Goal: Information Seeking & Learning: Learn about a topic

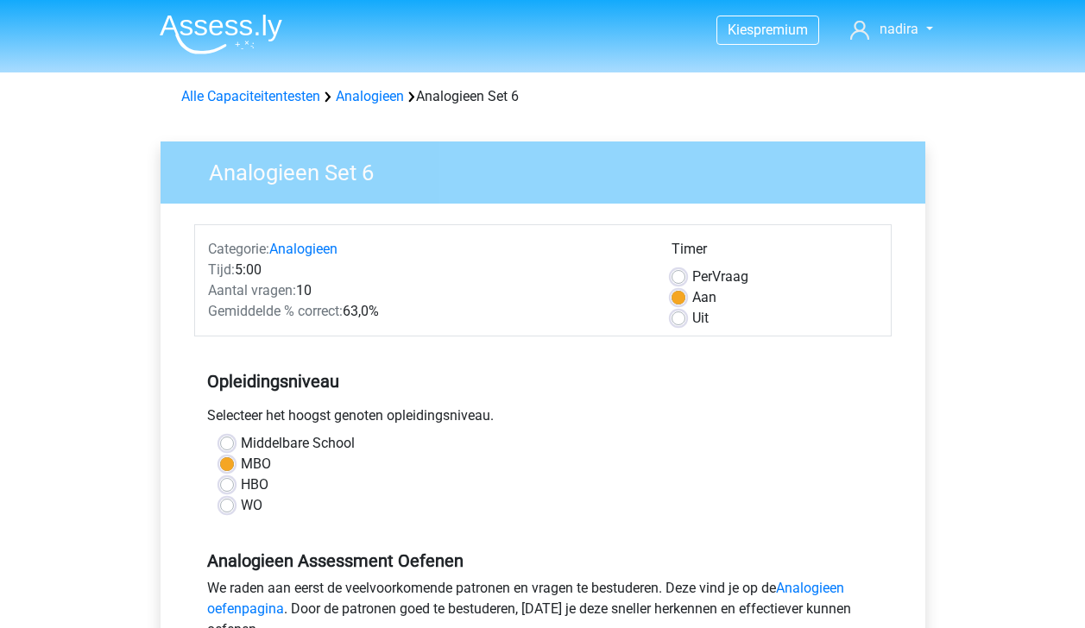
scroll to position [341, 0]
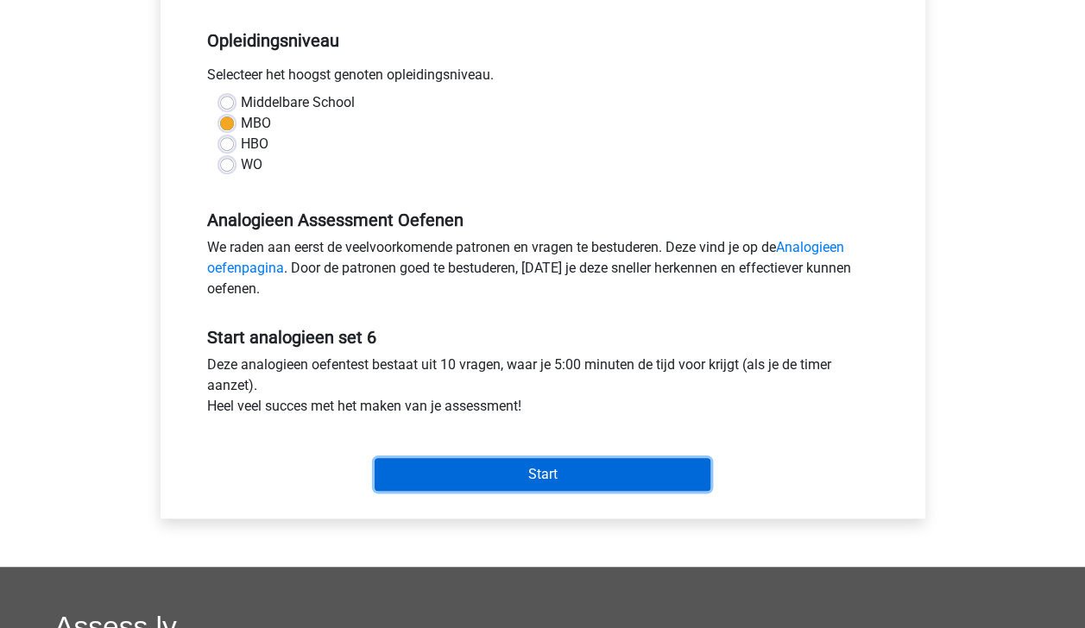
click at [668, 478] on input "Start" at bounding box center [543, 474] width 336 height 33
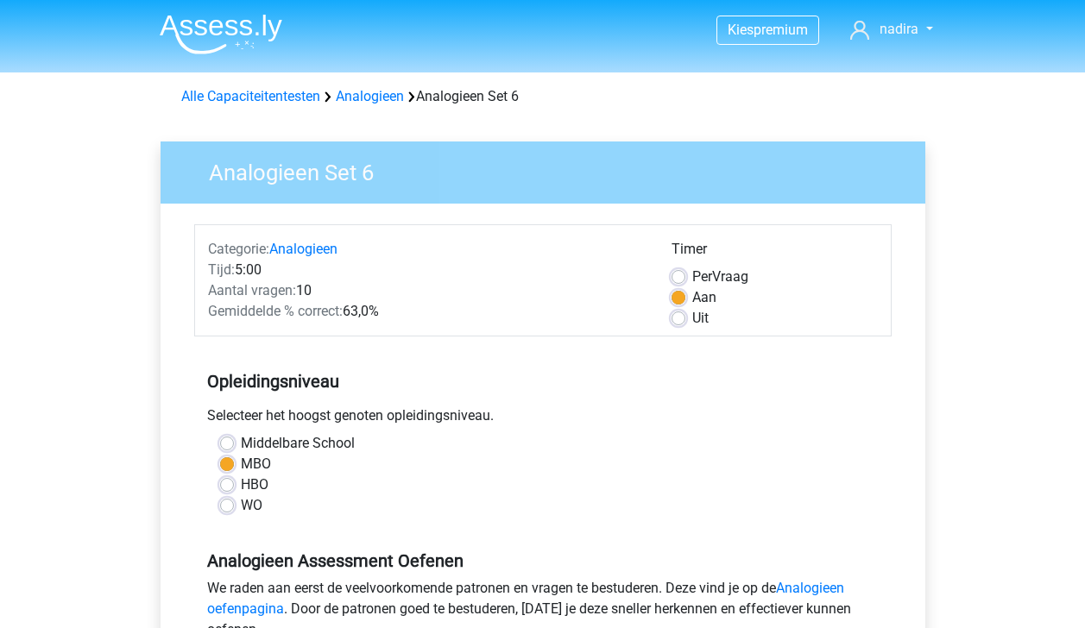
scroll to position [341, 0]
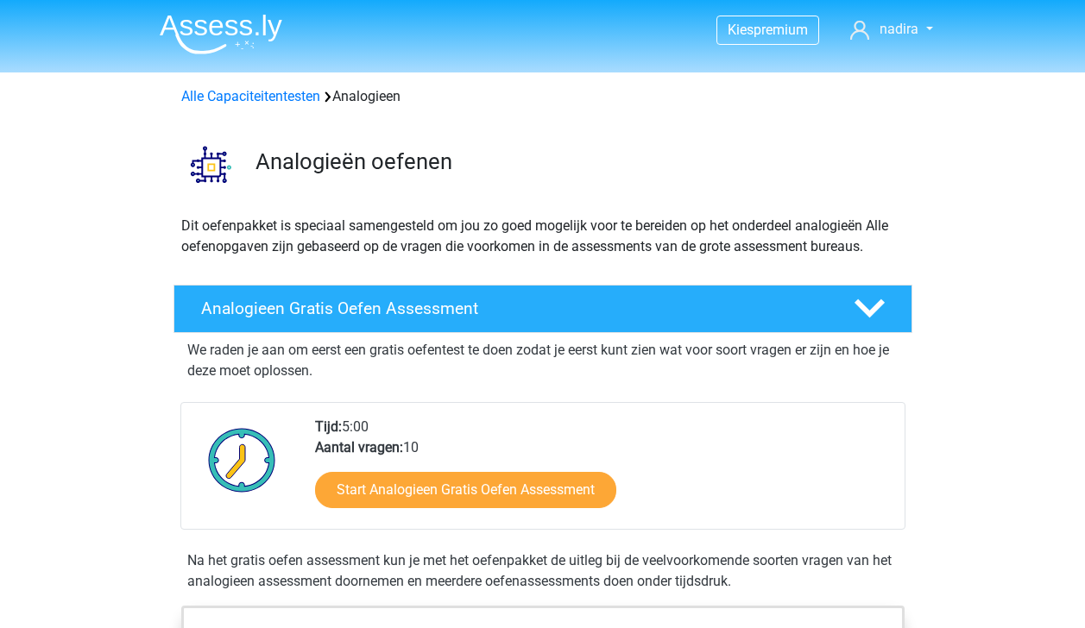
scroll to position [1103, 0]
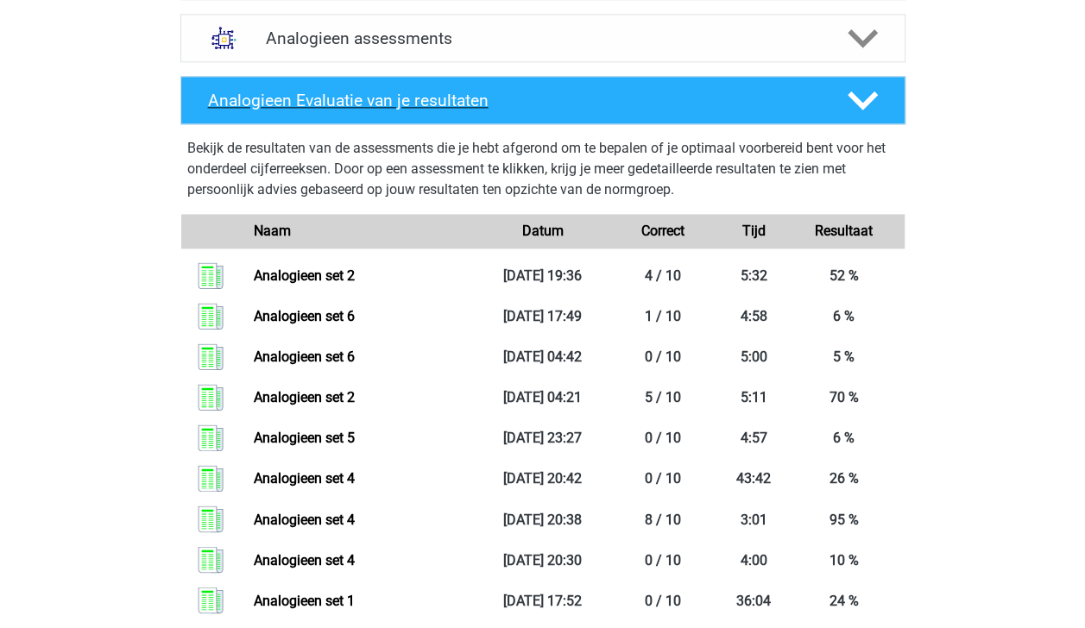
click at [872, 98] on polygon at bounding box center [863, 100] width 30 height 19
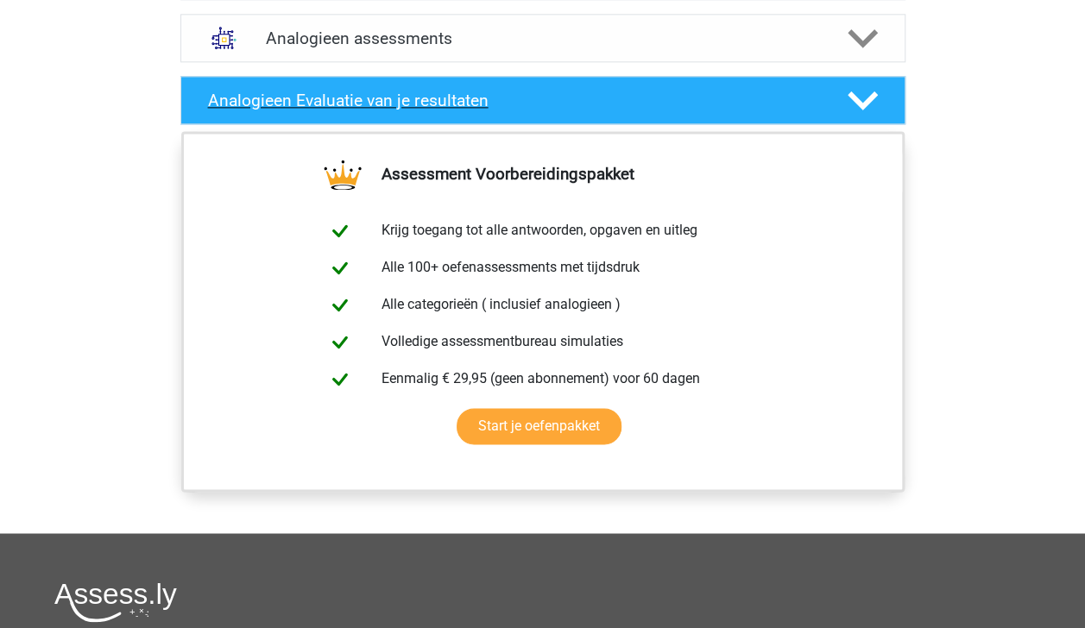
click at [872, 98] on polygon at bounding box center [863, 100] width 30 height 19
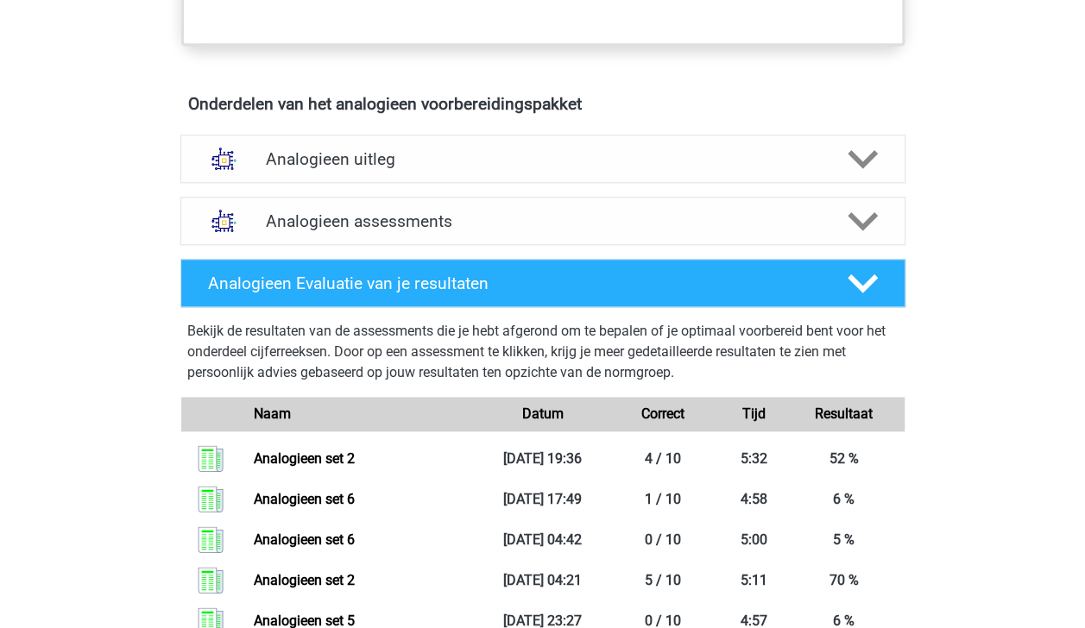
scroll to position [914, 0]
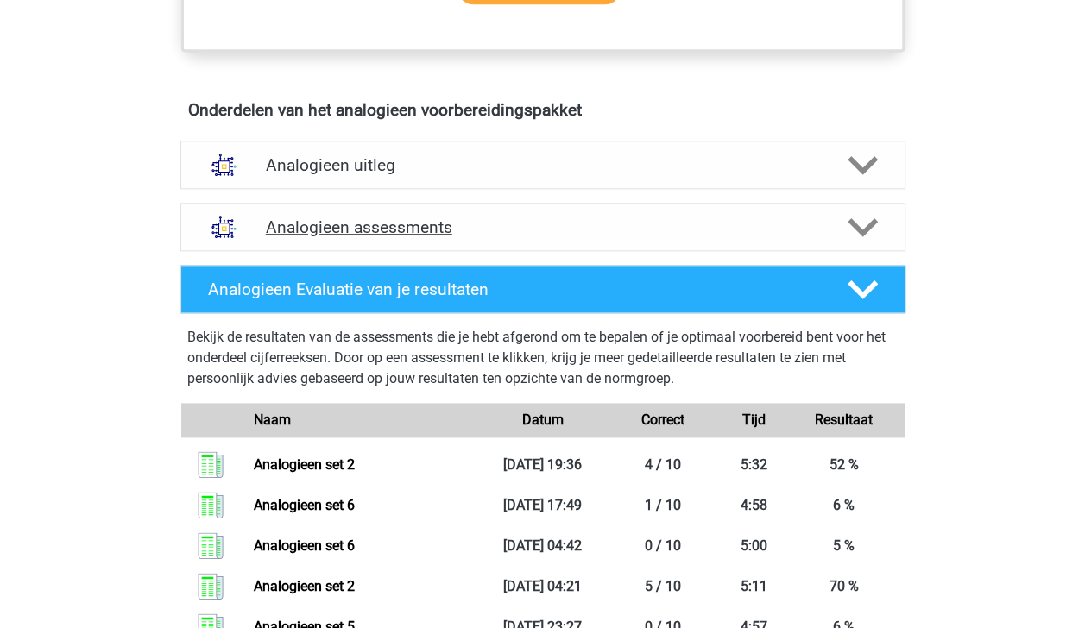
click at [874, 219] on polygon at bounding box center [863, 227] width 30 height 19
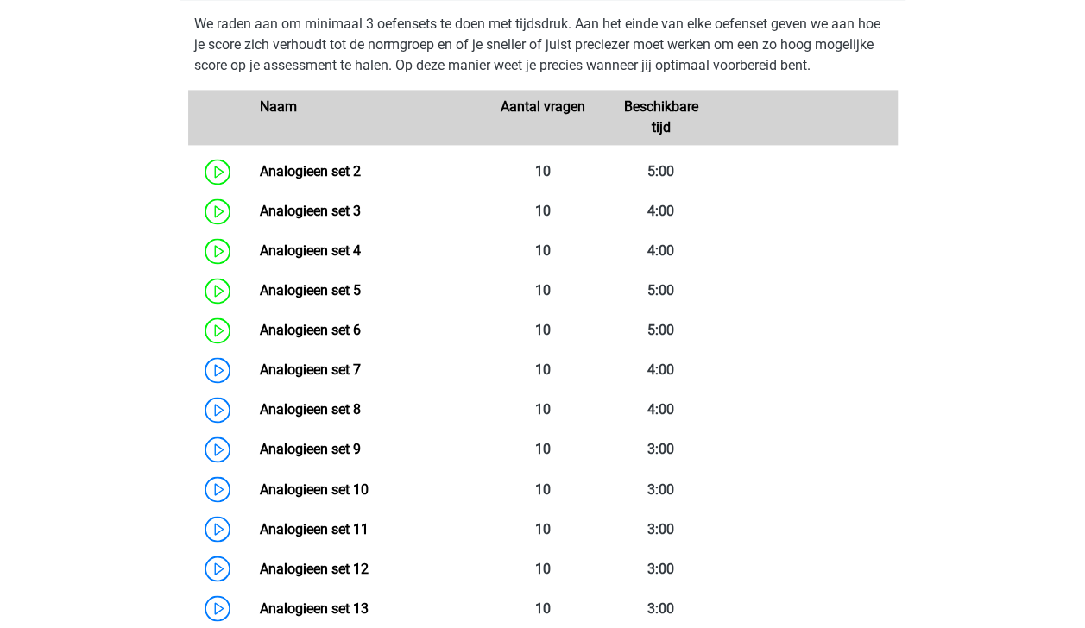
scroll to position [1170, 0]
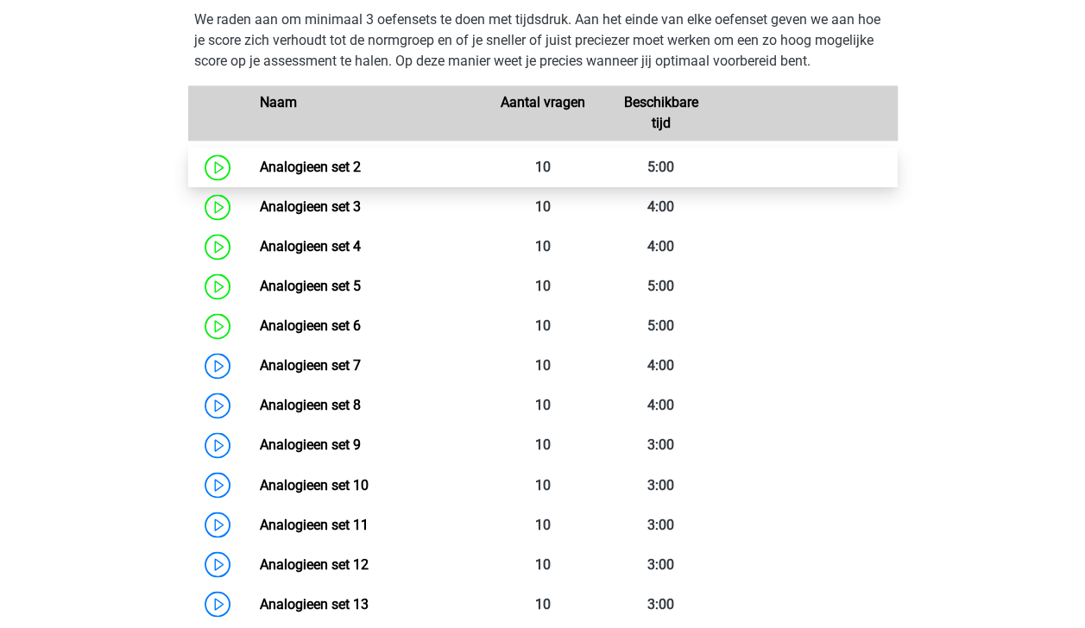
click at [315, 166] on link "Analogieen set 2" at bounding box center [310, 167] width 101 height 16
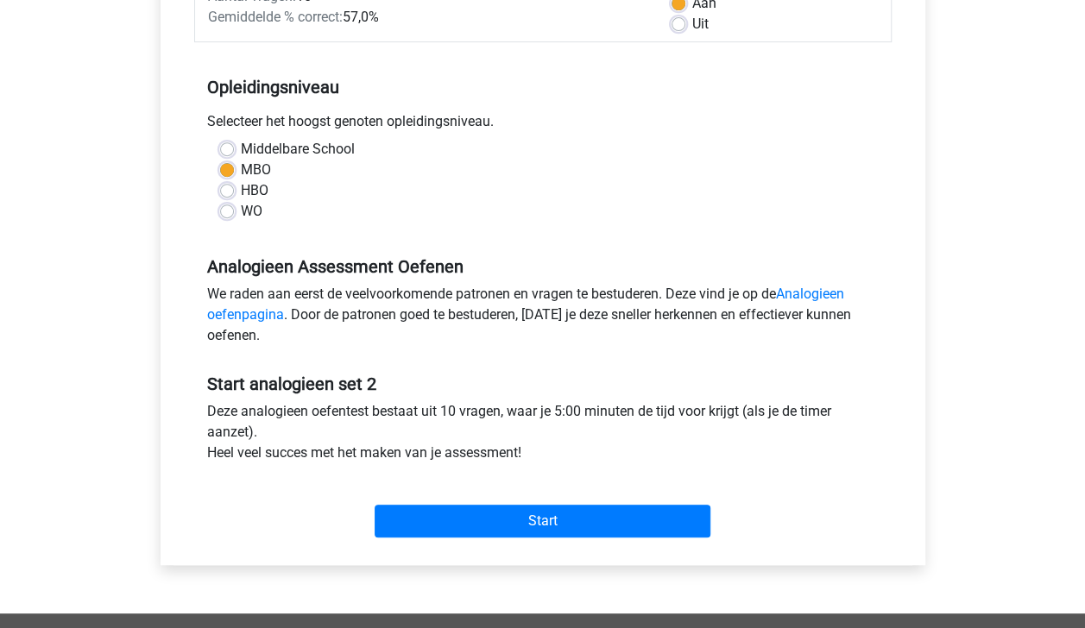
scroll to position [295, 0]
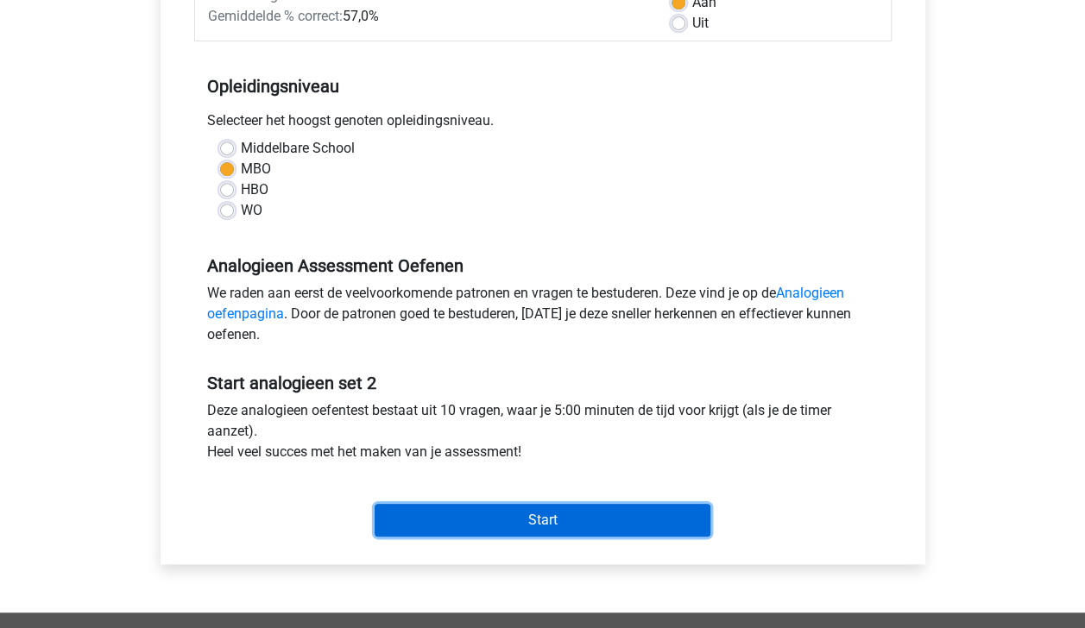
click at [585, 511] on input "Start" at bounding box center [543, 520] width 336 height 33
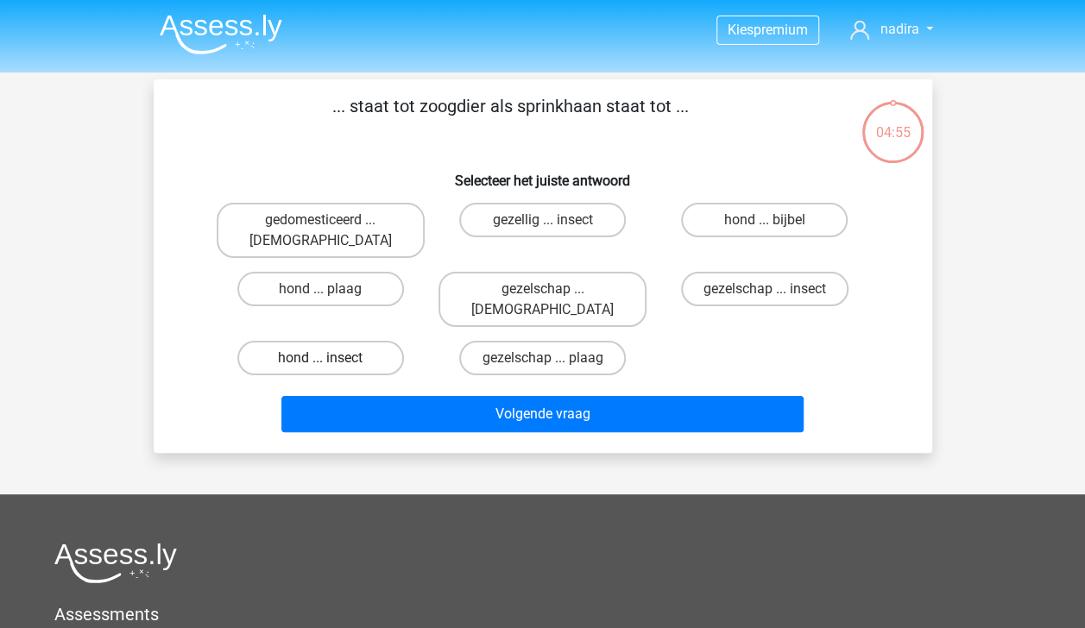
click at [361, 341] on label "hond ... insect" at bounding box center [320, 358] width 167 height 35
click at [331, 358] on input "hond ... insect" at bounding box center [325, 363] width 11 height 11
radio input "true"
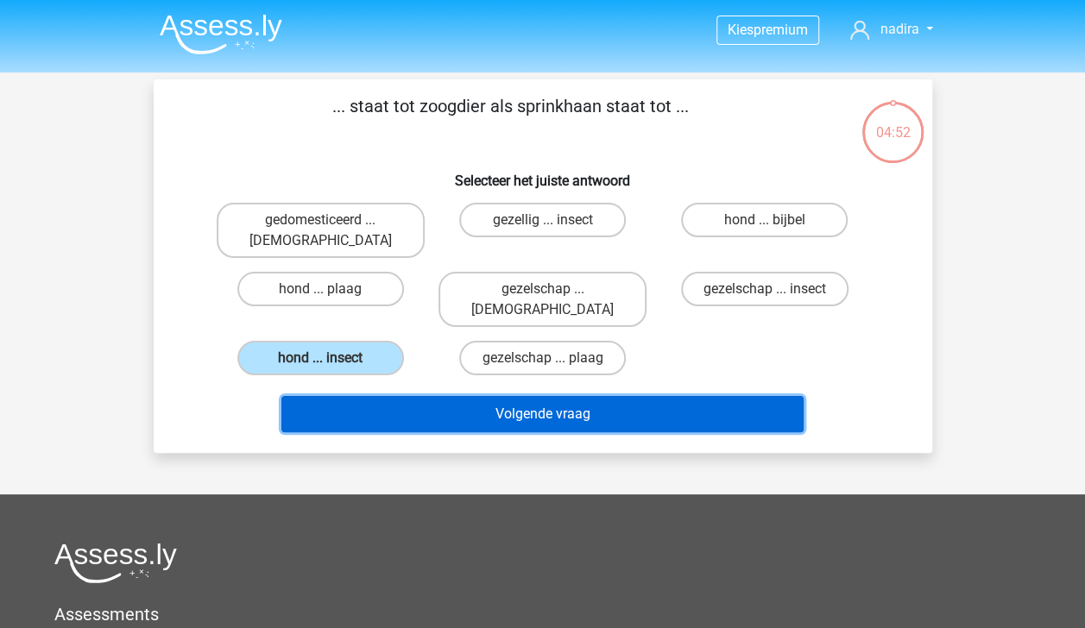
click at [528, 396] on button "Volgende vraag" at bounding box center [542, 414] width 522 height 36
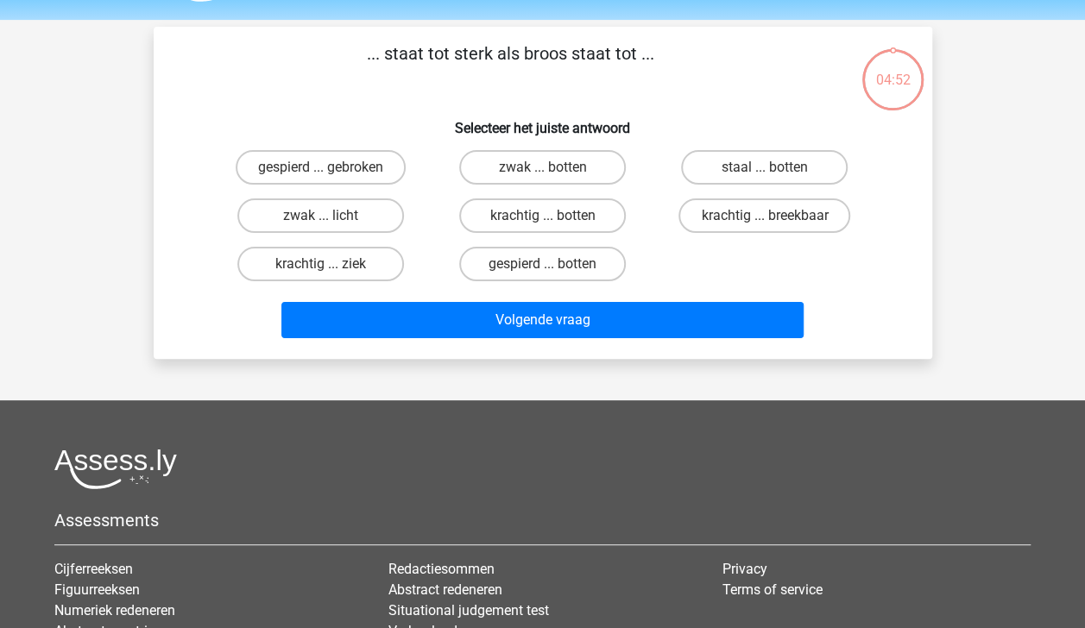
scroll to position [79, 0]
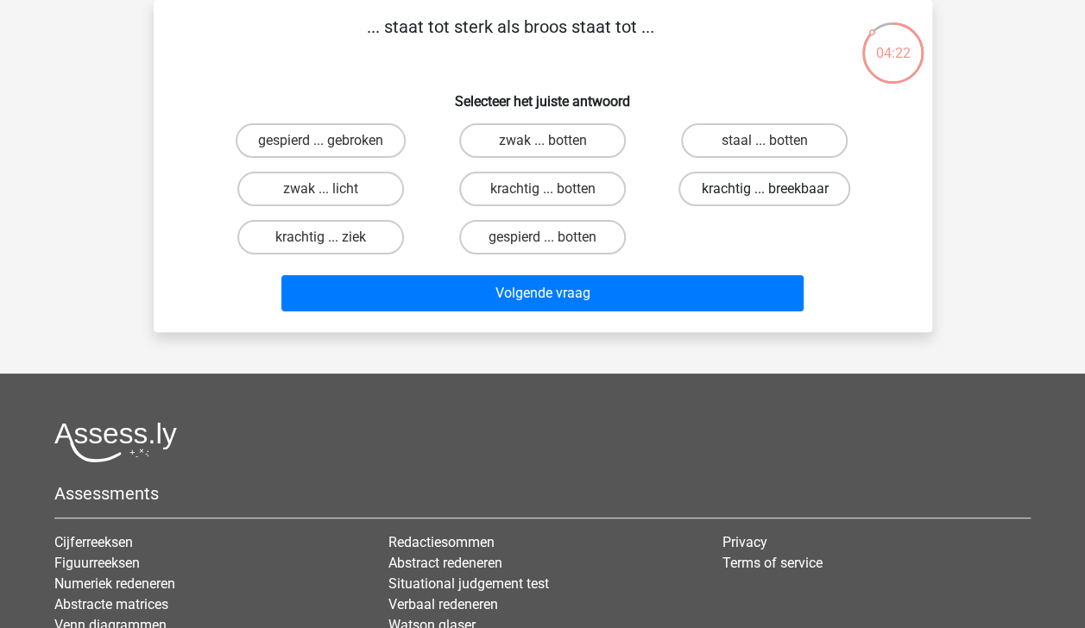
click at [744, 193] on label "krachtig ... breekbaar" at bounding box center [764, 189] width 172 height 35
click at [765, 193] on input "krachtig ... breekbaar" at bounding box center [770, 194] width 11 height 11
radio input "true"
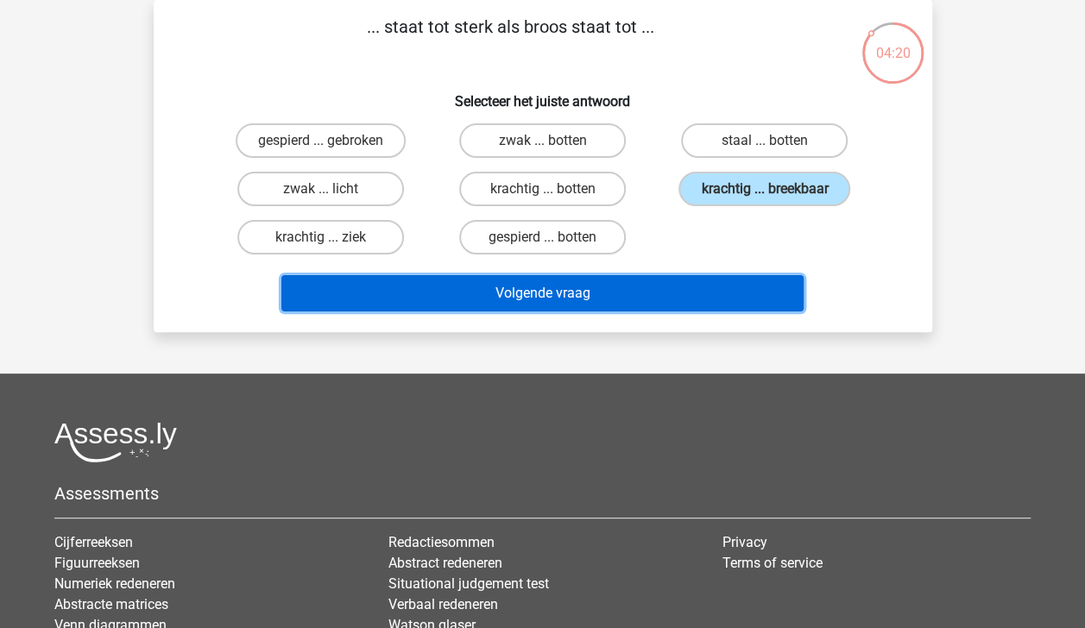
click at [661, 286] on button "Volgende vraag" at bounding box center [542, 293] width 522 height 36
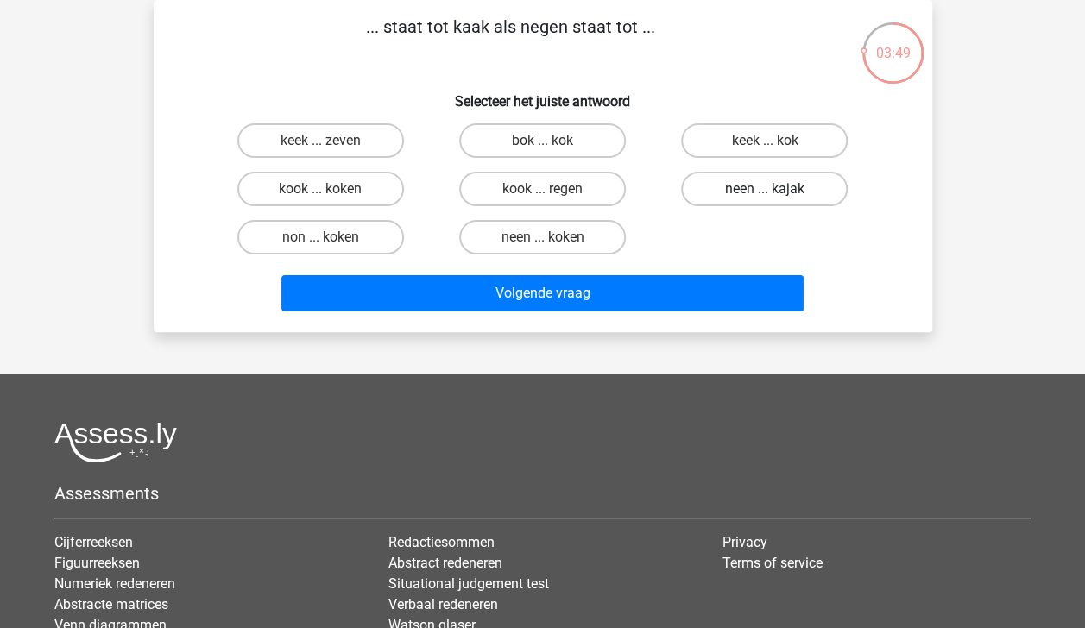
click at [726, 190] on label "neen ... kajak" at bounding box center [764, 189] width 167 height 35
click at [765, 190] on input "neen ... kajak" at bounding box center [770, 194] width 11 height 11
radio input "true"
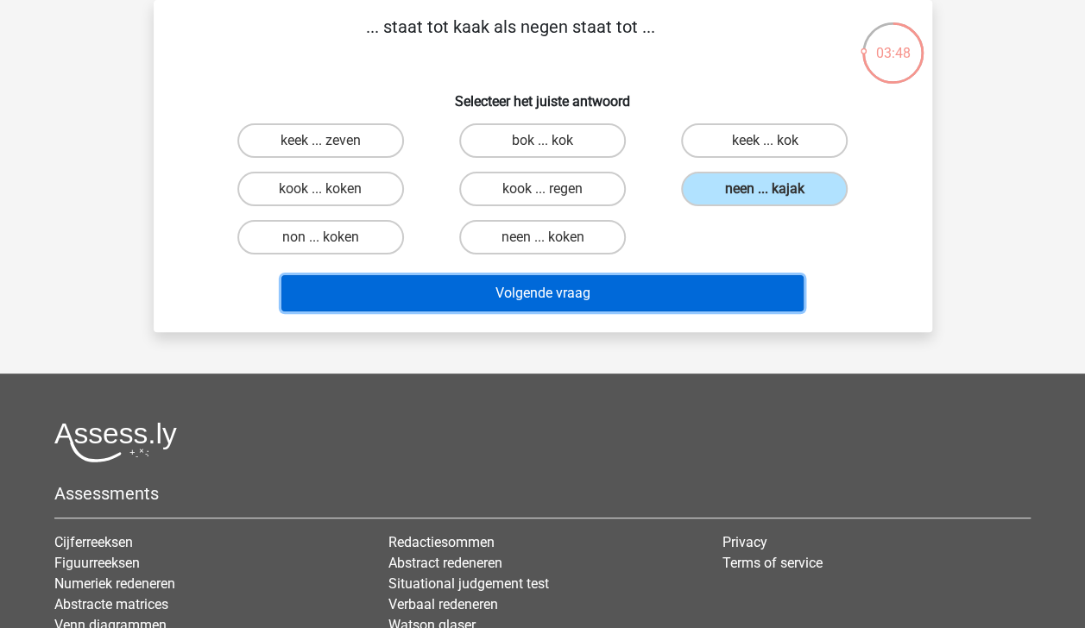
click at [704, 297] on button "Volgende vraag" at bounding box center [542, 293] width 522 height 36
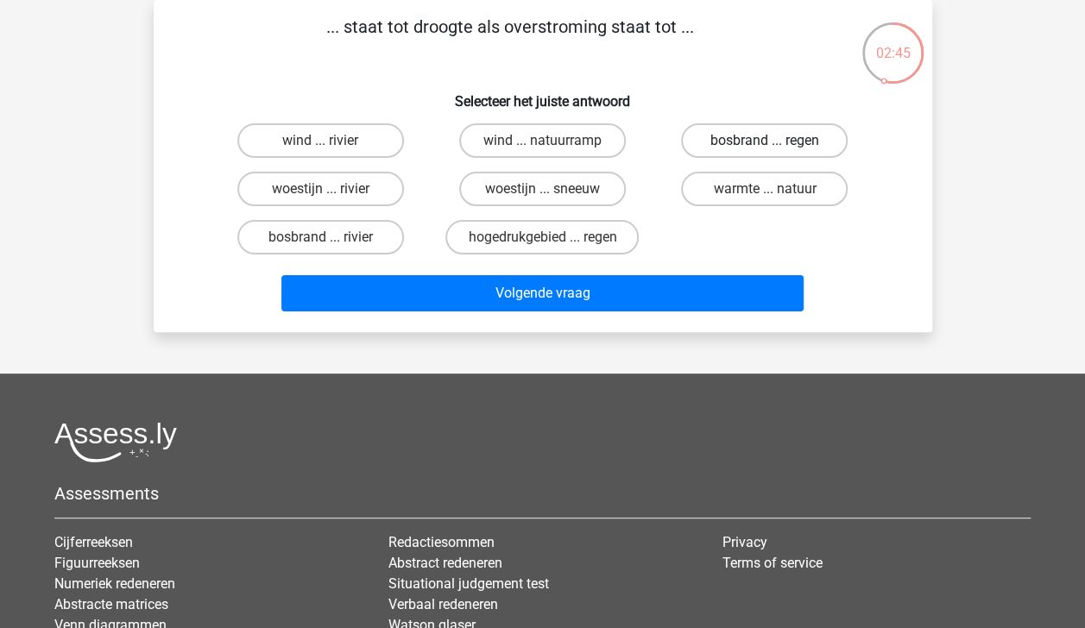
click at [807, 136] on label "bosbrand ... regen" at bounding box center [764, 140] width 167 height 35
click at [776, 141] on input "bosbrand ... regen" at bounding box center [770, 146] width 11 height 11
radio input "true"
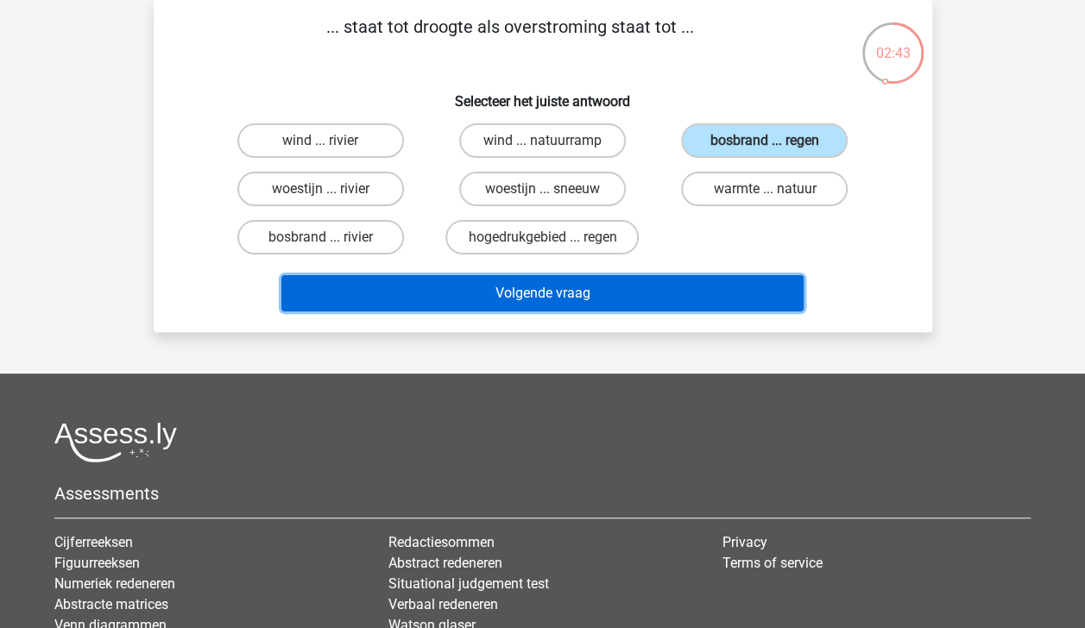
click at [760, 294] on button "Volgende vraag" at bounding box center [542, 293] width 522 height 36
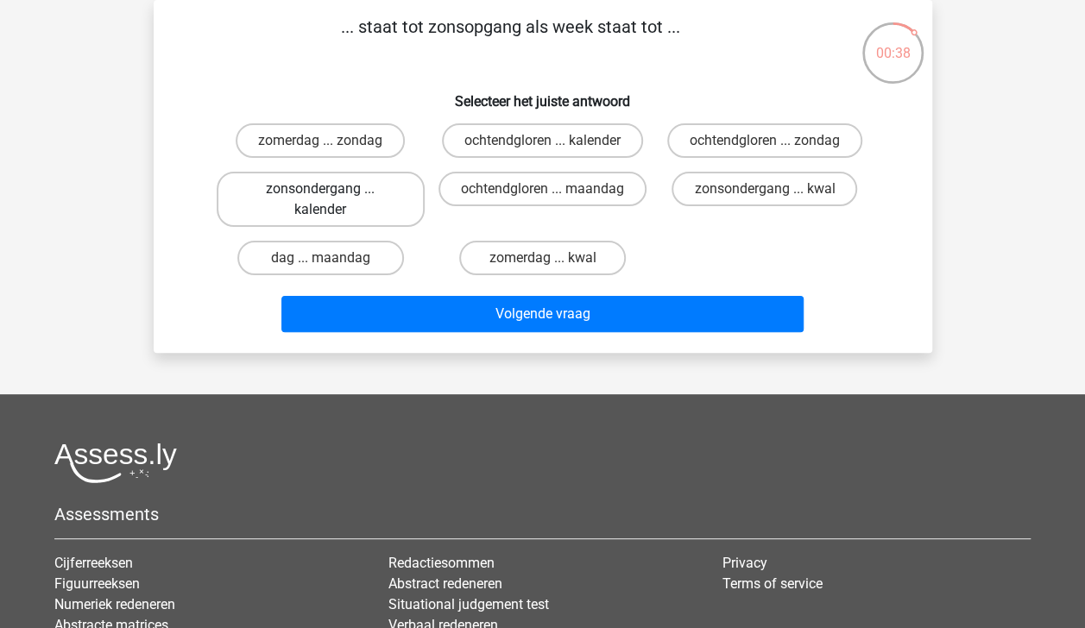
click at [395, 201] on label "zonsondergang ... kalender" at bounding box center [321, 199] width 208 height 55
click at [331, 200] on input "zonsondergang ... kalender" at bounding box center [325, 194] width 11 height 11
radio input "true"
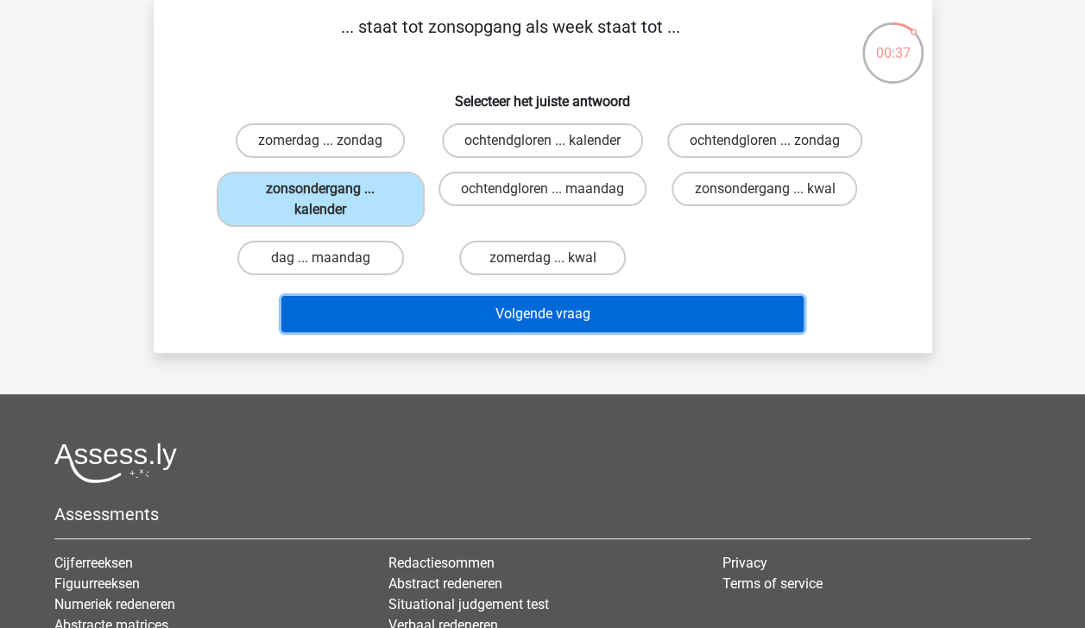
click at [517, 303] on button "Volgende vraag" at bounding box center [542, 314] width 522 height 36
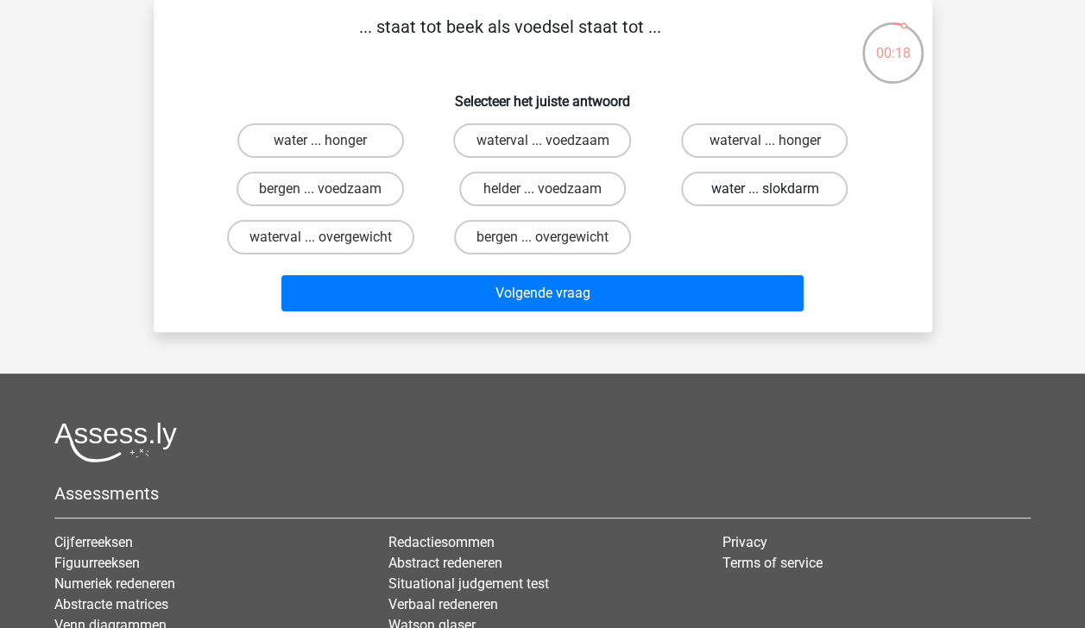
click at [734, 186] on label "water ... slokdarm" at bounding box center [764, 189] width 167 height 35
click at [765, 189] on input "water ... slokdarm" at bounding box center [770, 194] width 11 height 11
radio input "true"
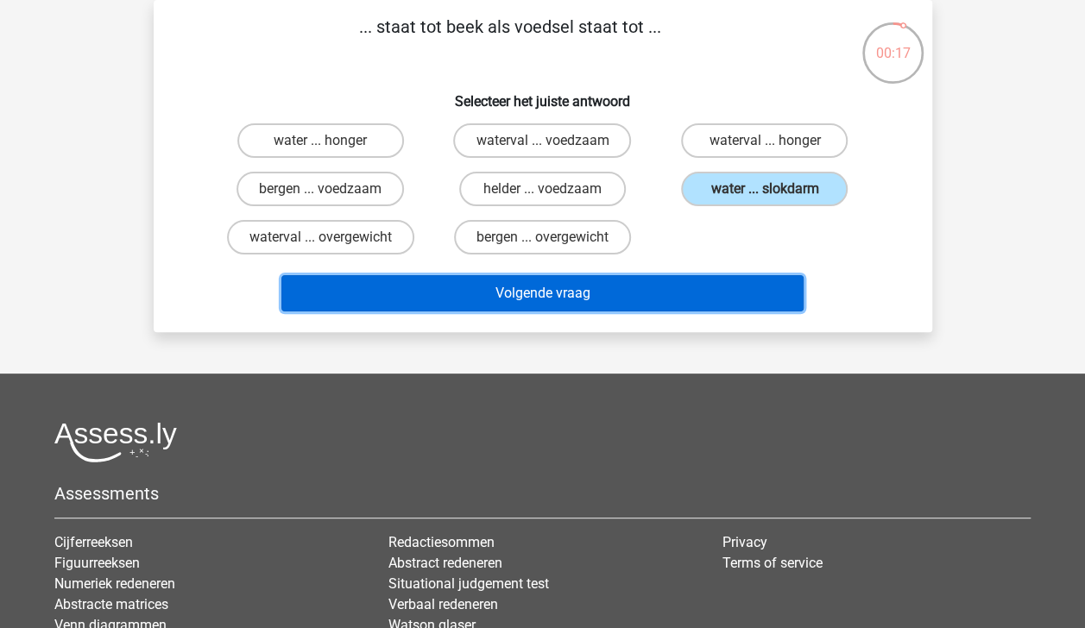
click at [717, 299] on button "Volgende vraag" at bounding box center [542, 293] width 522 height 36
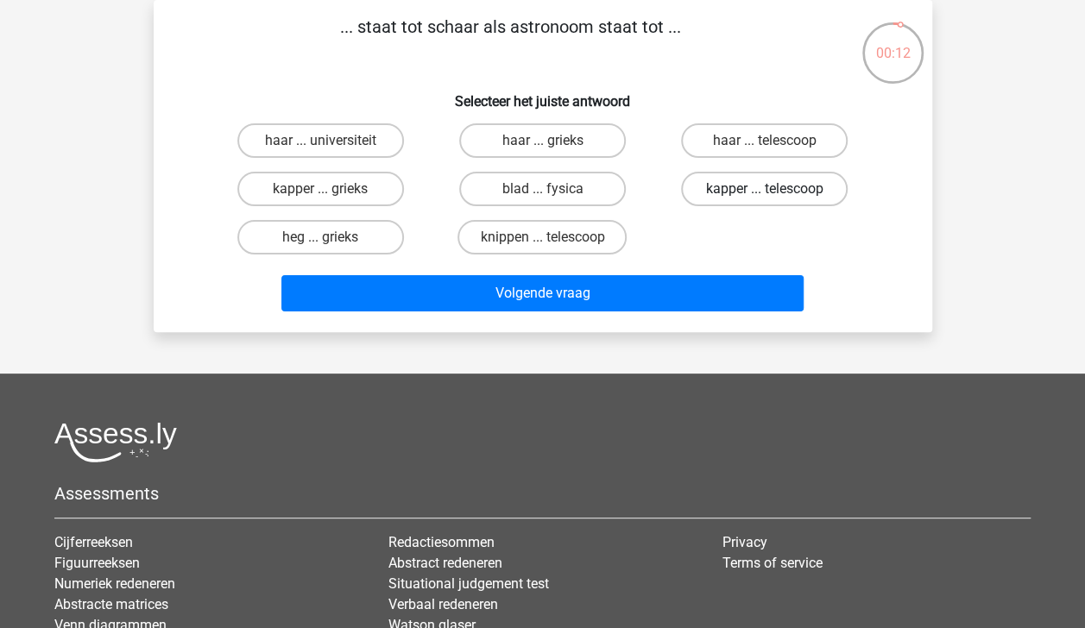
click at [782, 186] on label "kapper ... telescoop" at bounding box center [764, 189] width 167 height 35
click at [776, 189] on input "kapper ... telescoop" at bounding box center [770, 194] width 11 height 11
radio input "true"
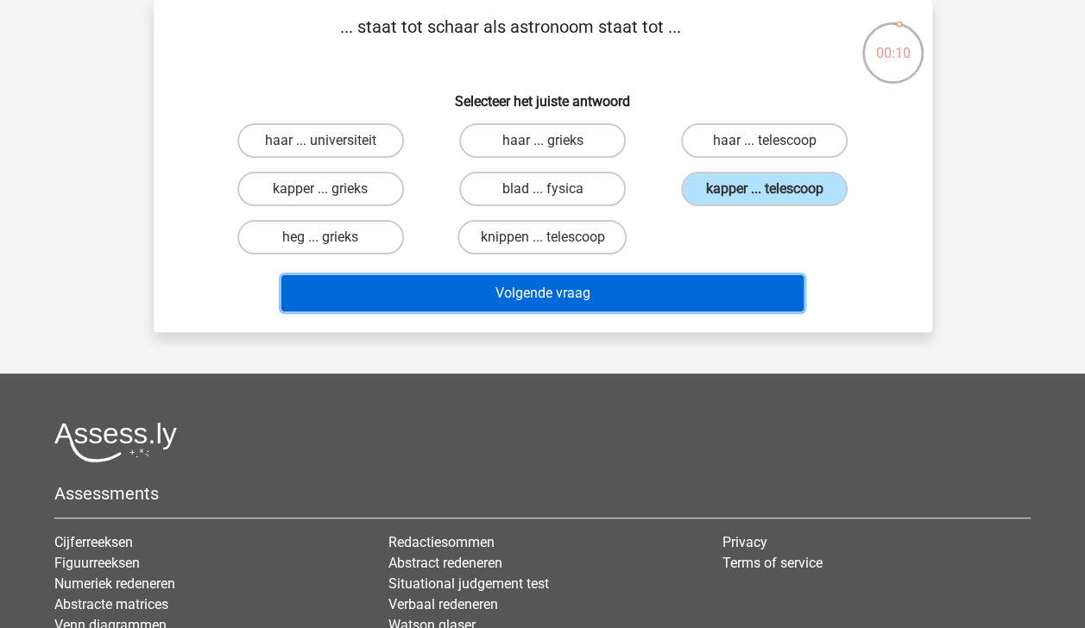
click at [757, 290] on button "Volgende vraag" at bounding box center [542, 293] width 522 height 36
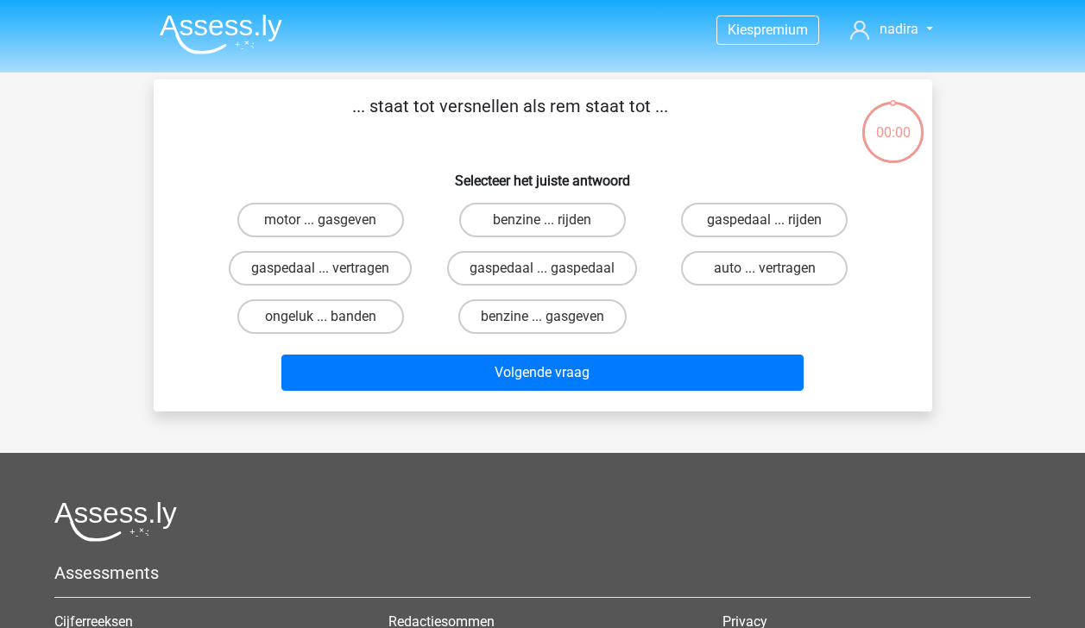
scroll to position [79, 0]
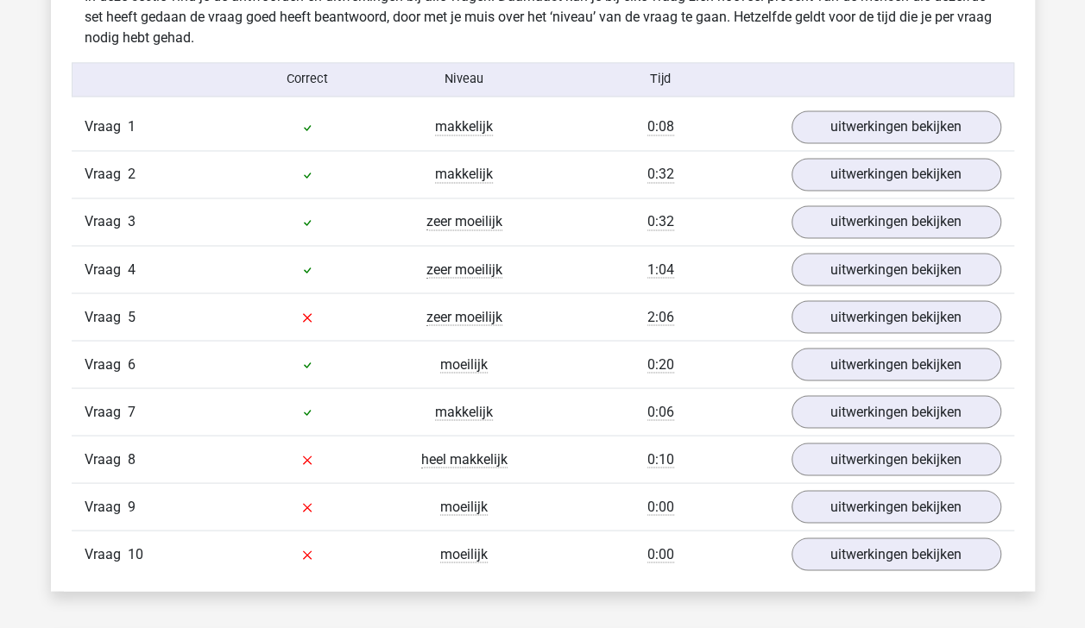
scroll to position [1390, 0]
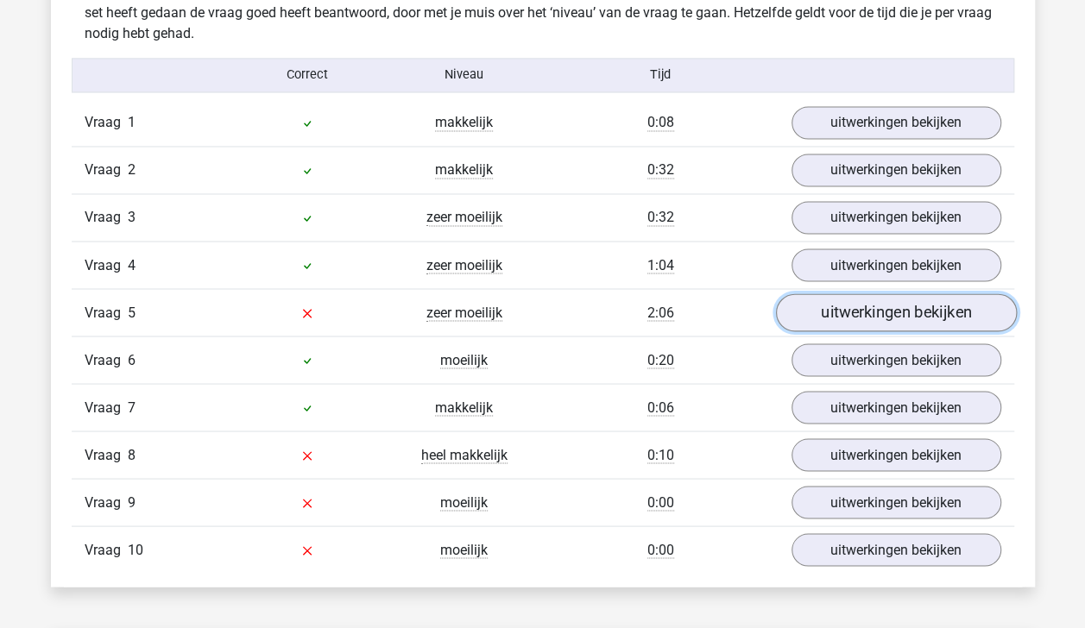
click at [898, 313] on link "uitwerkingen bekijken" at bounding box center [895, 312] width 241 height 38
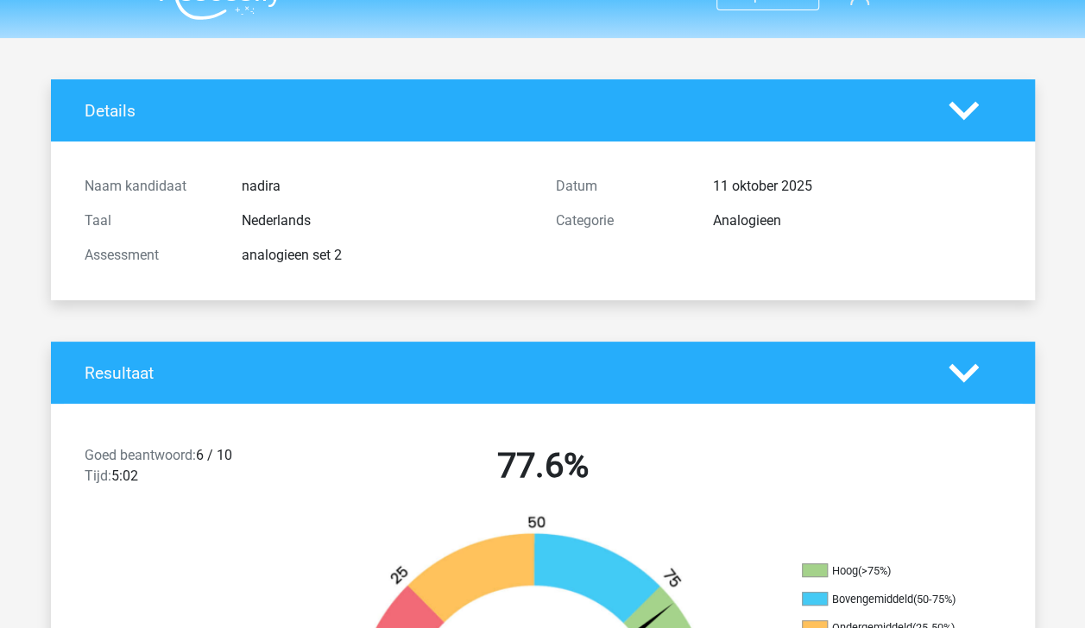
scroll to position [0, 0]
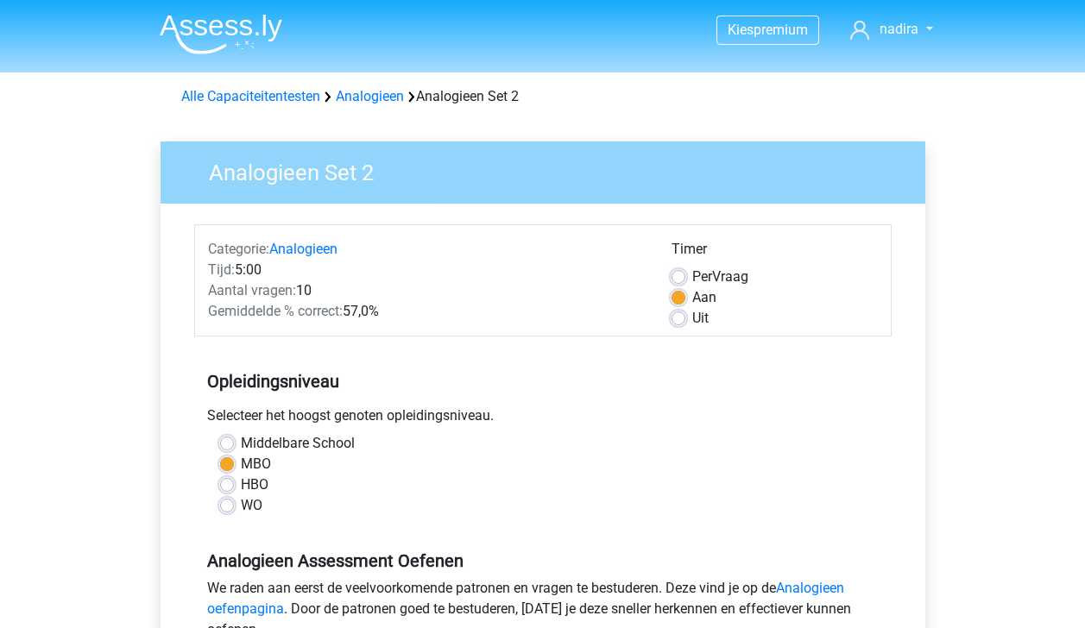
scroll to position [295, 0]
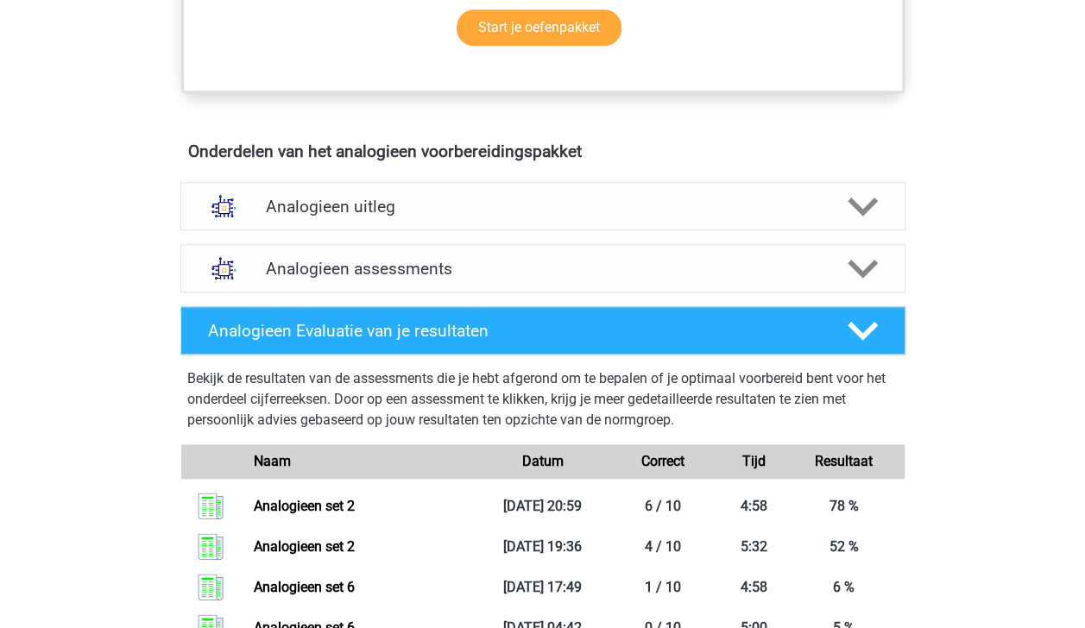
scroll to position [870, 0]
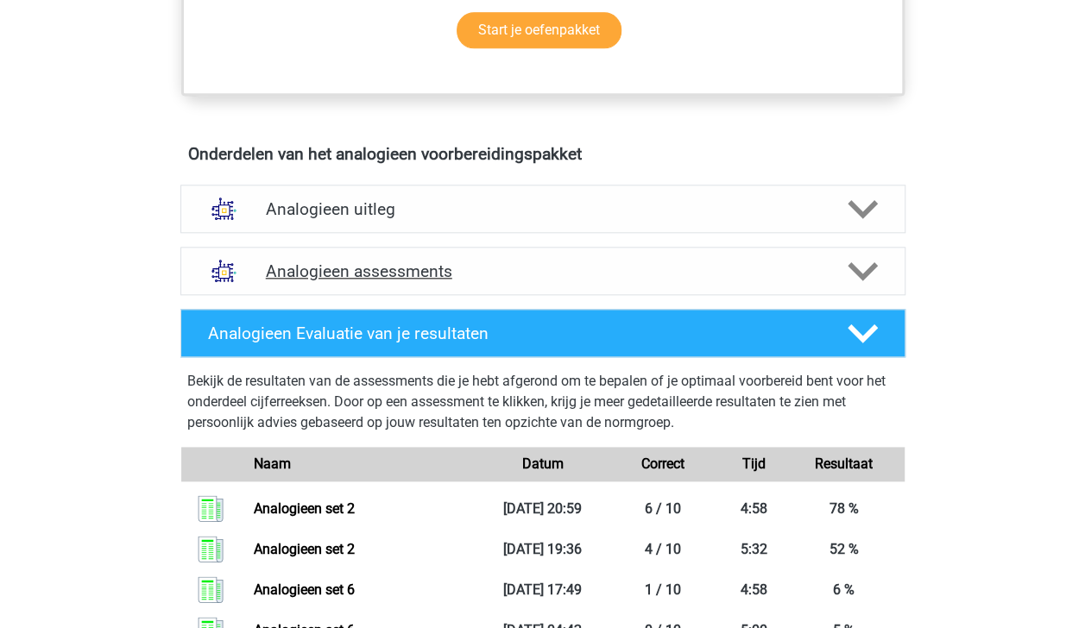
click at [874, 266] on polygon at bounding box center [863, 271] width 30 height 19
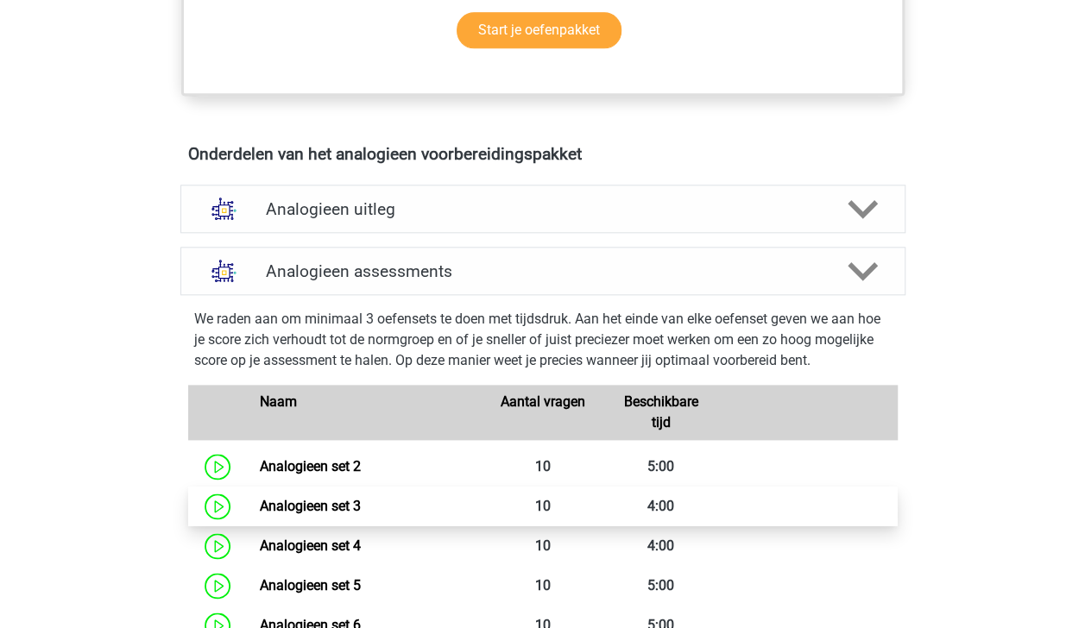
click at [361, 506] on link "Analogieen set 3" at bounding box center [310, 506] width 101 height 16
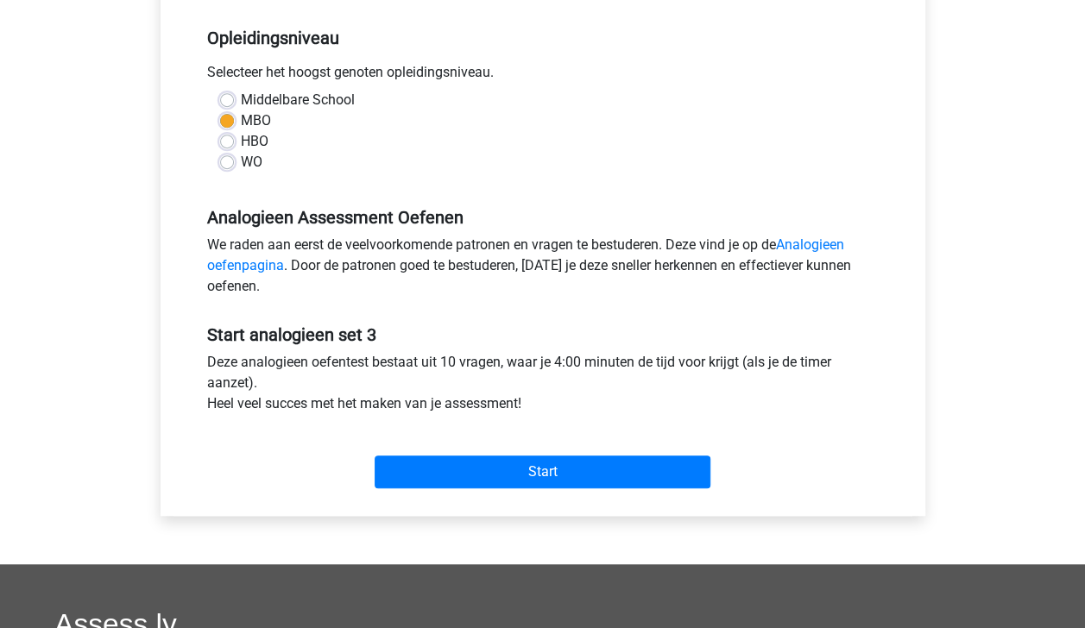
scroll to position [347, 0]
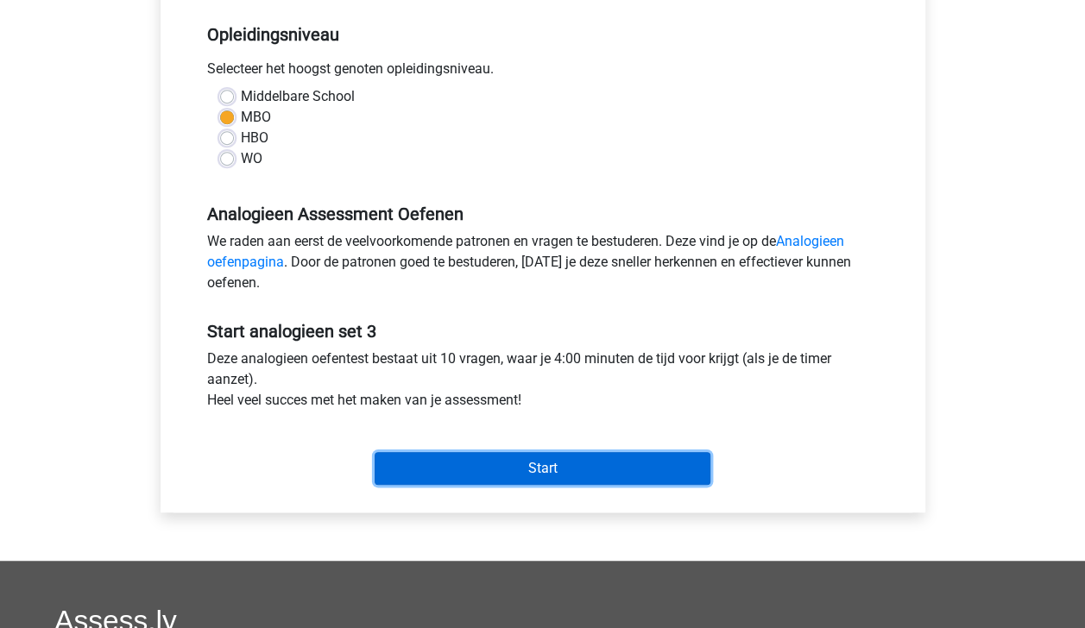
click at [664, 468] on input "Start" at bounding box center [543, 468] width 336 height 33
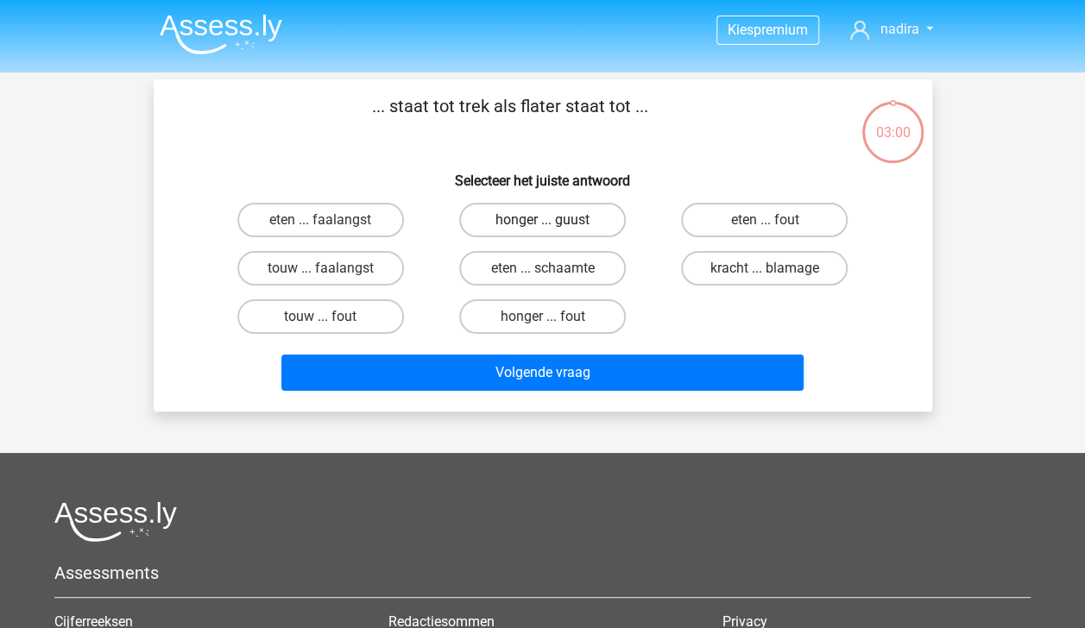
click at [512, 218] on label "honger ... guust" at bounding box center [542, 220] width 167 height 35
click at [542, 220] on input "honger ... guust" at bounding box center [547, 225] width 11 height 11
radio input "true"
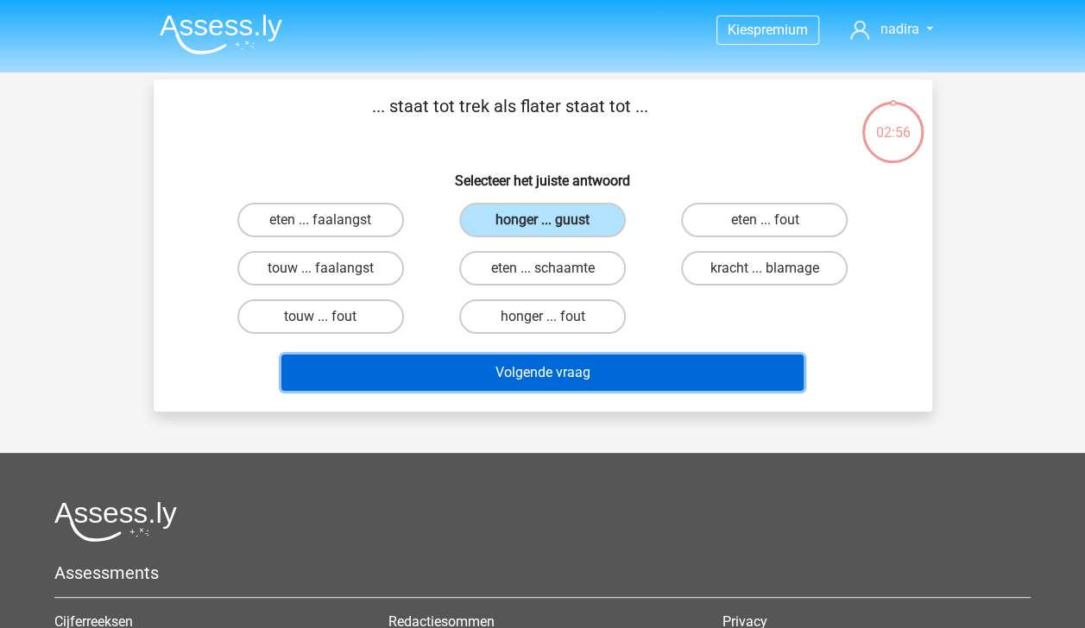
click at [587, 373] on button "Volgende vraag" at bounding box center [542, 373] width 522 height 36
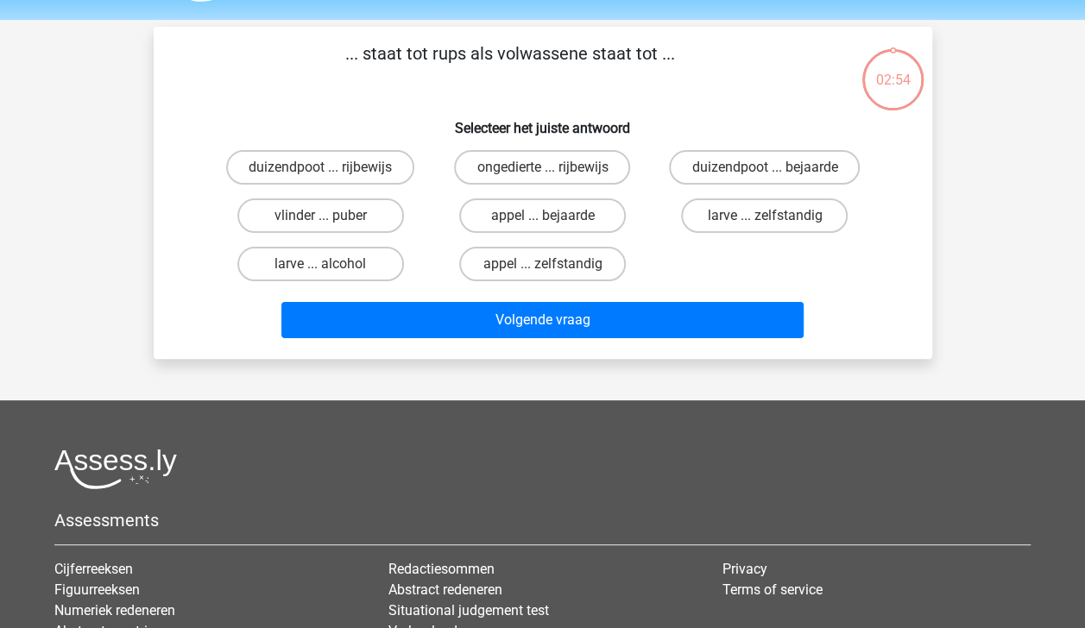
scroll to position [79, 0]
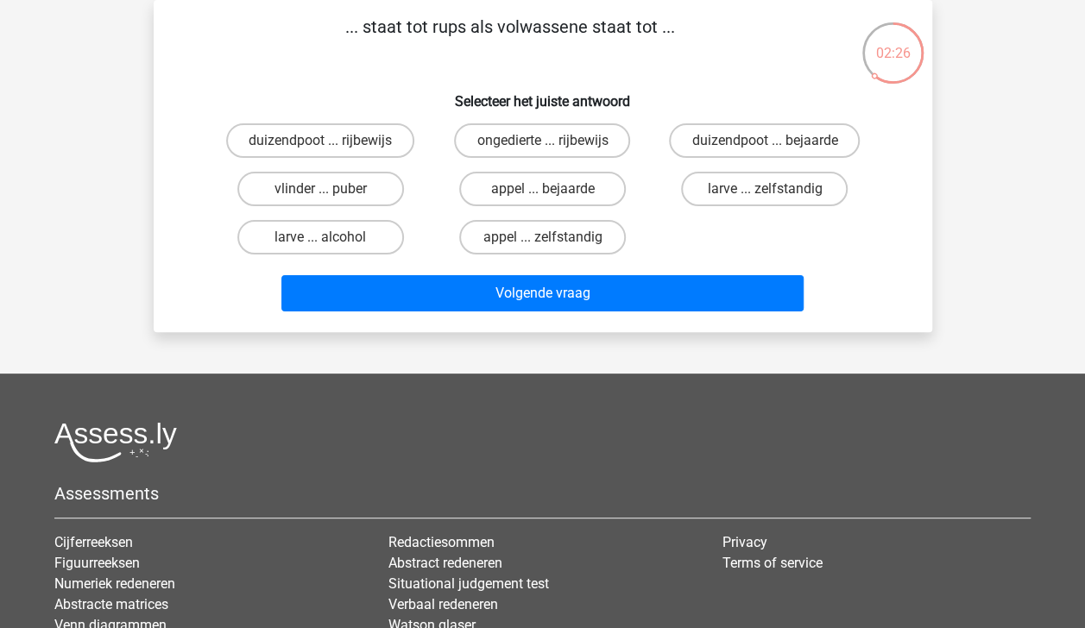
click at [587, 373] on div "Kies premium nadira nadiralouisa@live.com" at bounding box center [542, 375] width 1085 height 909
click at [338, 188] on label "vlinder ... puber" at bounding box center [320, 189] width 167 height 35
click at [331, 189] on input "vlinder ... puber" at bounding box center [325, 194] width 11 height 11
radio input "true"
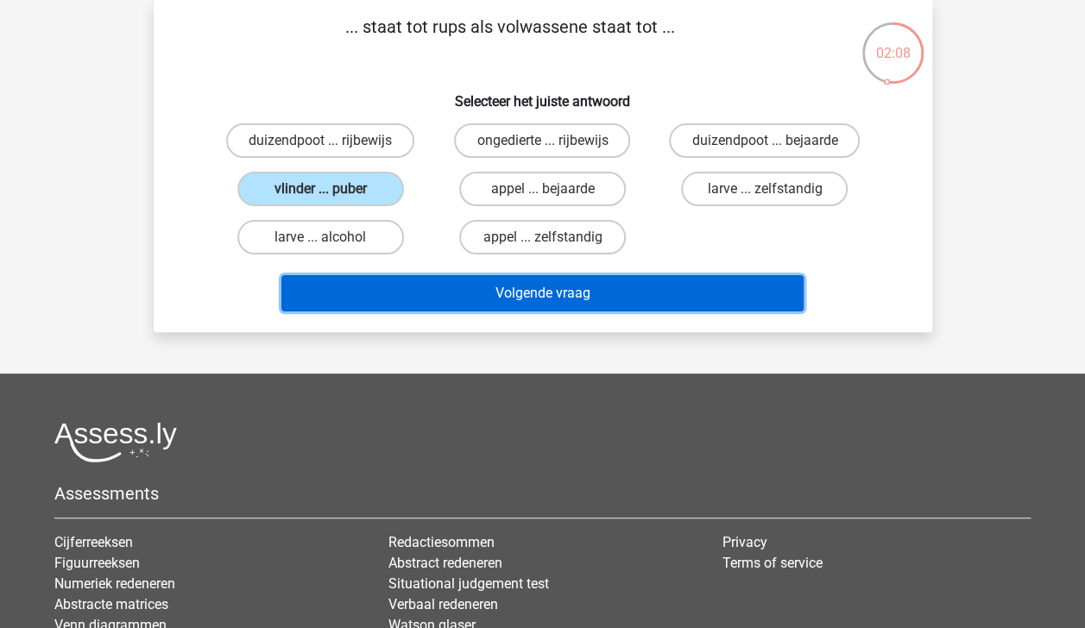
click at [513, 292] on button "Volgende vraag" at bounding box center [542, 293] width 522 height 36
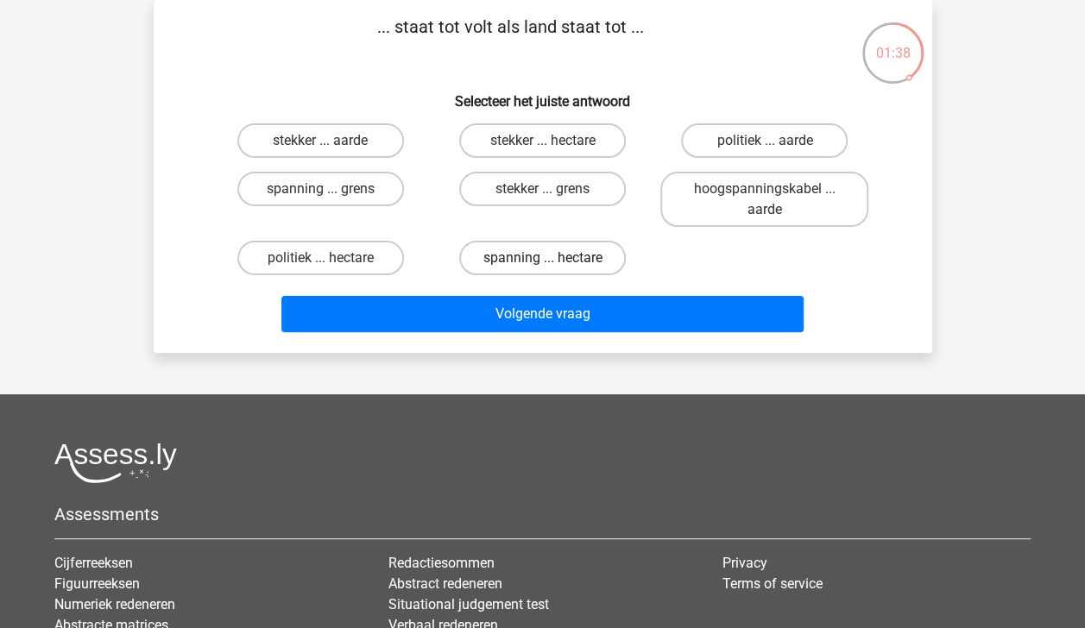
click at [518, 261] on label "spanning ... hectare" at bounding box center [542, 258] width 167 height 35
click at [542, 261] on input "spanning ... hectare" at bounding box center [547, 263] width 11 height 11
radio input "true"
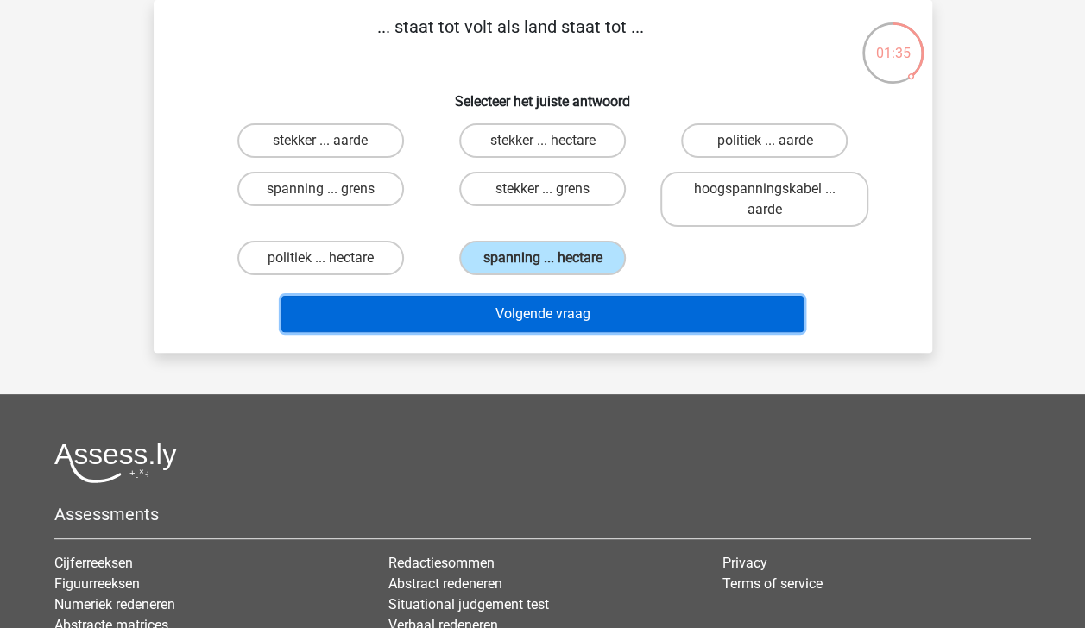
click at [542, 314] on button "Volgende vraag" at bounding box center [542, 314] width 522 height 36
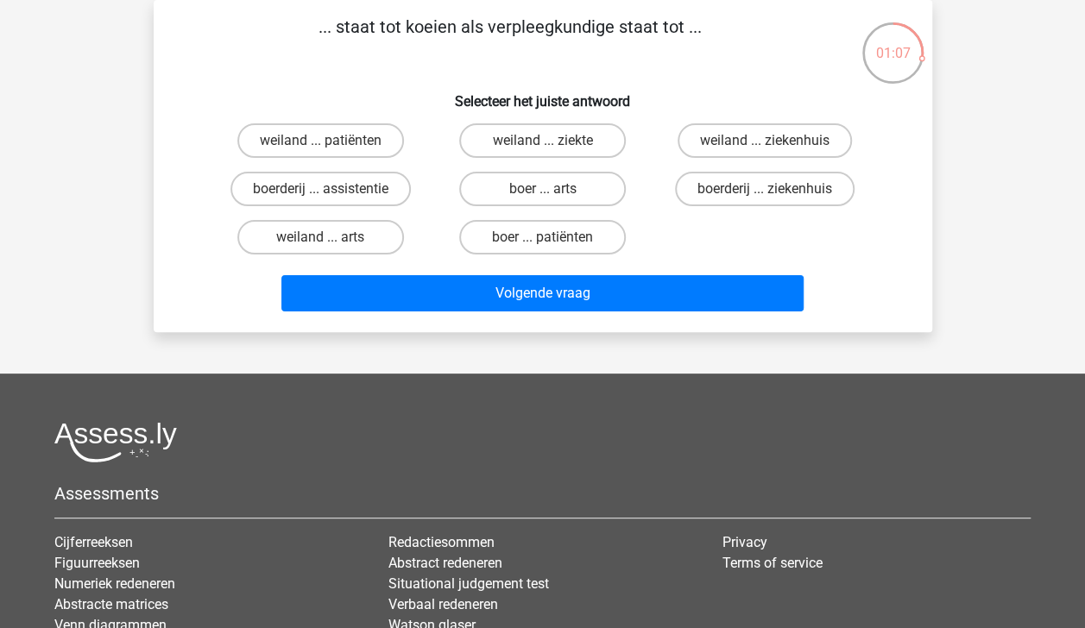
click at [765, 142] on input "weiland ... ziekenhuis" at bounding box center [770, 146] width 11 height 11
radio input "true"
click at [754, 190] on label "boerderij ... ziekenhuis" at bounding box center [765, 189] width 180 height 35
click at [765, 190] on input "boerderij ... ziekenhuis" at bounding box center [770, 194] width 11 height 11
radio input "true"
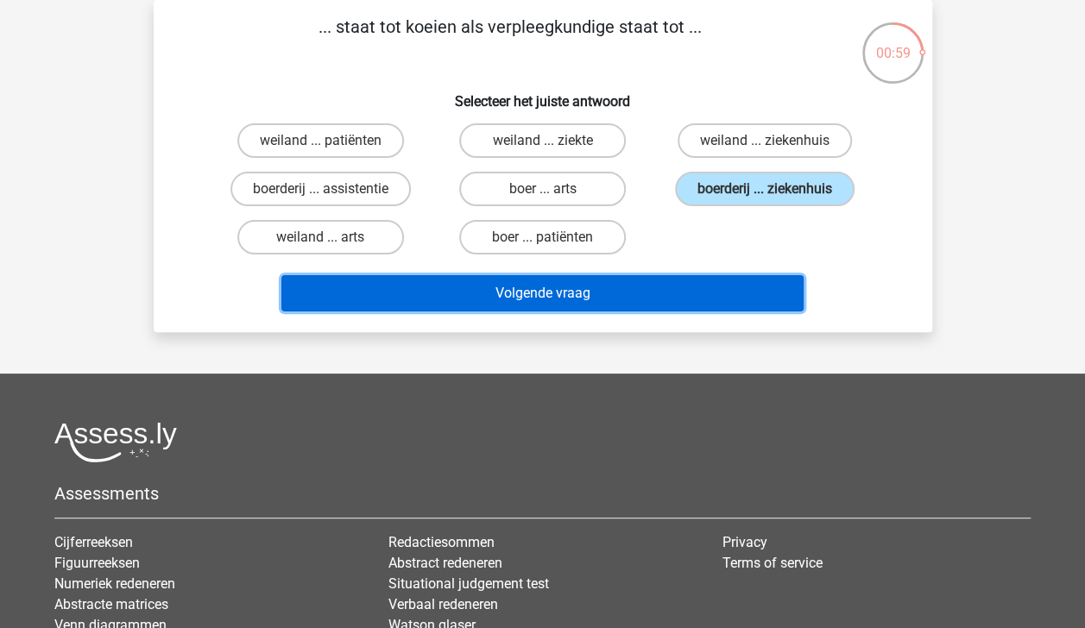
click at [735, 281] on button "Volgende vraag" at bounding box center [542, 293] width 522 height 36
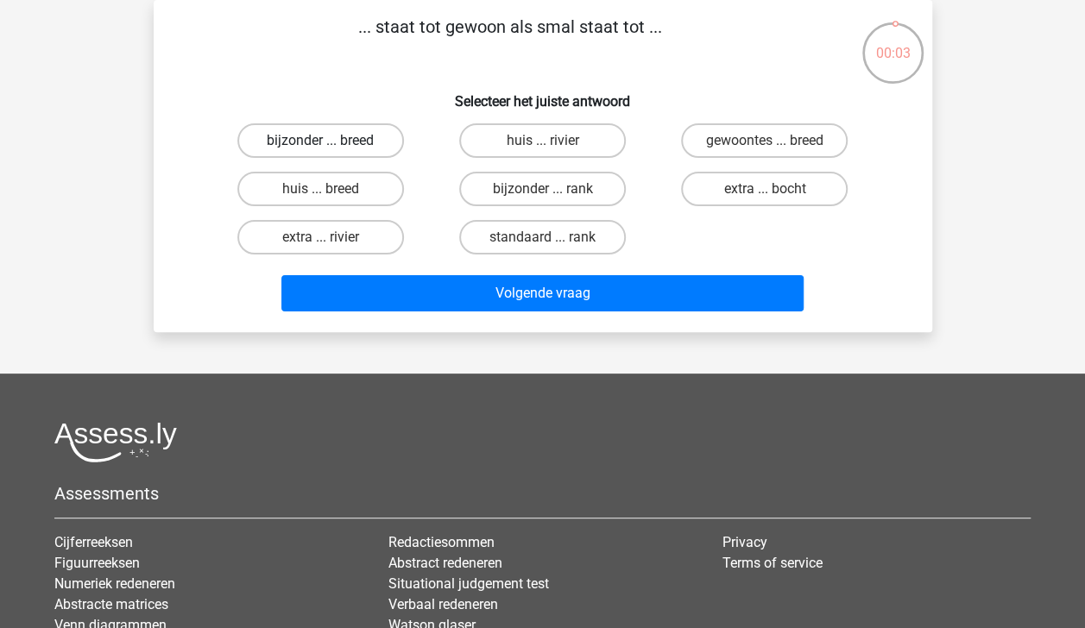
click at [363, 145] on label "bijzonder ... breed" at bounding box center [320, 140] width 167 height 35
click at [331, 145] on input "bijzonder ... breed" at bounding box center [325, 146] width 11 height 11
radio input "true"
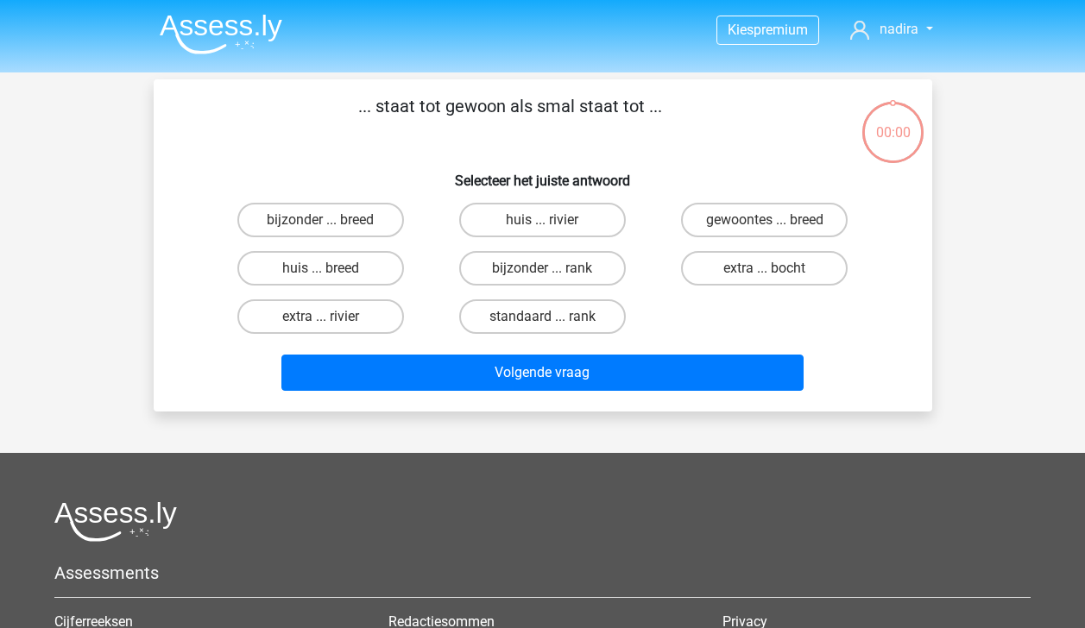
scroll to position [79, 0]
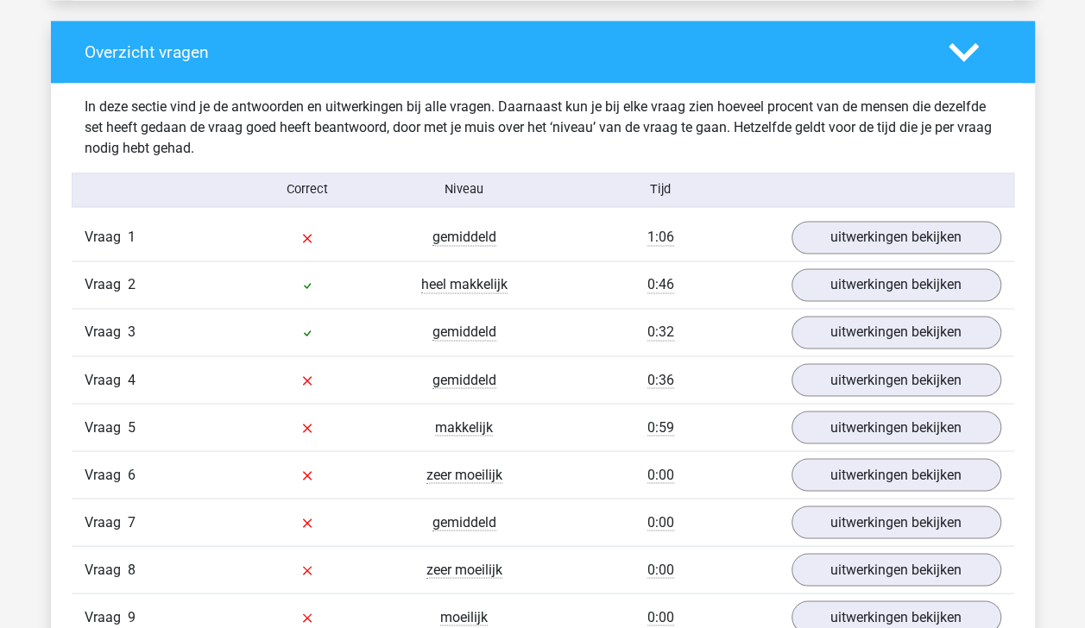
scroll to position [1283, 0]
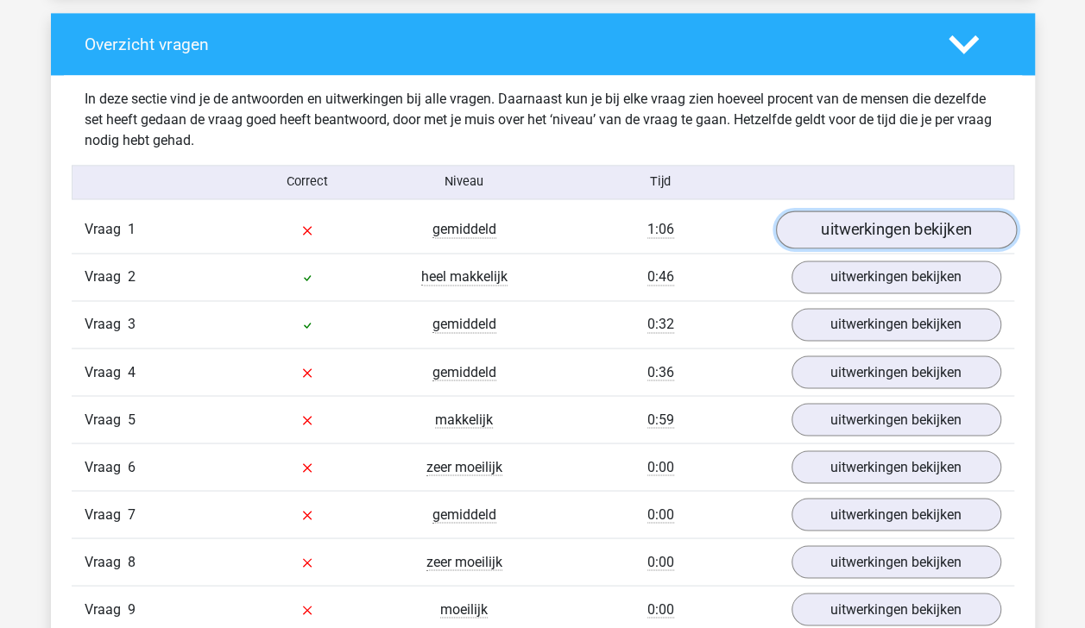
click at [904, 222] on link "uitwerkingen bekijken" at bounding box center [895, 230] width 241 height 38
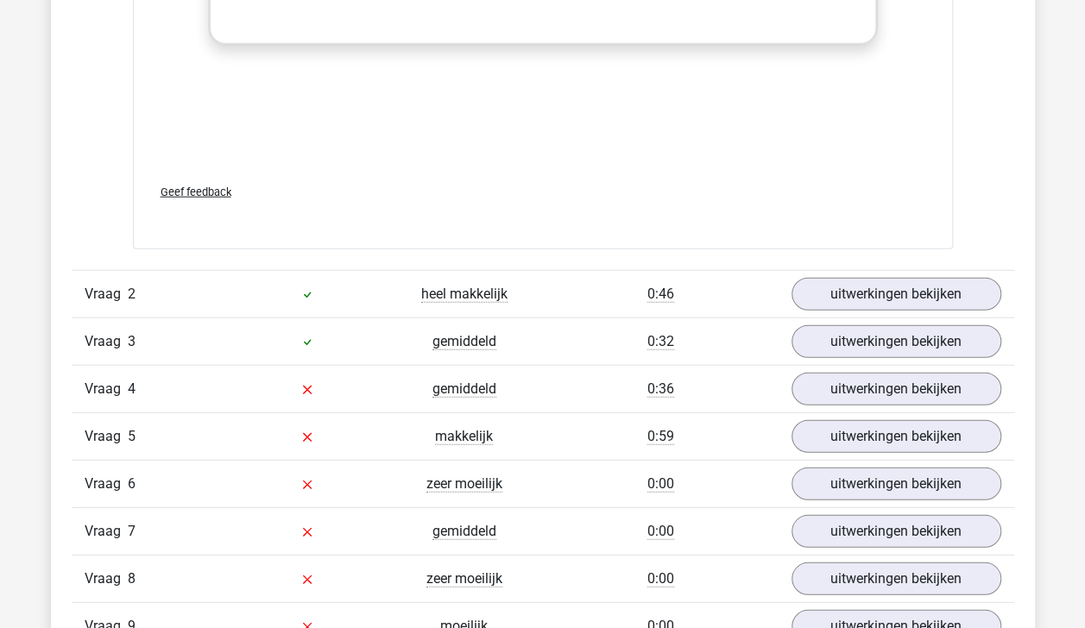
scroll to position [2198, 0]
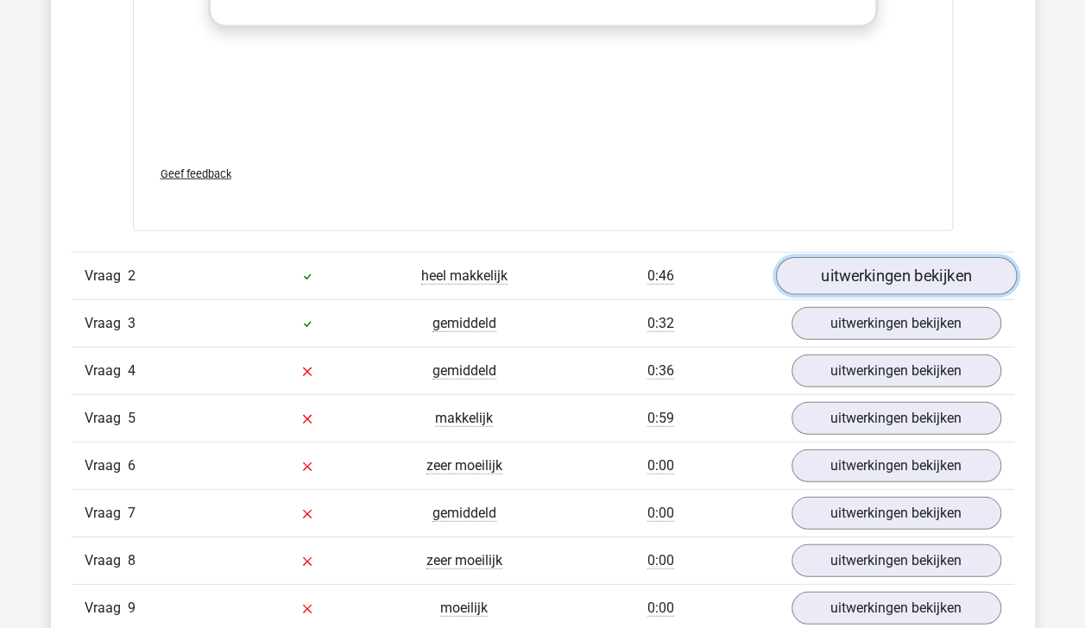
click at [908, 264] on link "uitwerkingen bekijken" at bounding box center [895, 276] width 241 height 38
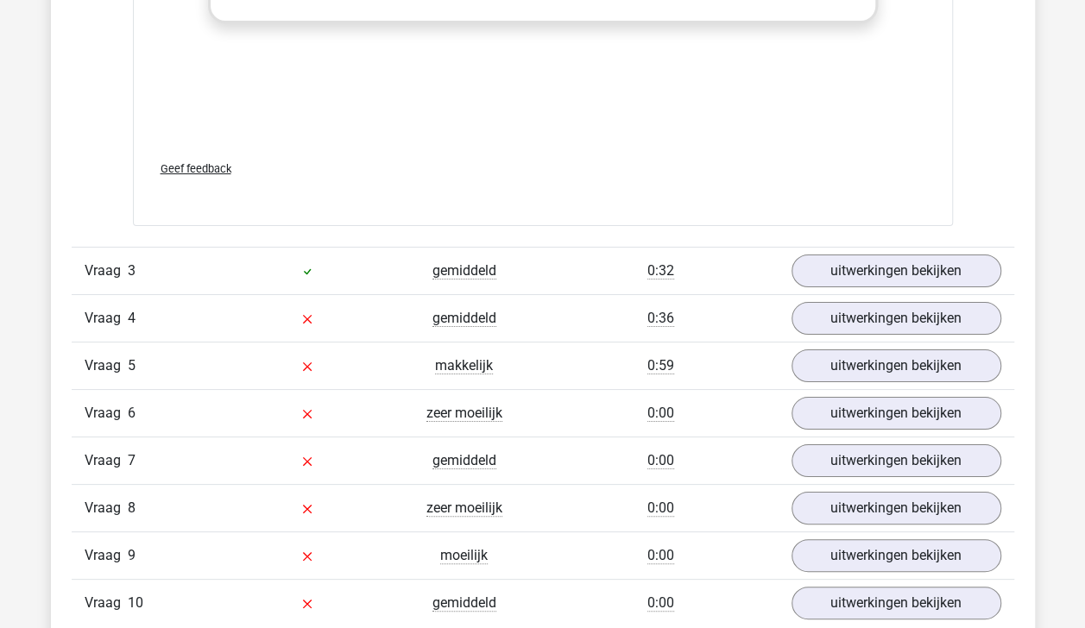
scroll to position [3171, 0]
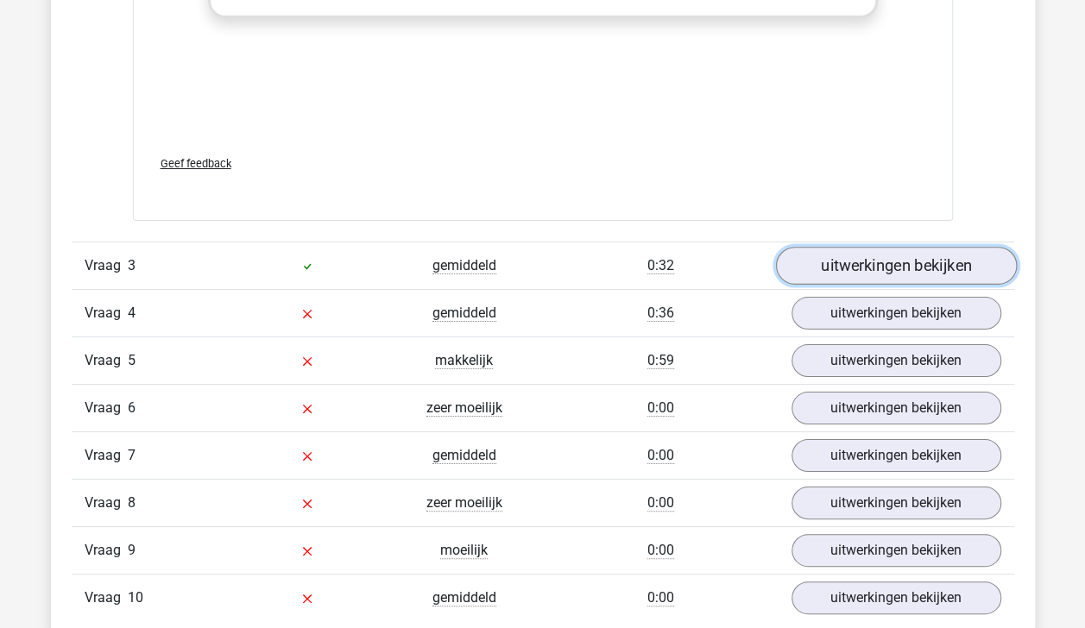
click at [948, 249] on link "uitwerkingen bekijken" at bounding box center [895, 267] width 241 height 38
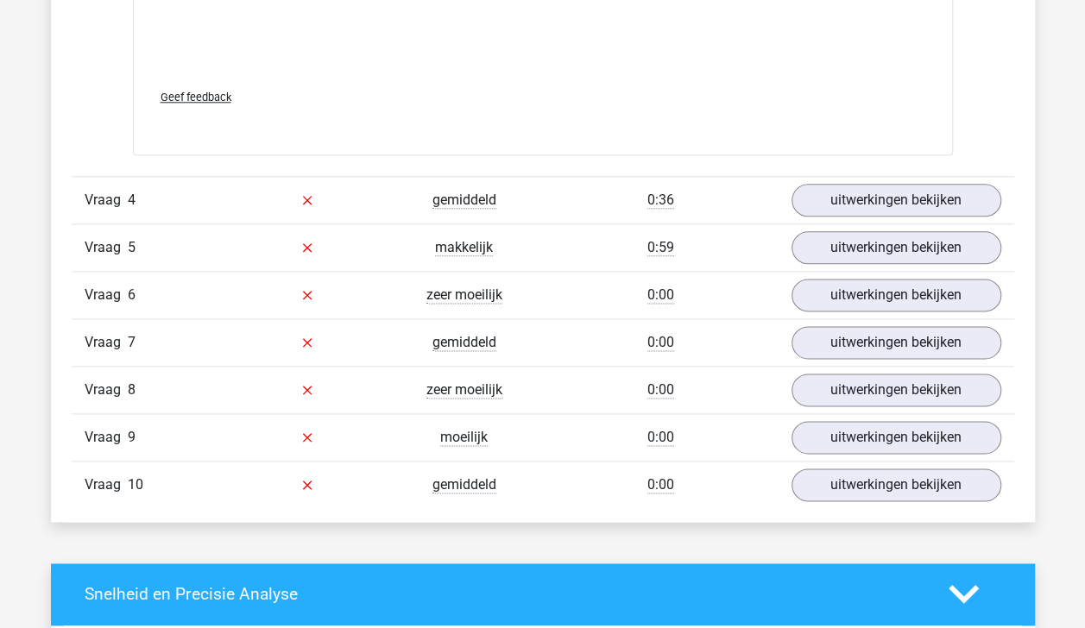
scroll to position [4207, 0]
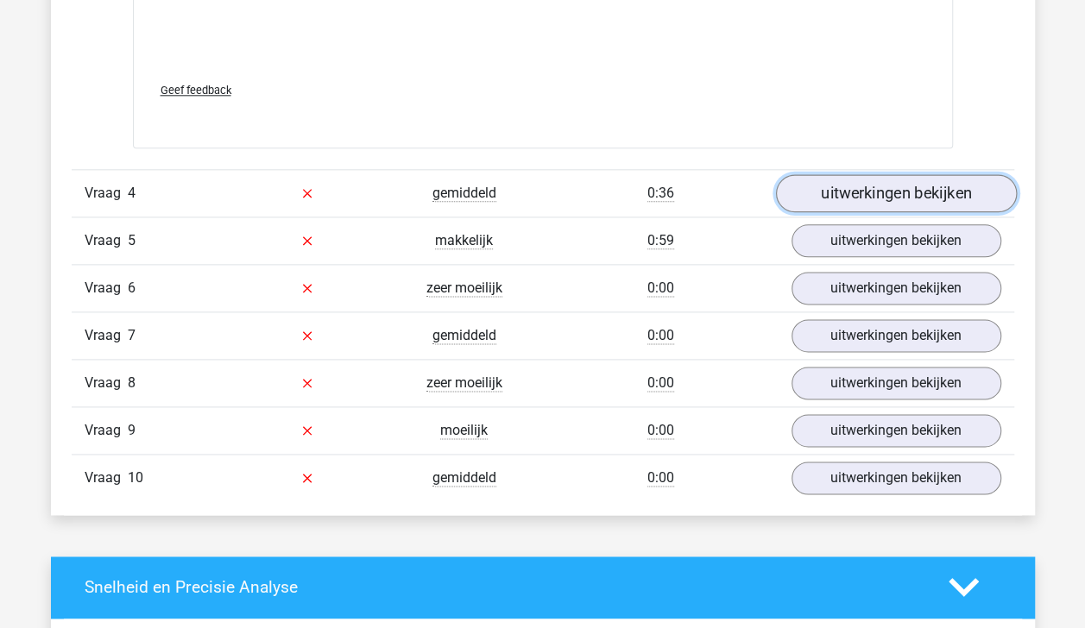
click at [893, 191] on link "uitwerkingen bekijken" at bounding box center [895, 193] width 241 height 38
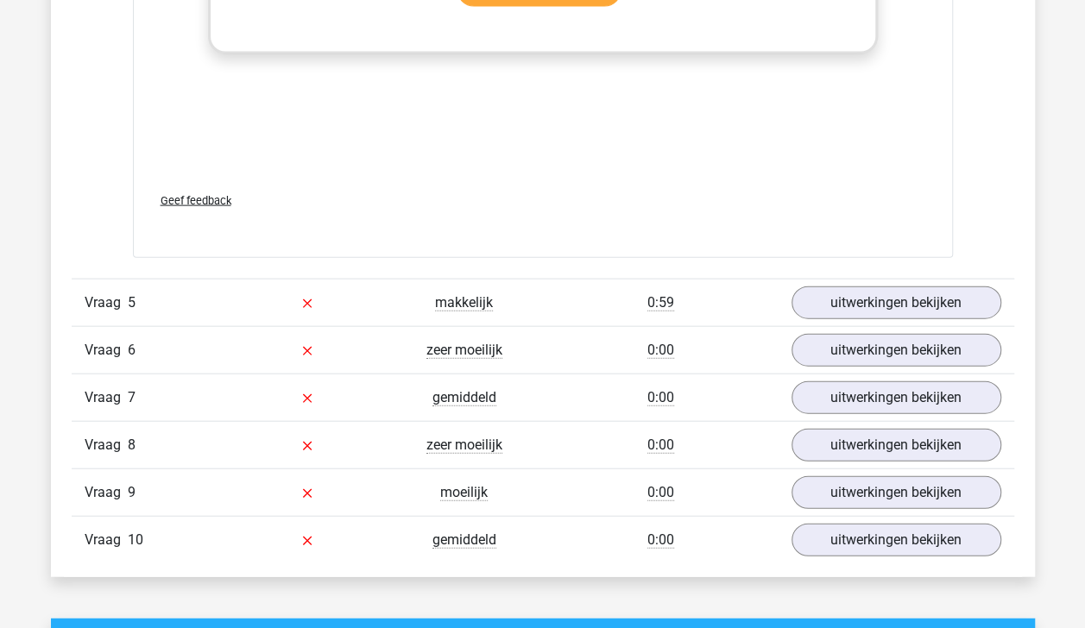
scroll to position [5074, 0]
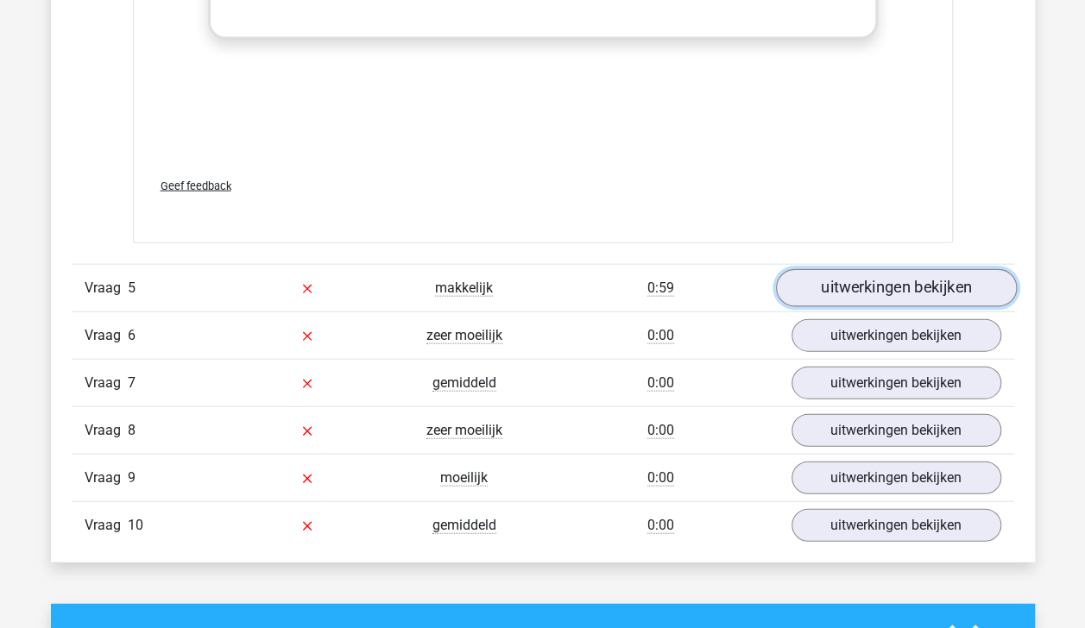
click at [867, 276] on link "uitwerkingen bekijken" at bounding box center [895, 288] width 241 height 38
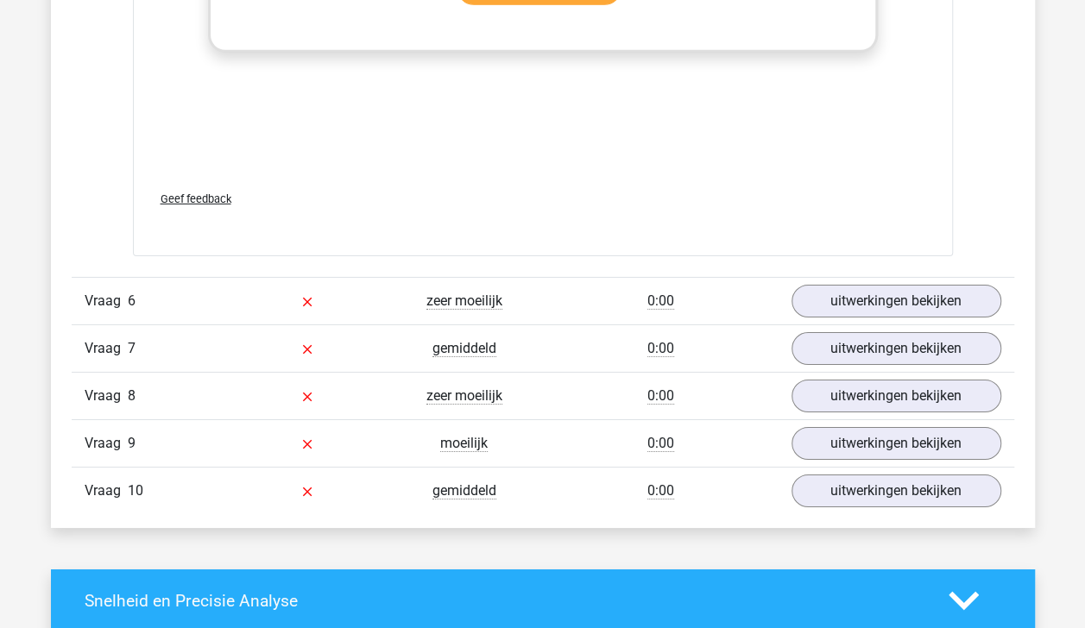
scroll to position [6040, 0]
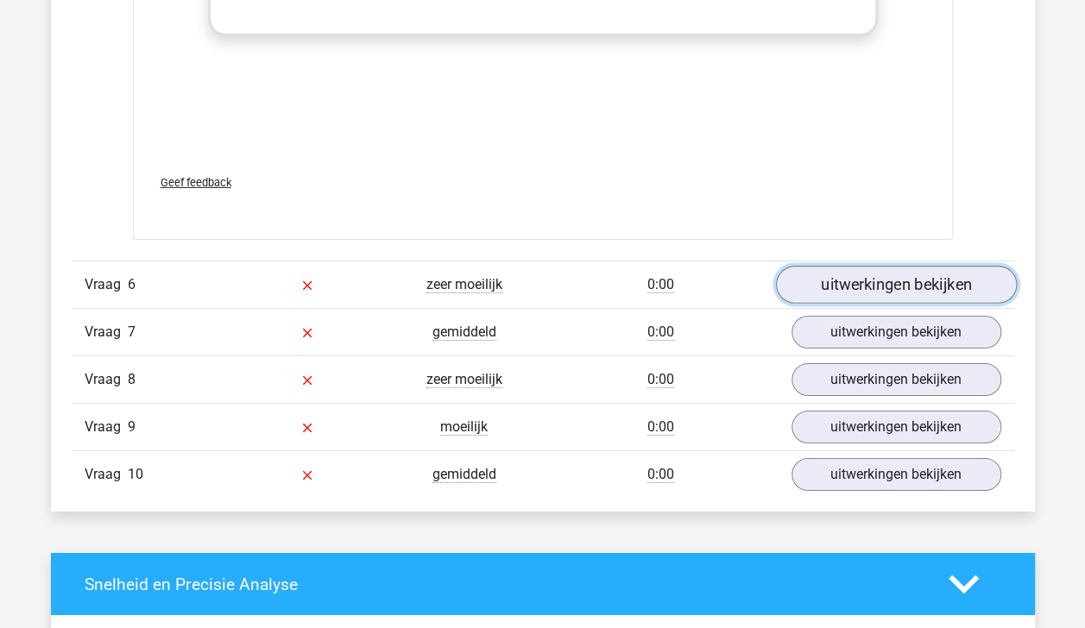
click at [993, 281] on link "uitwerkingen bekijken" at bounding box center [895, 285] width 241 height 38
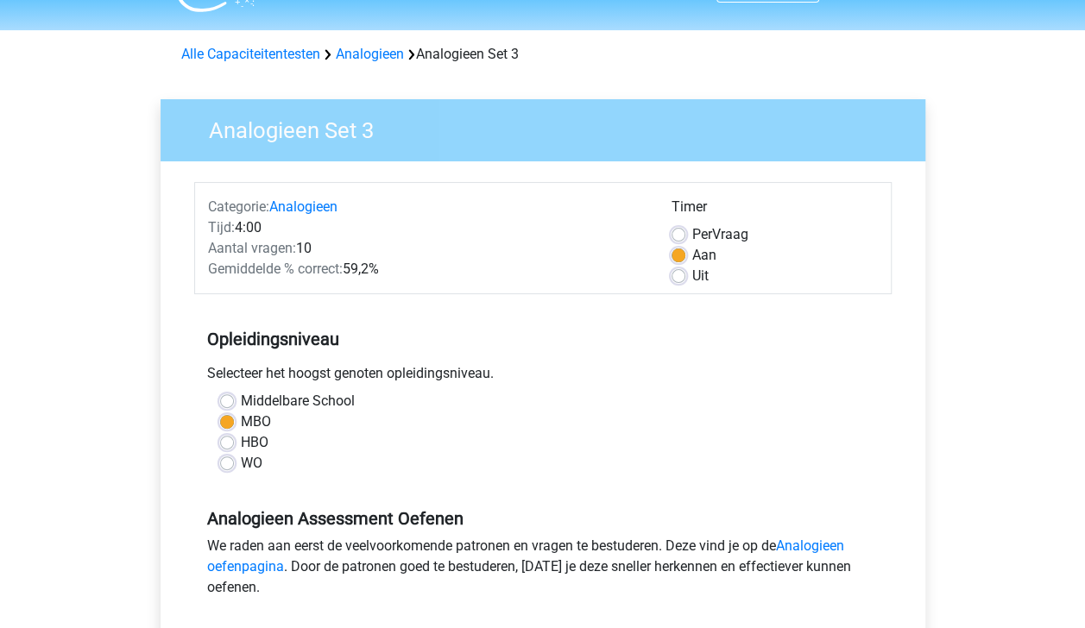
scroll to position [33, 0]
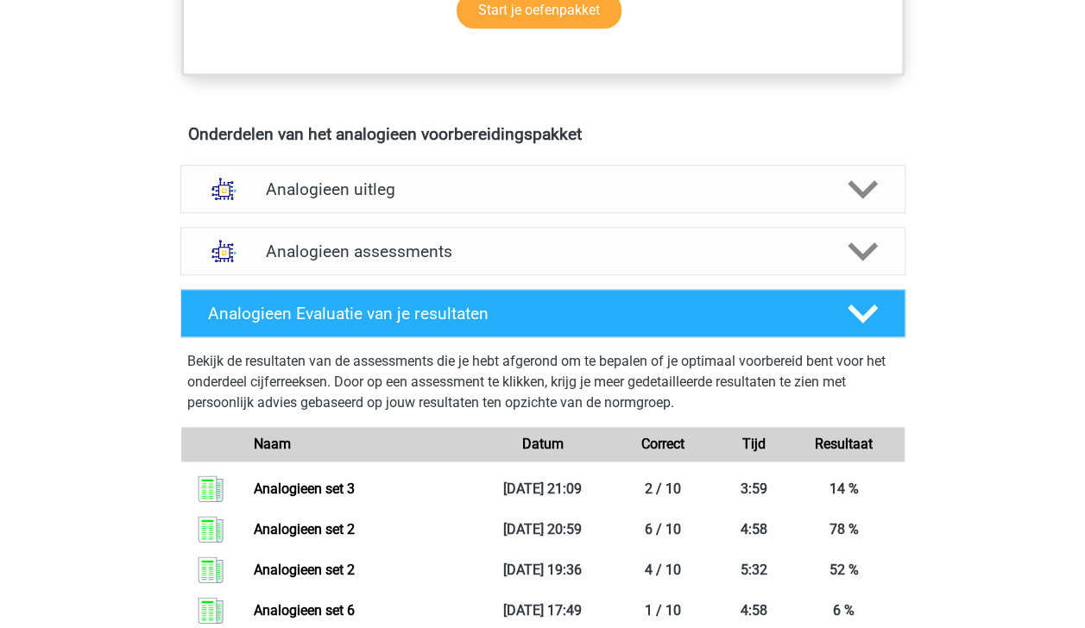
scroll to position [884, 0]
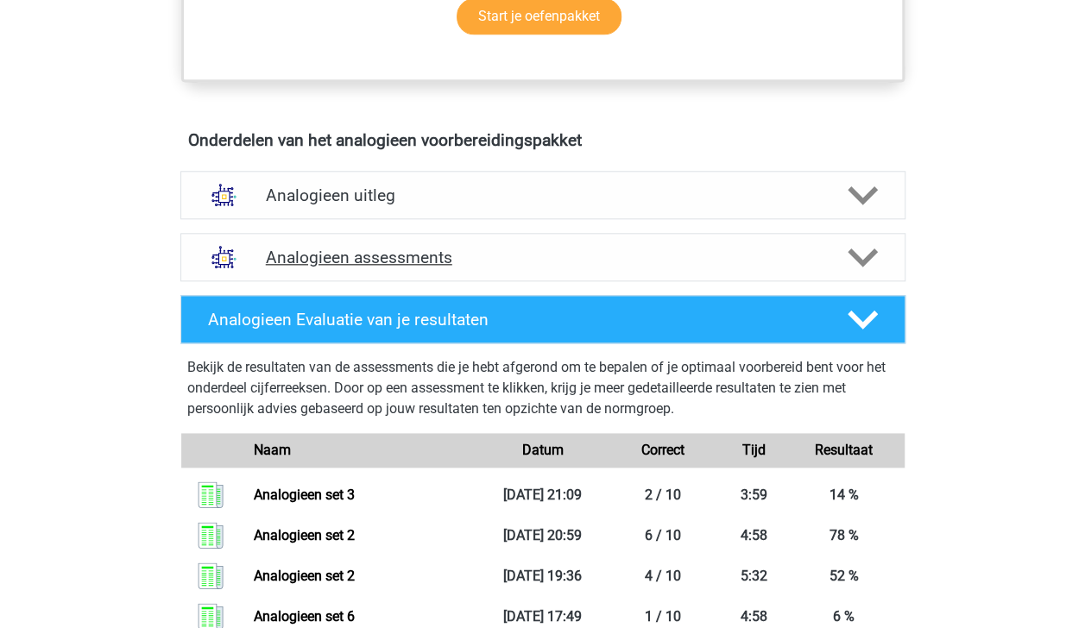
click at [872, 243] on icon at bounding box center [863, 258] width 30 height 30
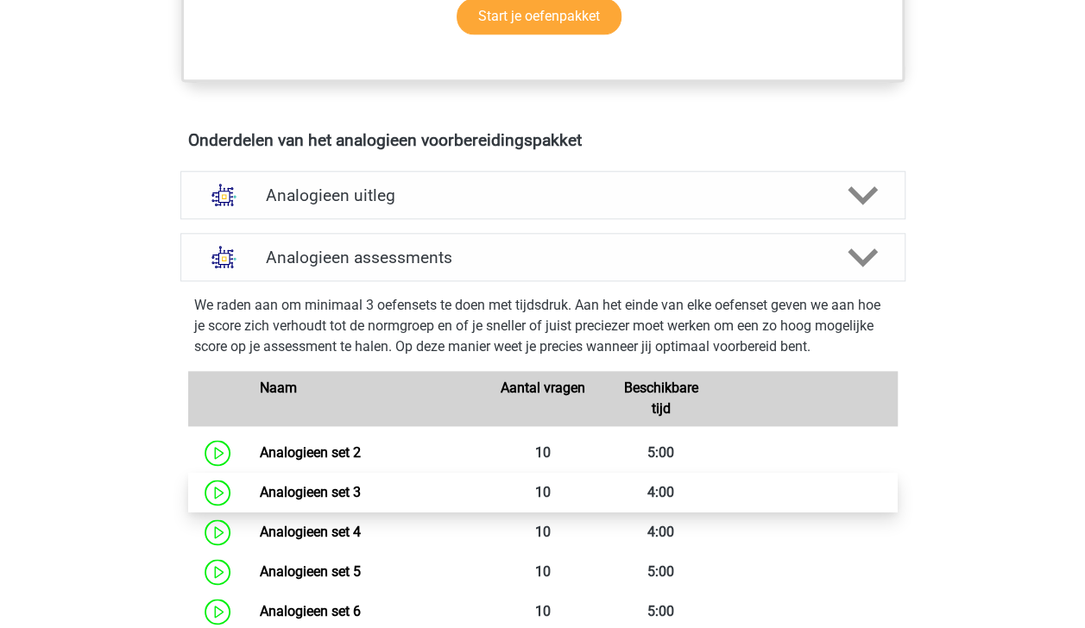
click at [361, 485] on link "Analogieen set 3" at bounding box center [310, 492] width 101 height 16
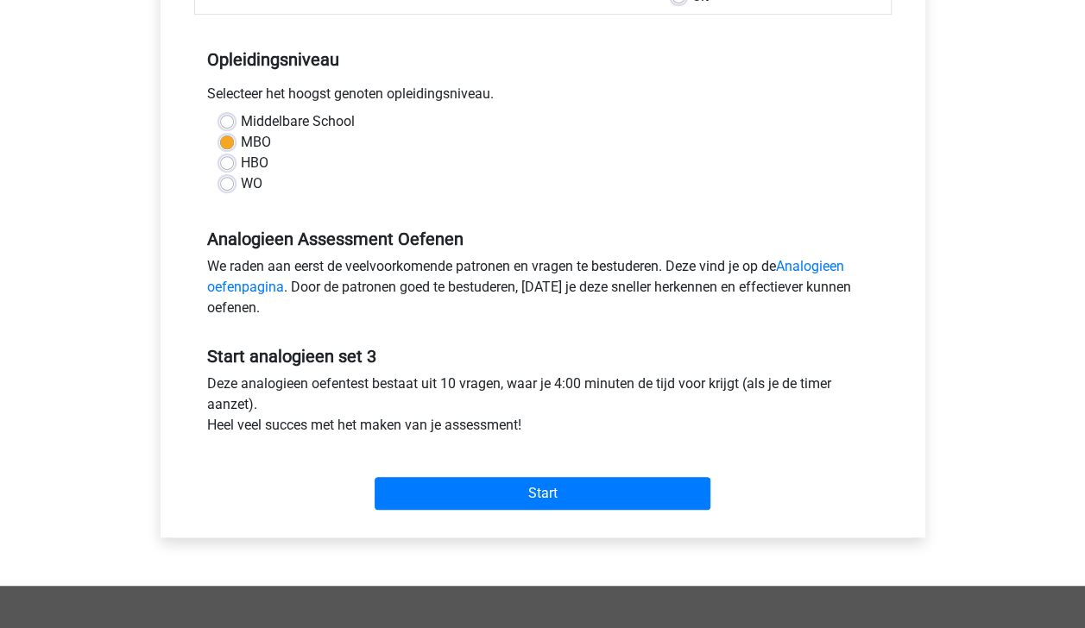
scroll to position [341, 0]
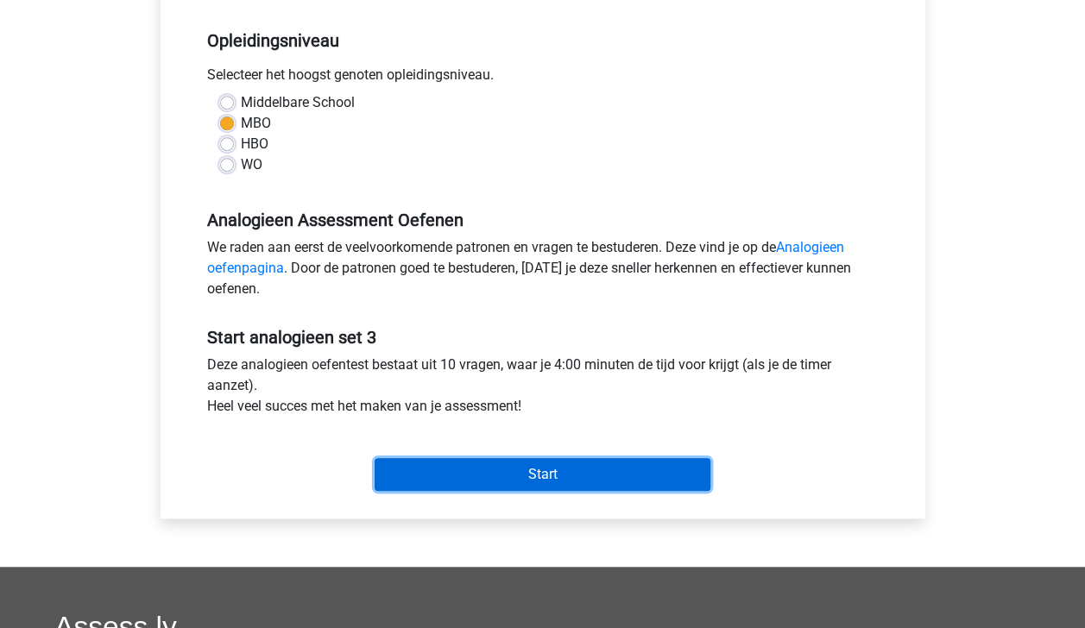
click at [670, 471] on input "Start" at bounding box center [543, 474] width 336 height 33
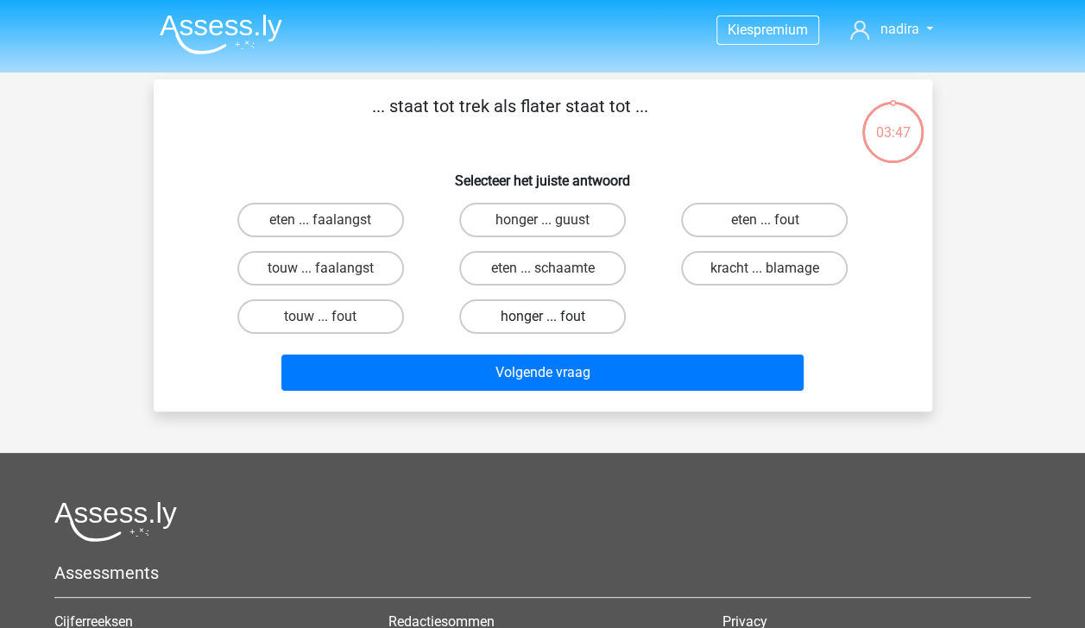
click at [563, 319] on label "honger ... fout" at bounding box center [542, 317] width 167 height 35
click at [553, 319] on input "honger ... fout" at bounding box center [547, 322] width 11 height 11
radio input "true"
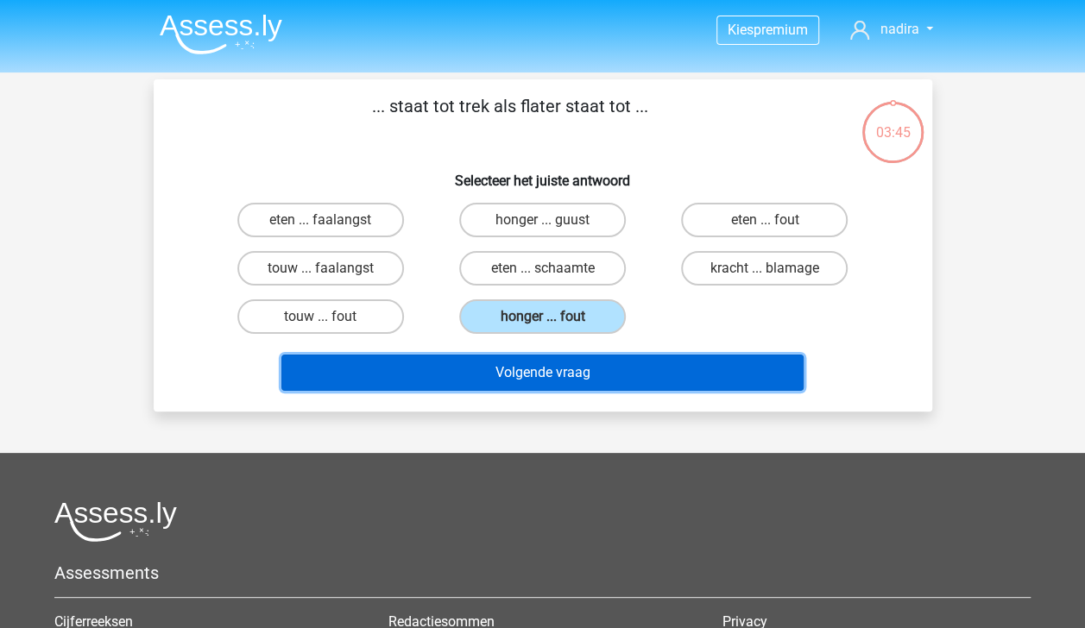
click at [597, 375] on button "Volgende vraag" at bounding box center [542, 373] width 522 height 36
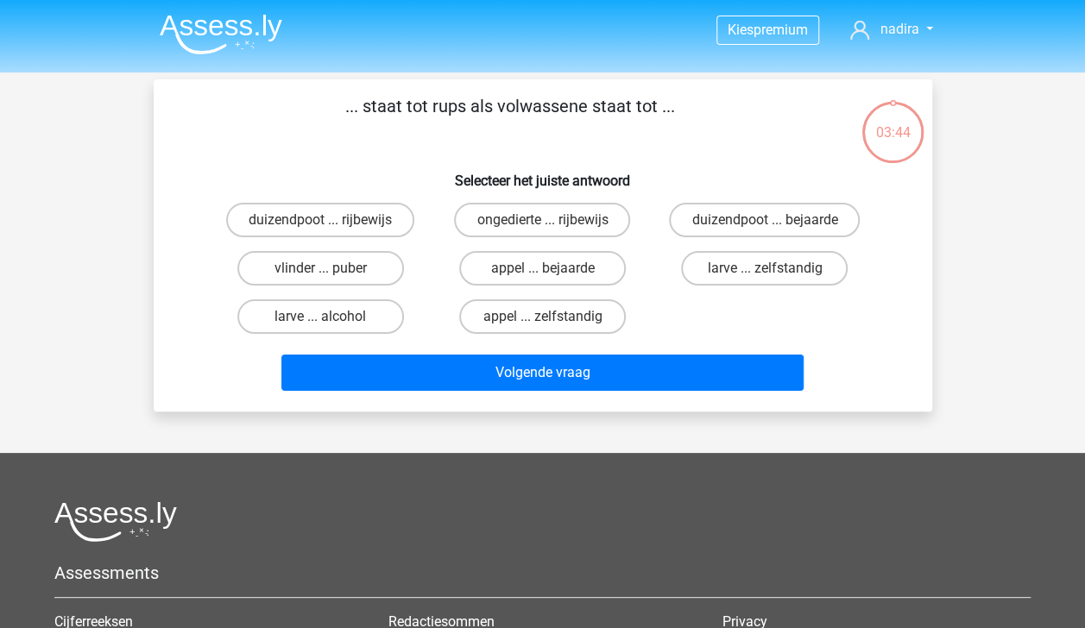
scroll to position [79, 0]
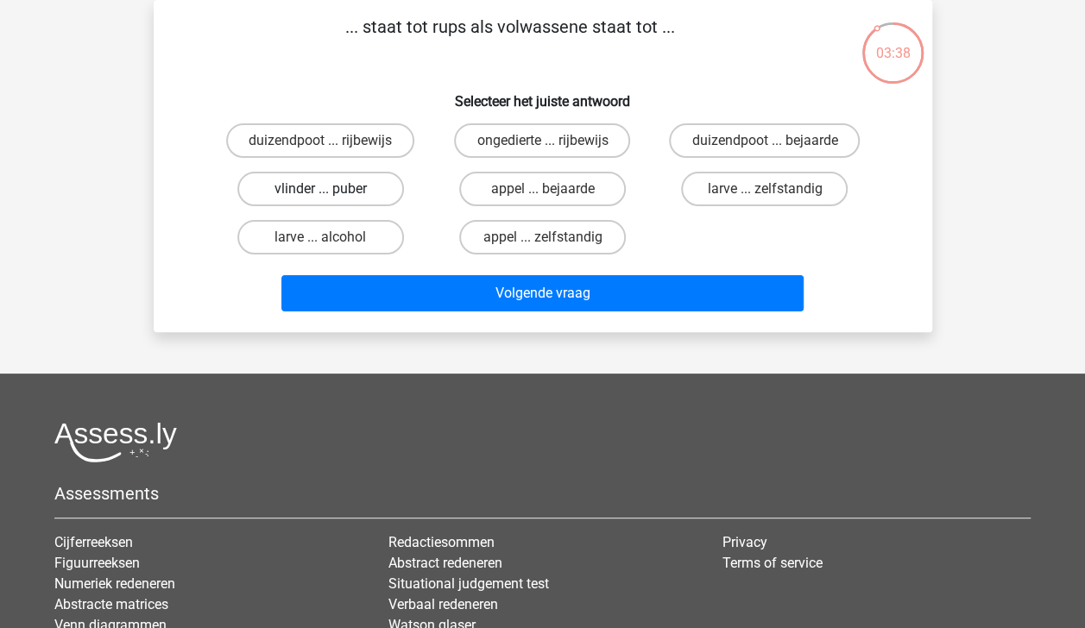
click at [343, 186] on label "vlinder ... puber" at bounding box center [320, 189] width 167 height 35
click at [331, 189] on input "vlinder ... puber" at bounding box center [325, 194] width 11 height 11
radio input "true"
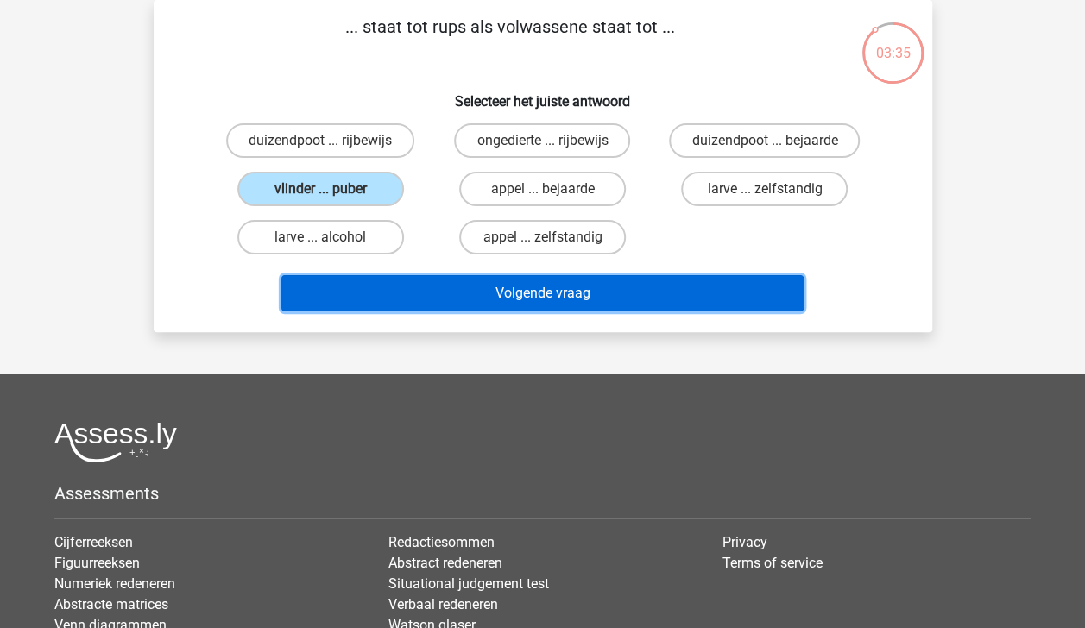
click at [482, 291] on button "Volgende vraag" at bounding box center [542, 293] width 522 height 36
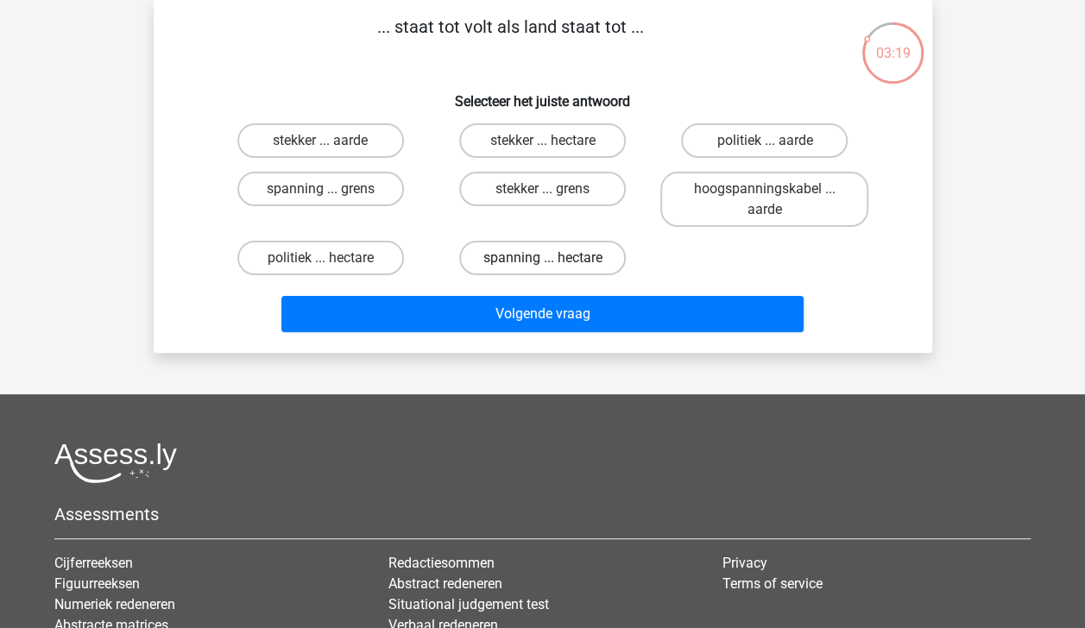
click at [514, 255] on label "spanning ... hectare" at bounding box center [542, 258] width 167 height 35
click at [542, 258] on input "spanning ... hectare" at bounding box center [547, 263] width 11 height 11
radio input "true"
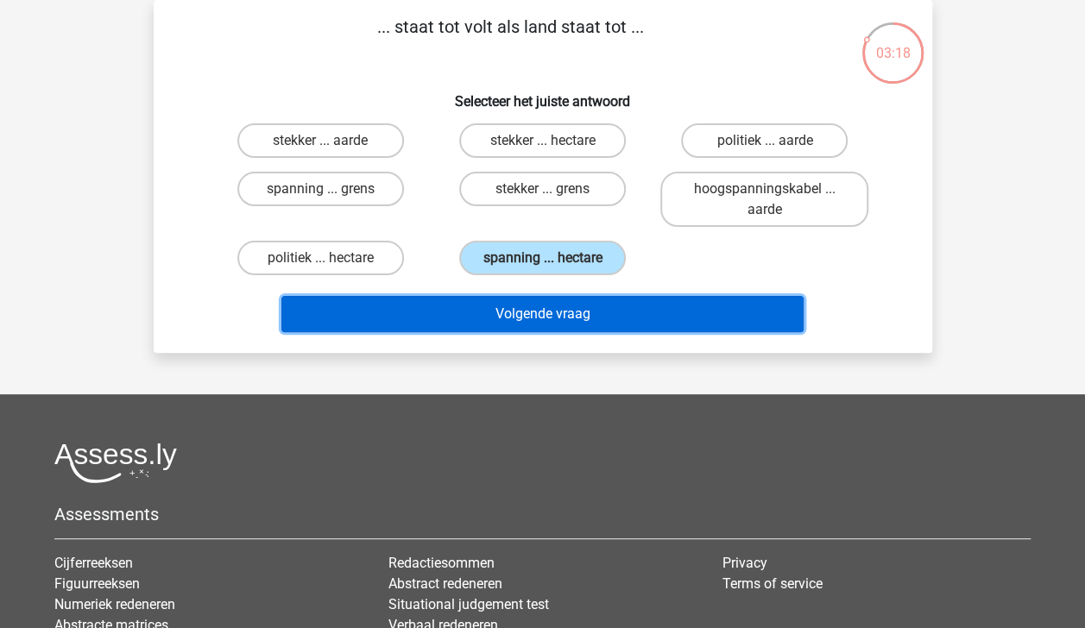
click at [518, 304] on button "Volgende vraag" at bounding box center [542, 314] width 522 height 36
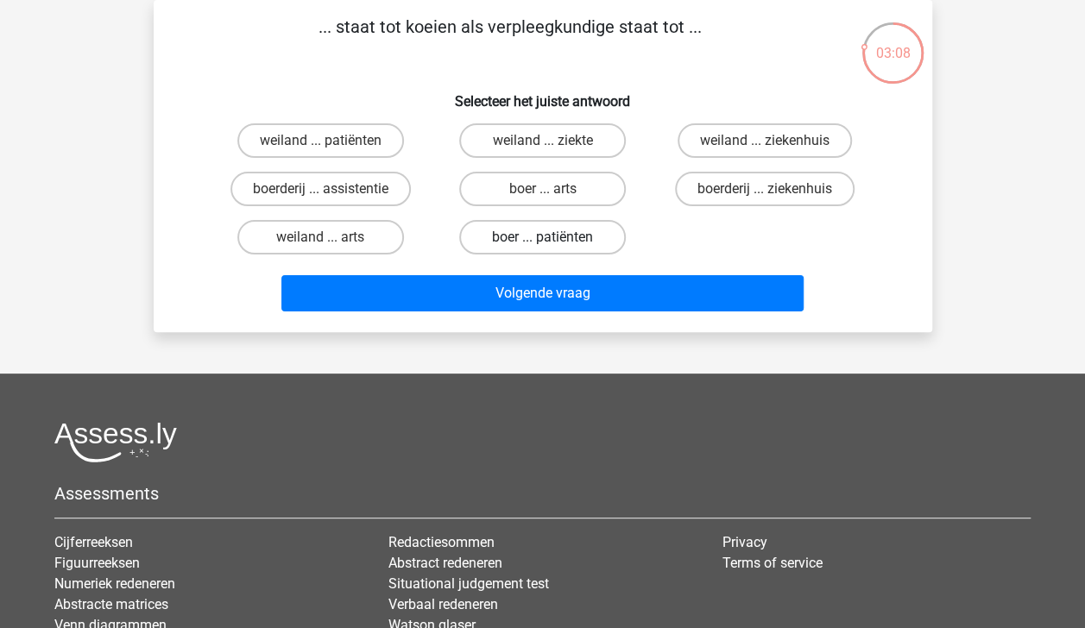
click at [565, 242] on label "boer ... patiënten" at bounding box center [542, 237] width 167 height 35
click at [553, 242] on input "boer ... patiënten" at bounding box center [547, 242] width 11 height 11
radio input "true"
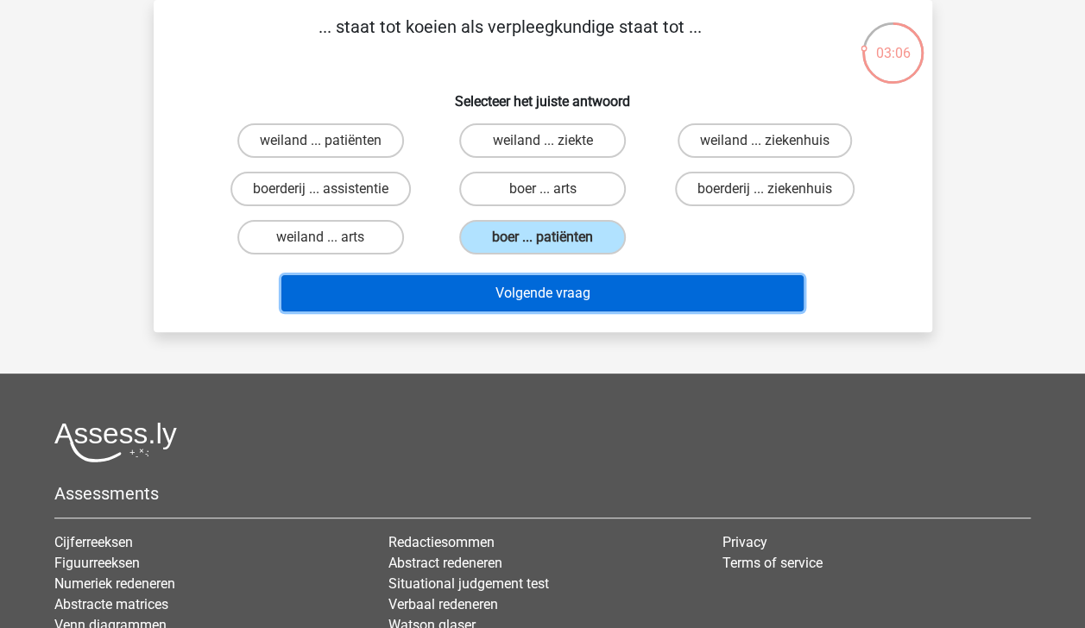
click at [568, 293] on button "Volgende vraag" at bounding box center [542, 293] width 522 height 36
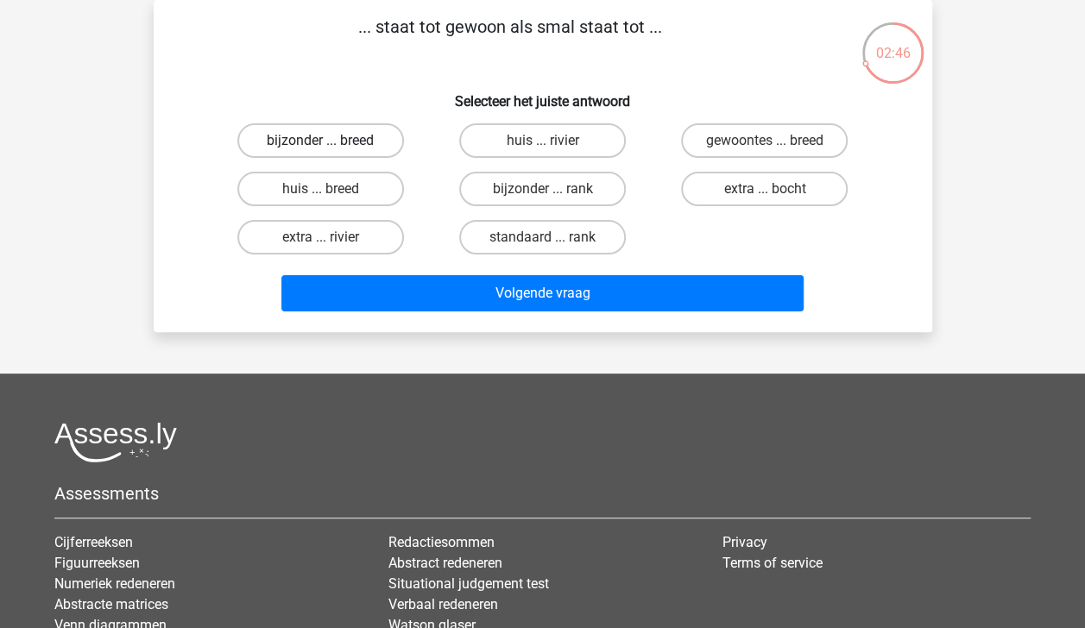
click at [359, 136] on label "bijzonder ... breed" at bounding box center [320, 140] width 167 height 35
click at [331, 141] on input "bijzonder ... breed" at bounding box center [325, 146] width 11 height 11
radio input "true"
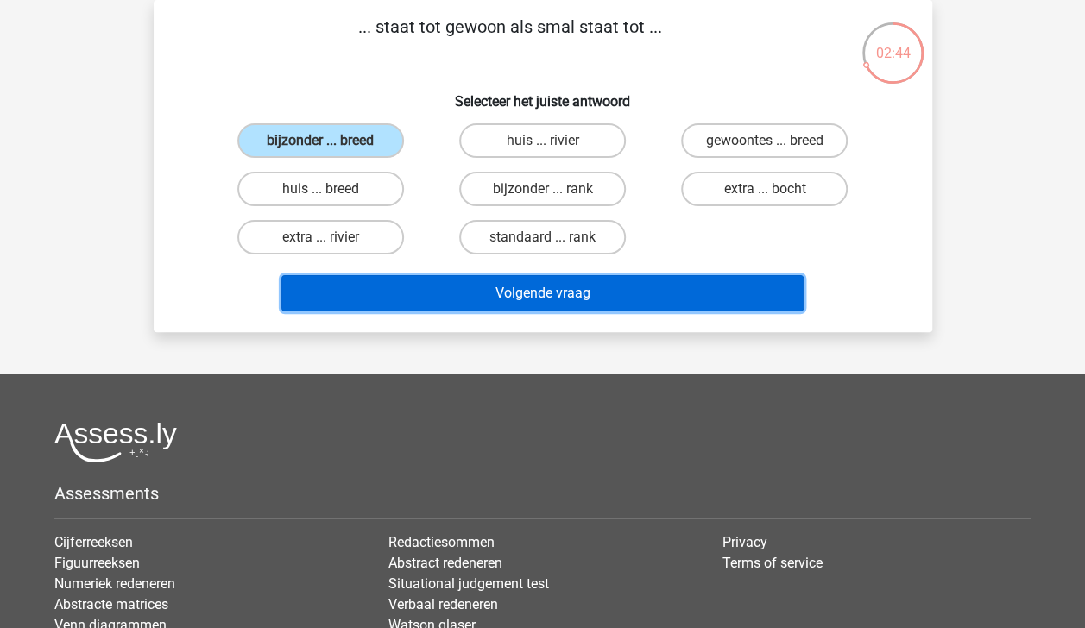
click at [517, 296] on button "Volgende vraag" at bounding box center [542, 293] width 522 height 36
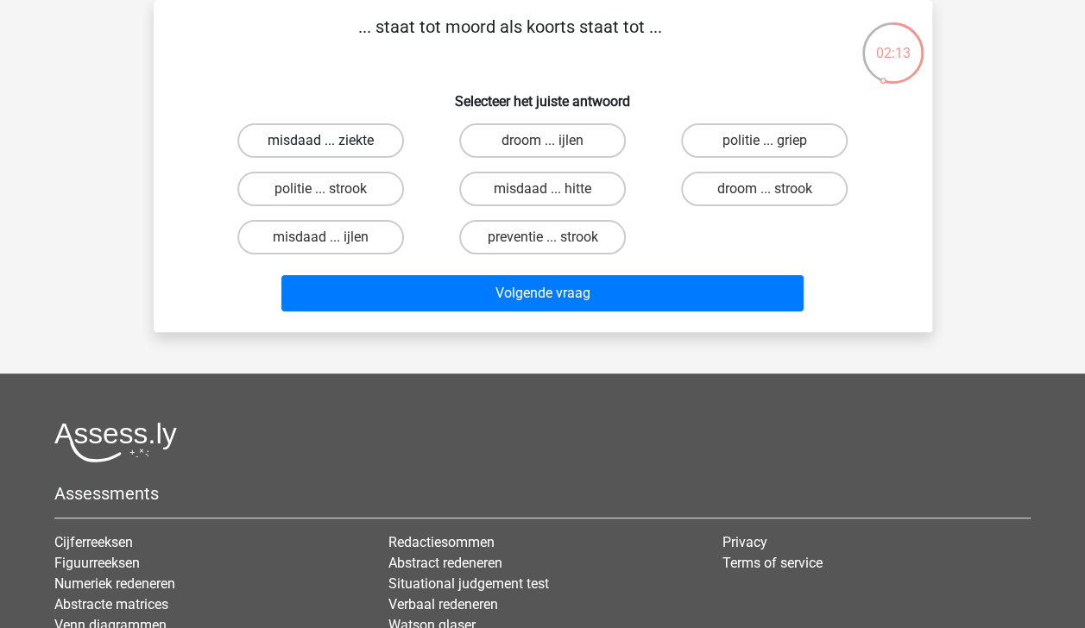
click at [348, 137] on label "misdaad ... ziekte" at bounding box center [320, 140] width 167 height 35
click at [331, 141] on input "misdaad ... ziekte" at bounding box center [325, 146] width 11 height 11
radio input "true"
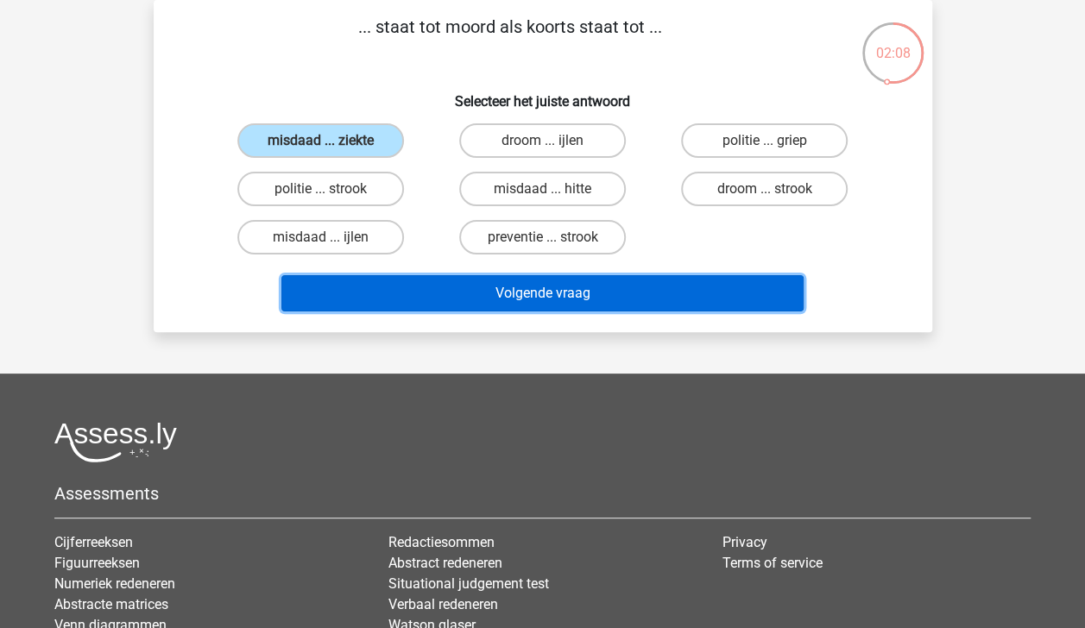
click at [547, 305] on button "Volgende vraag" at bounding box center [542, 293] width 522 height 36
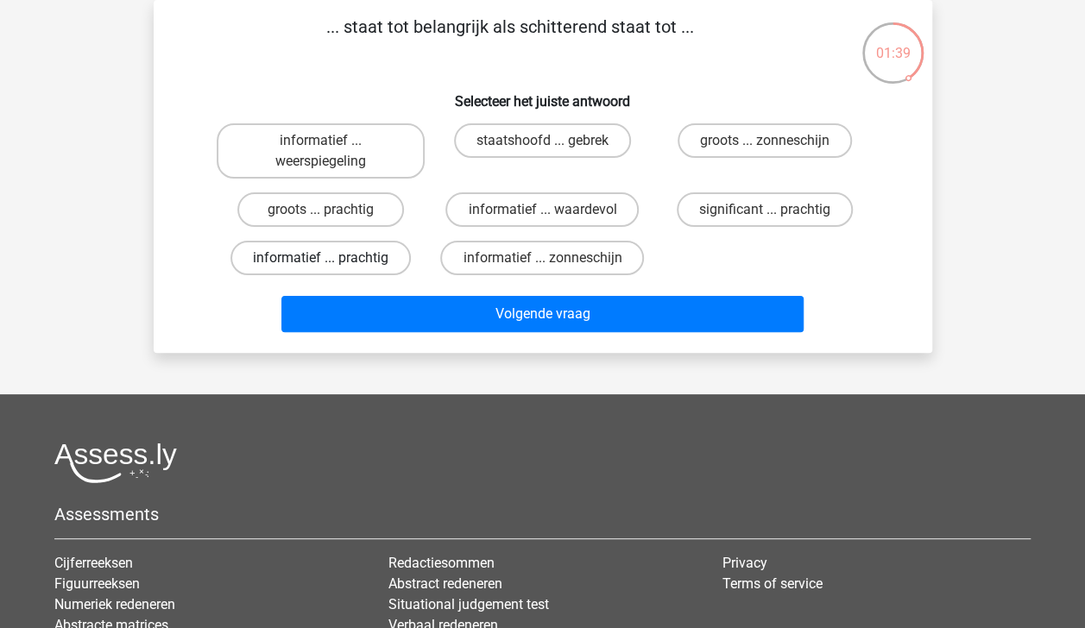
click at [338, 249] on label "informatief ... prachtig" at bounding box center [320, 258] width 180 height 35
click at [331, 258] on input "informatief ... prachtig" at bounding box center [325, 263] width 11 height 11
radio input "true"
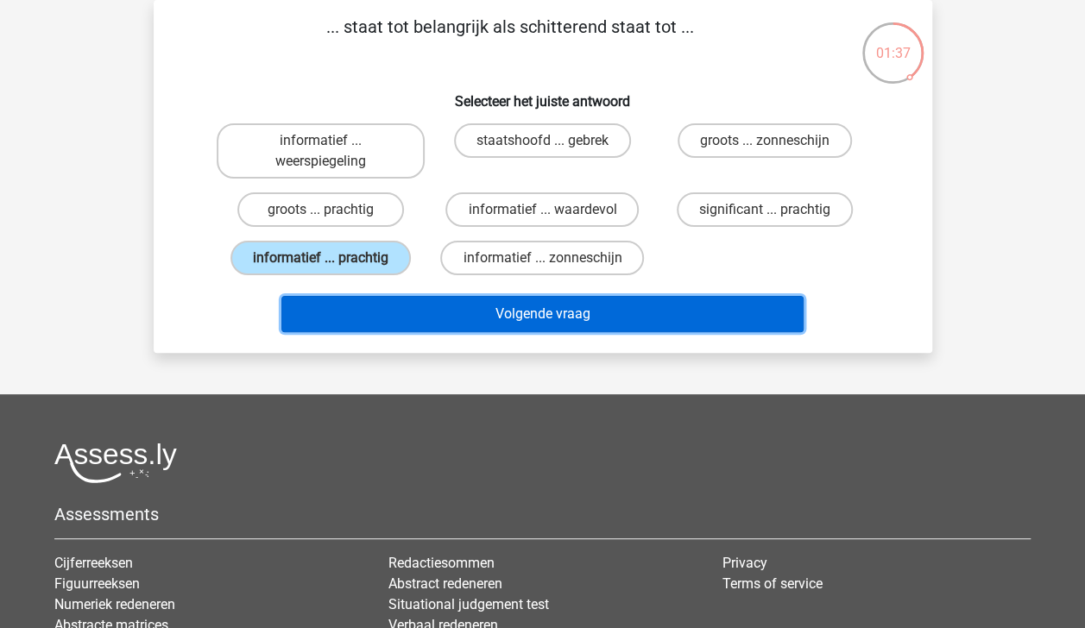
click at [426, 312] on button "Volgende vraag" at bounding box center [542, 314] width 522 height 36
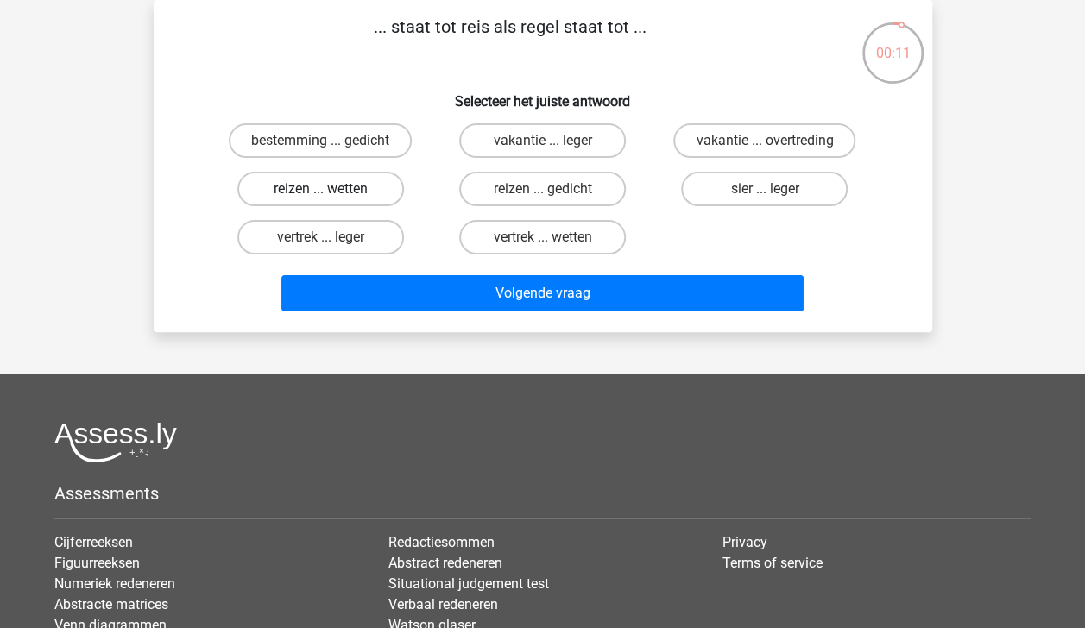
click at [340, 183] on label "reizen ... wetten" at bounding box center [320, 189] width 167 height 35
click at [331, 189] on input "reizen ... wetten" at bounding box center [325, 194] width 11 height 11
radio input "true"
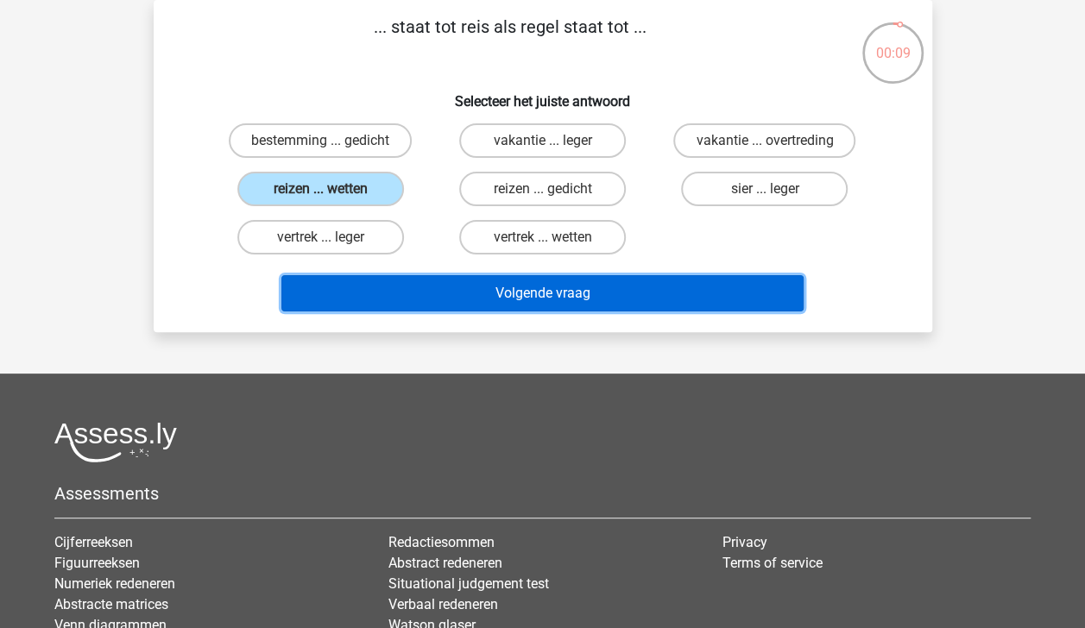
click at [459, 287] on button "Volgende vraag" at bounding box center [542, 293] width 522 height 36
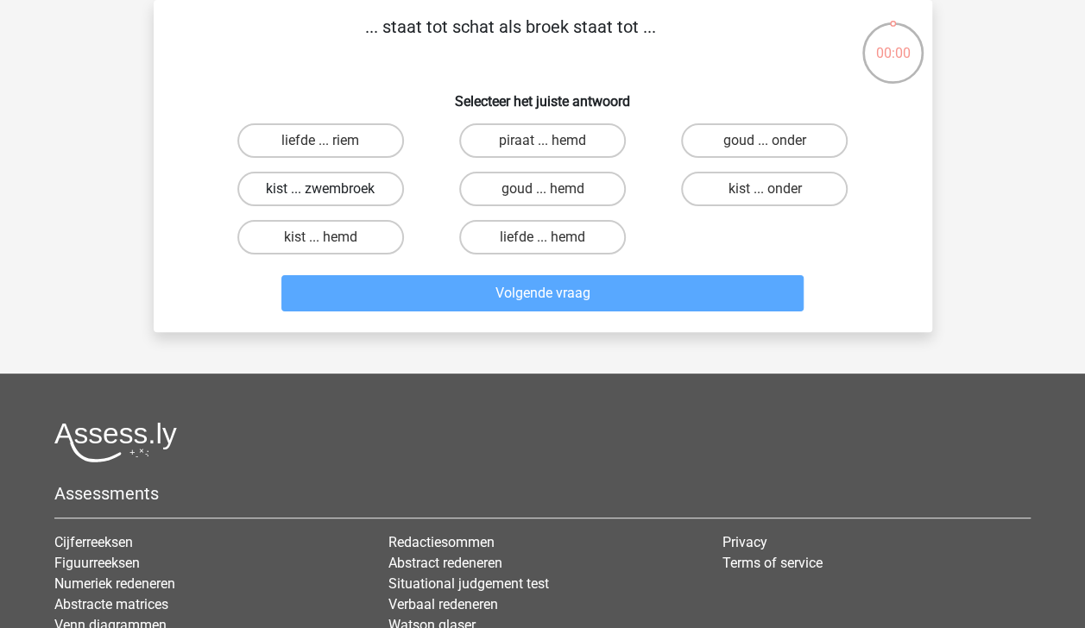
click at [365, 192] on label "kist ... zwembroek" at bounding box center [320, 189] width 167 height 35
click at [331, 192] on input "kist ... zwembroek" at bounding box center [325, 194] width 11 height 11
radio input "true"
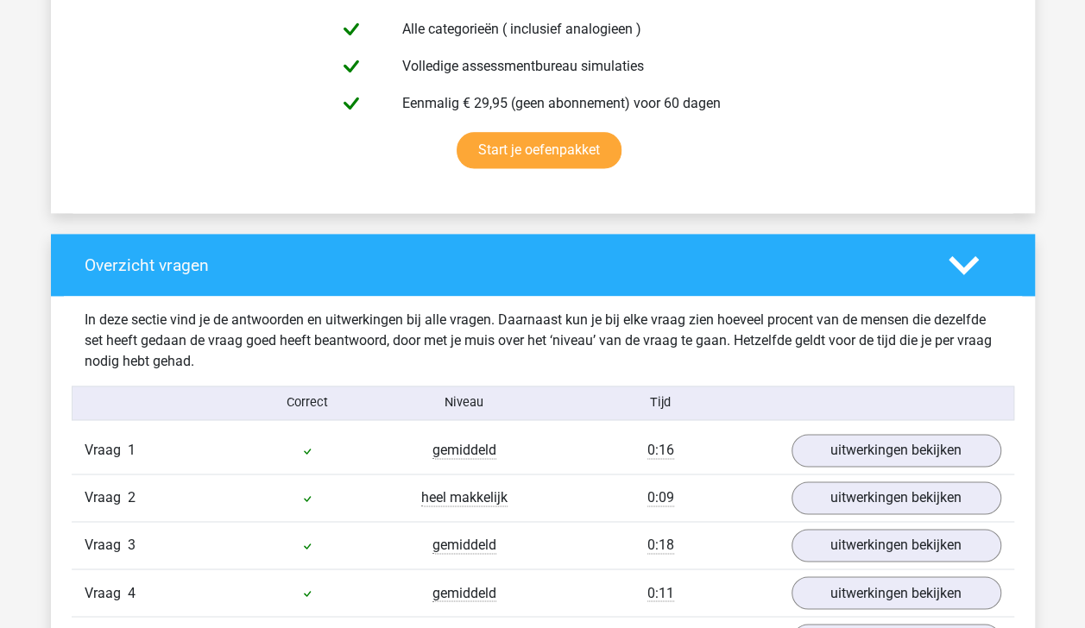
scroll to position [987, 0]
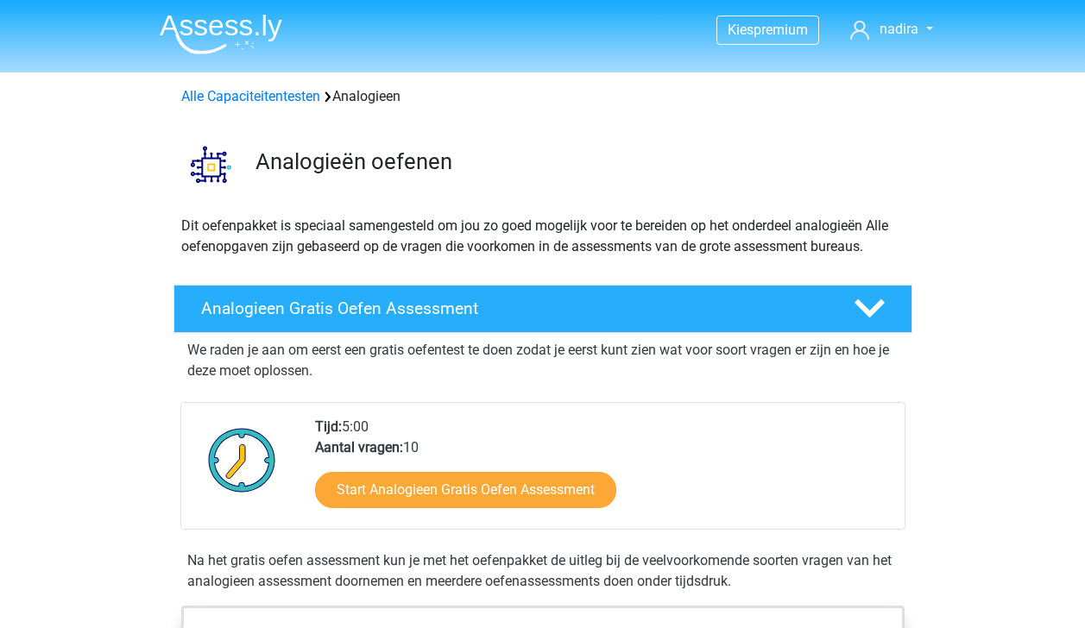
scroll to position [875, 0]
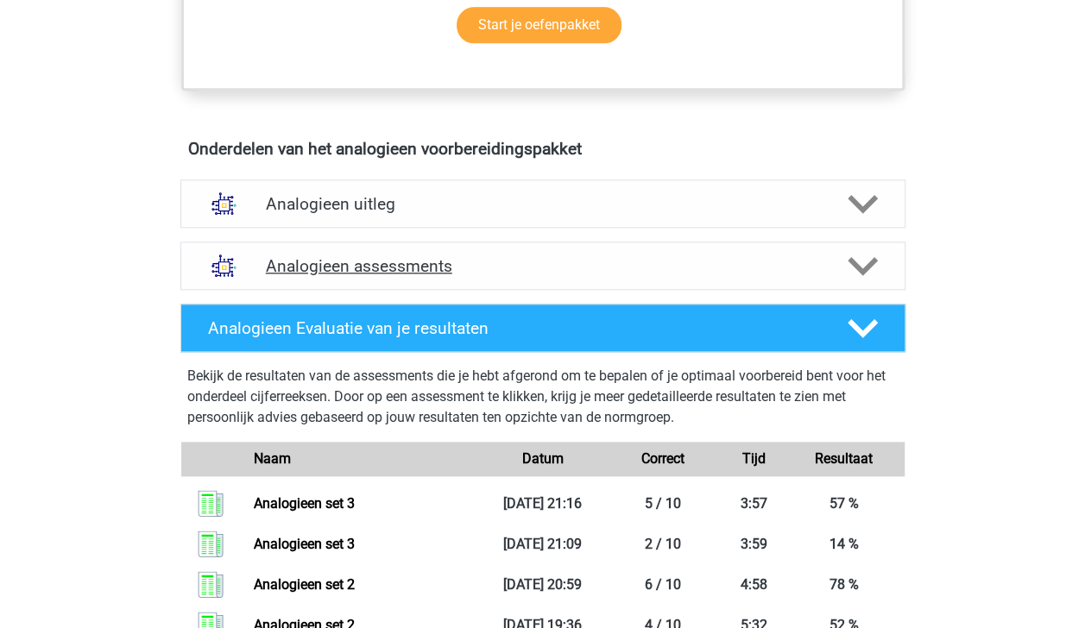
click at [863, 257] on icon at bounding box center [863, 266] width 30 height 30
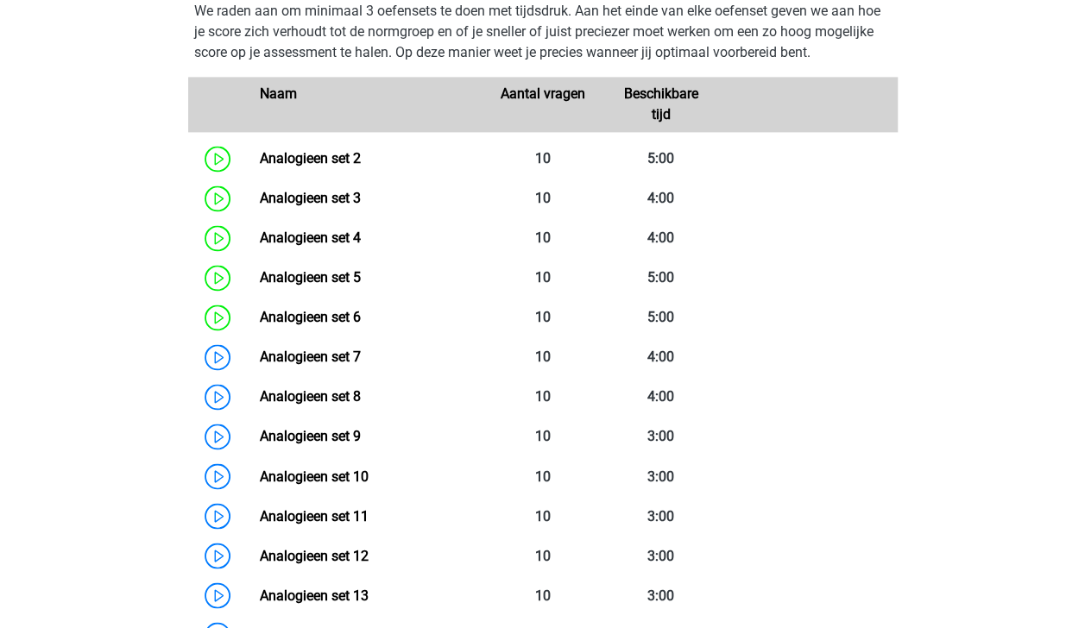
scroll to position [1183, 0]
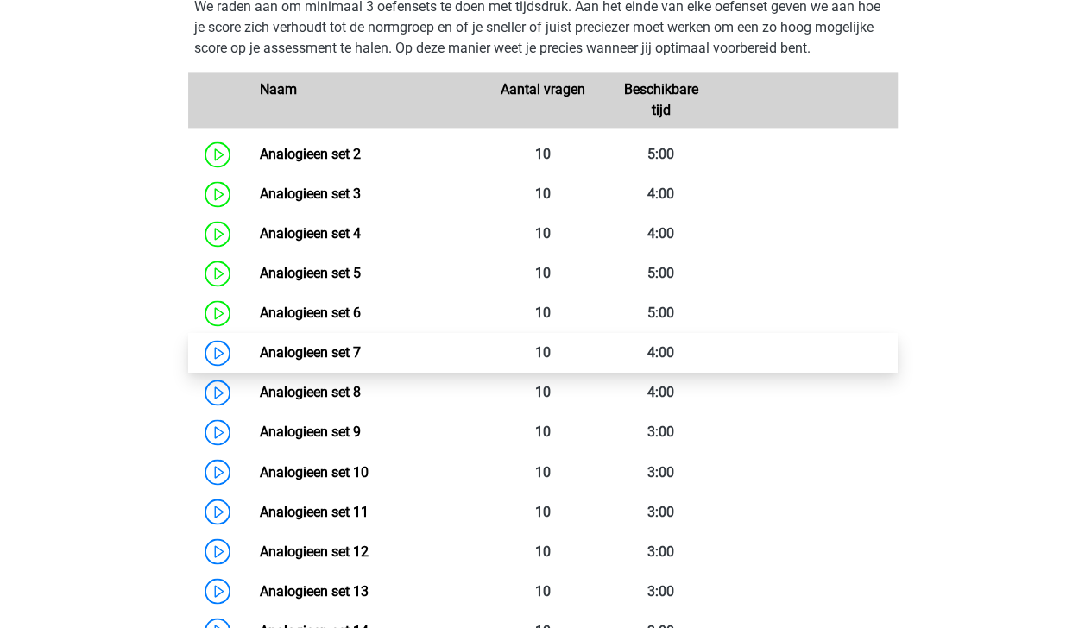
click at [361, 349] on link "Analogieen set 7" at bounding box center [310, 352] width 101 height 16
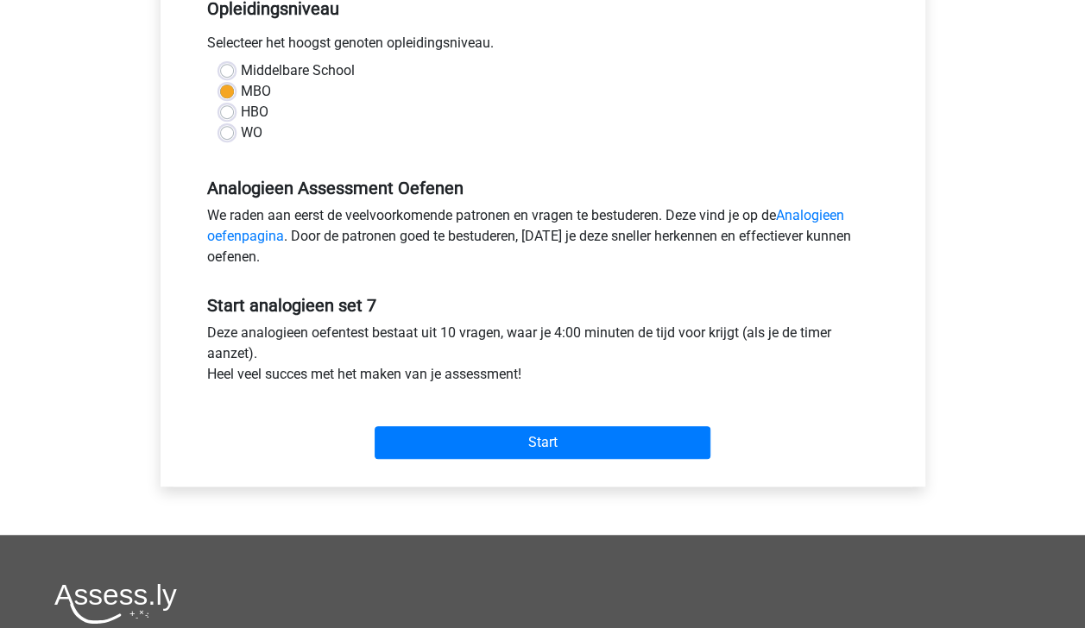
scroll to position [375, 0]
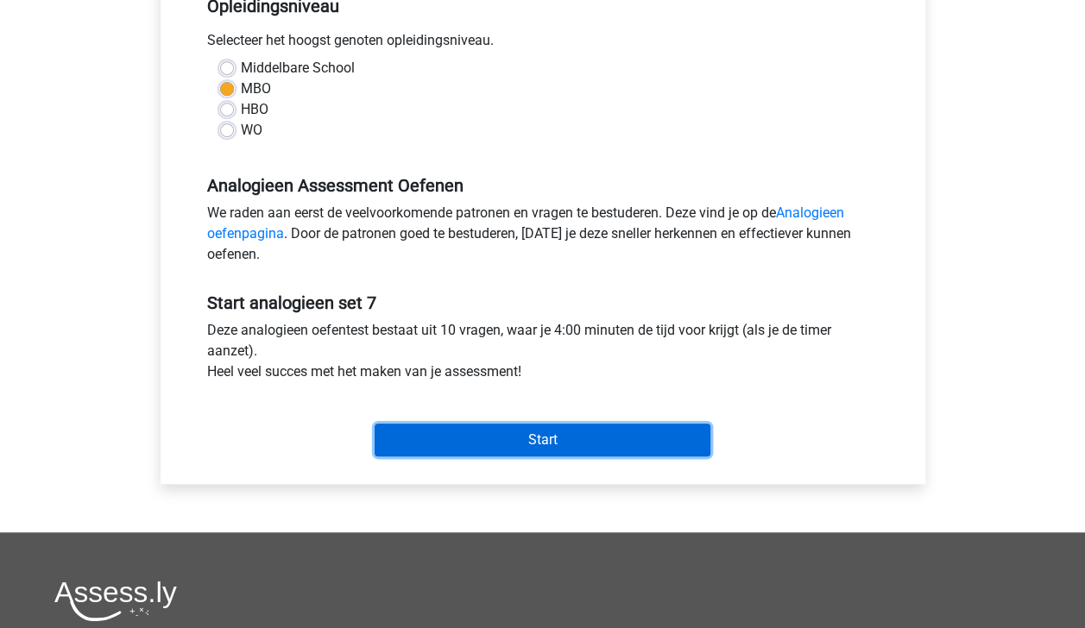
click at [672, 425] on input "Start" at bounding box center [543, 440] width 336 height 33
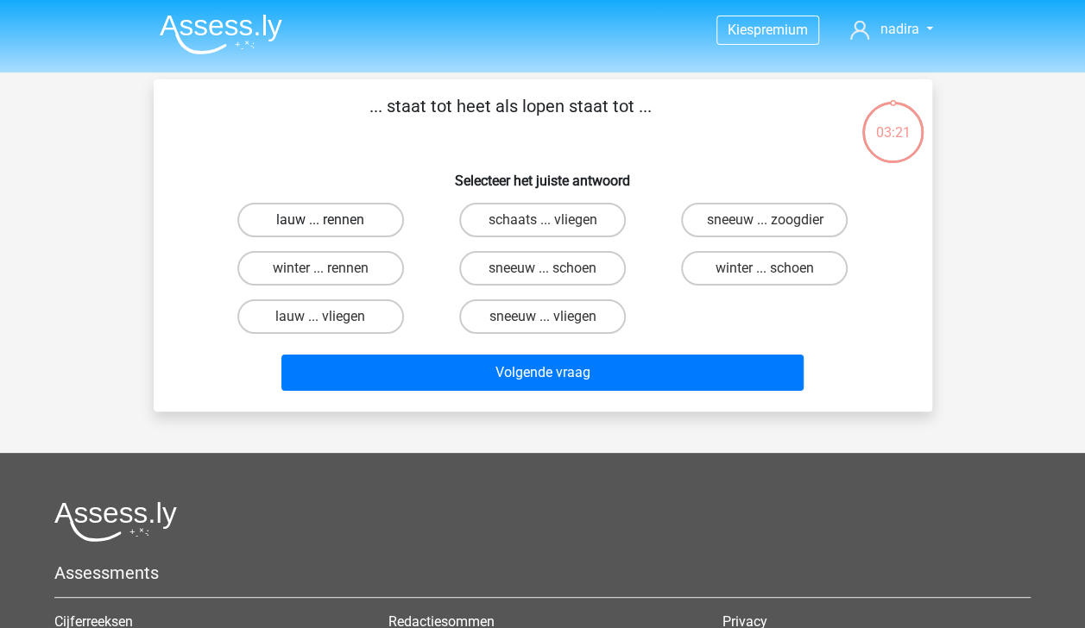
click at [343, 221] on label "lauw ... rennen" at bounding box center [320, 220] width 167 height 35
click at [331, 221] on input "lauw ... rennen" at bounding box center [325, 225] width 11 height 11
radio input "true"
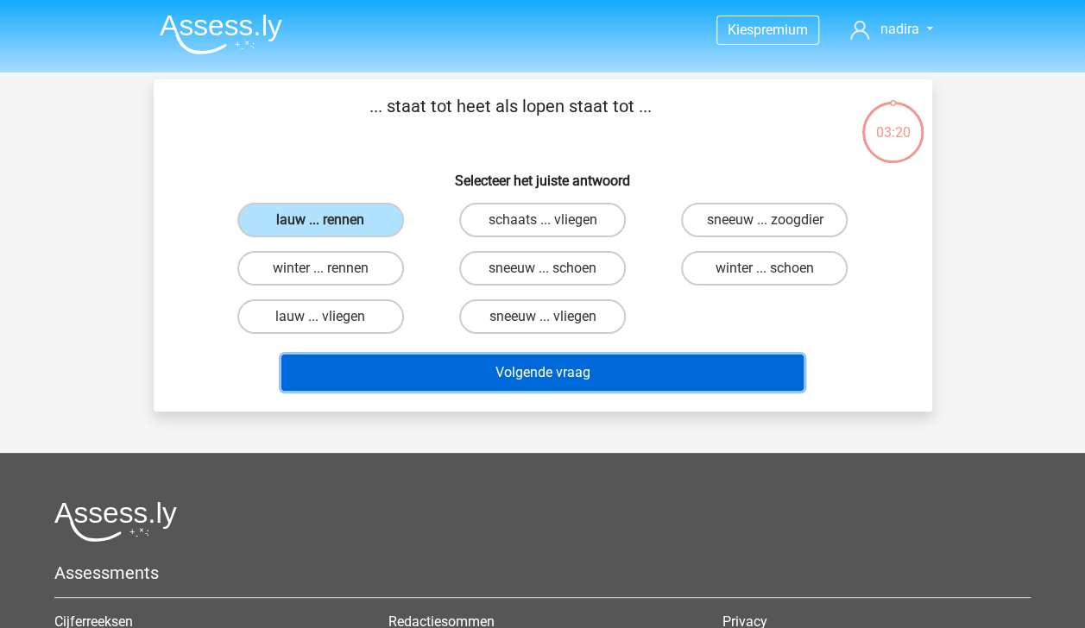
click at [507, 375] on button "Volgende vraag" at bounding box center [542, 373] width 522 height 36
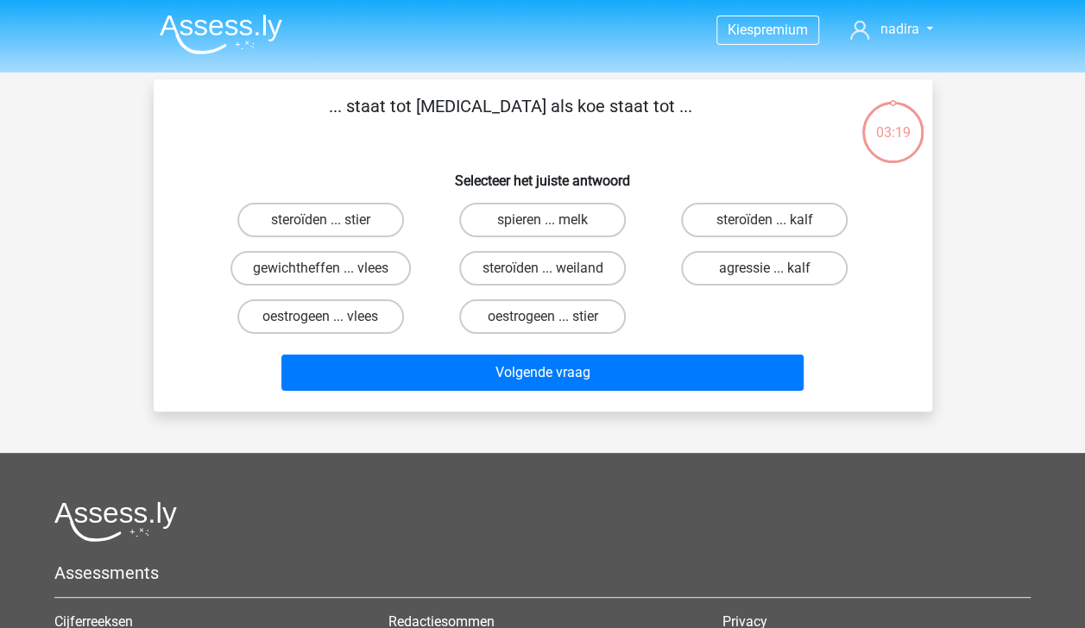
scroll to position [79, 0]
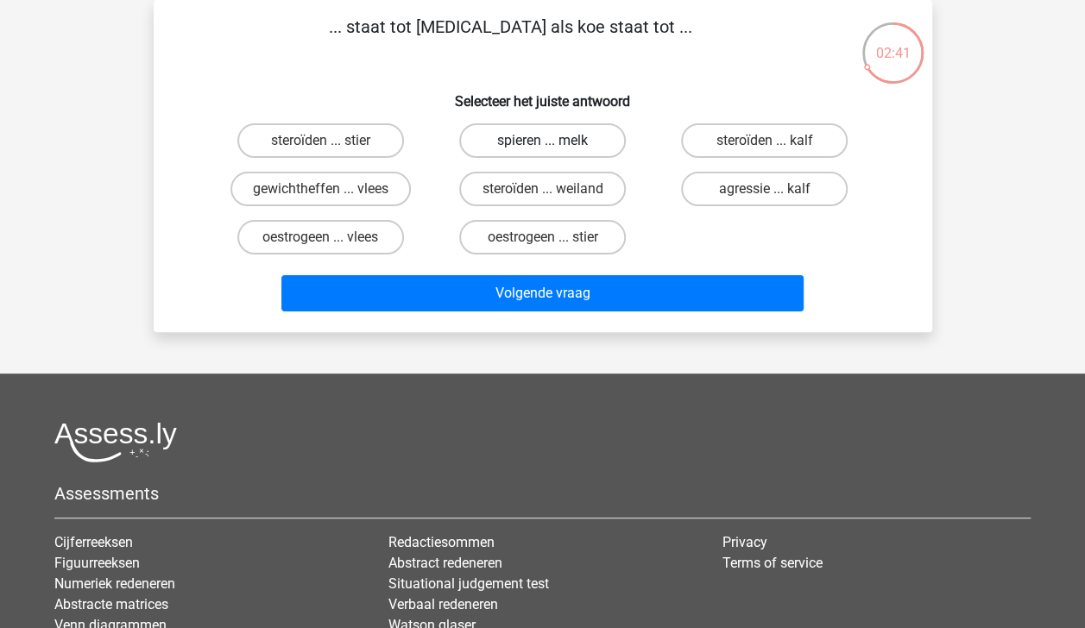
click at [551, 136] on label "spieren ... melk" at bounding box center [542, 140] width 167 height 35
click at [551, 141] on input "spieren ... melk" at bounding box center [547, 146] width 11 height 11
radio input "true"
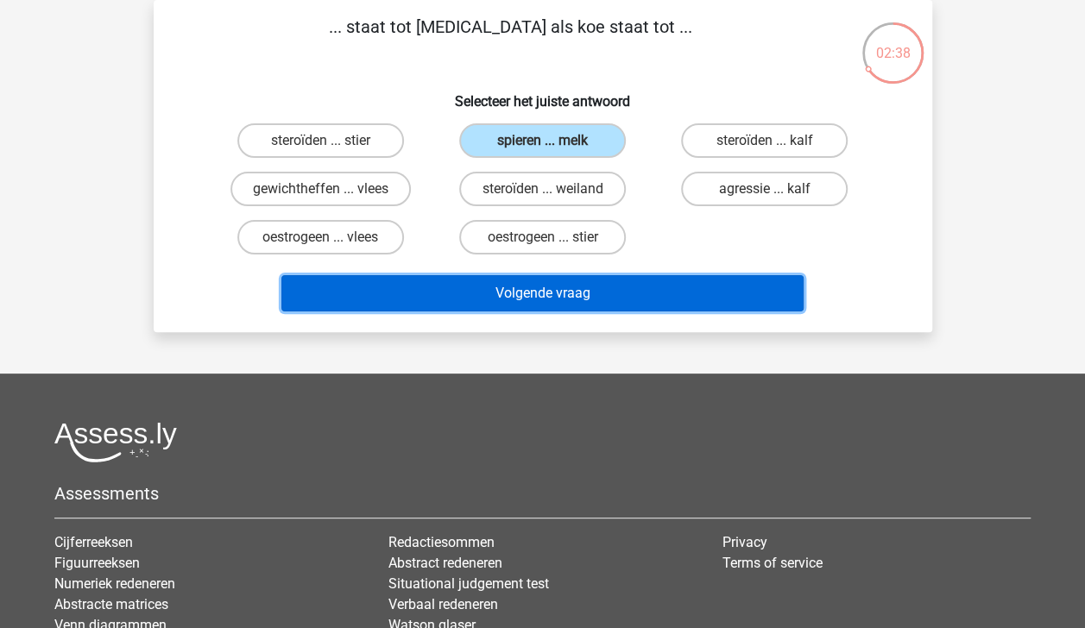
click at [609, 297] on button "Volgende vraag" at bounding box center [542, 293] width 522 height 36
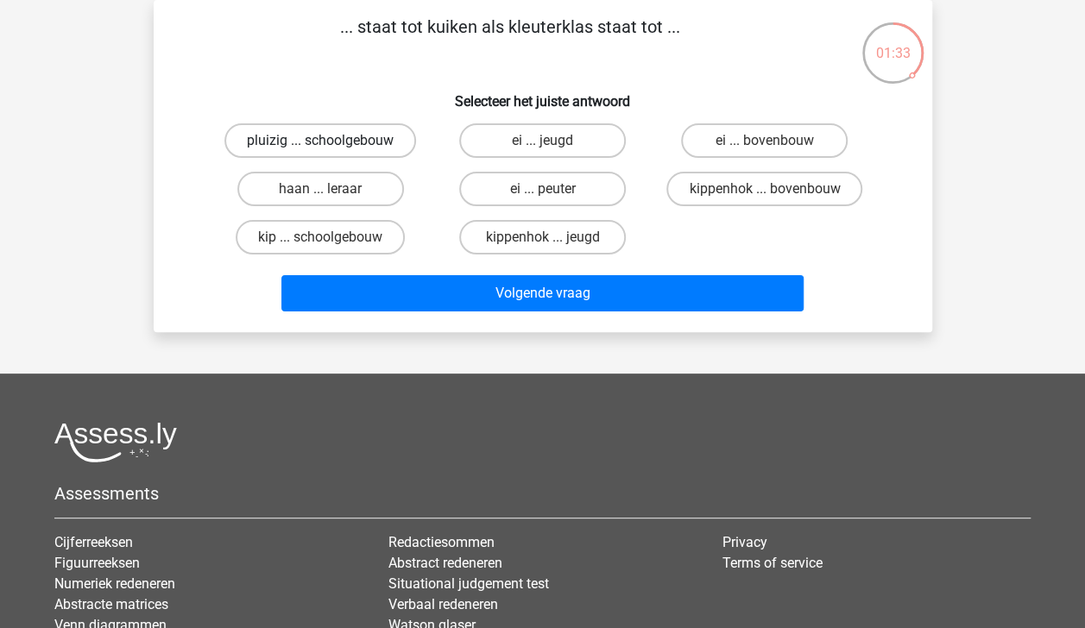
click at [357, 143] on label "pluizig ... schoolgebouw" at bounding box center [320, 140] width 192 height 35
click at [331, 143] on input "pluizig ... schoolgebouw" at bounding box center [325, 146] width 11 height 11
radio input "true"
click at [354, 234] on label "kip ... schoolgebouw" at bounding box center [320, 237] width 169 height 35
click at [331, 237] on input "kip ... schoolgebouw" at bounding box center [325, 242] width 11 height 11
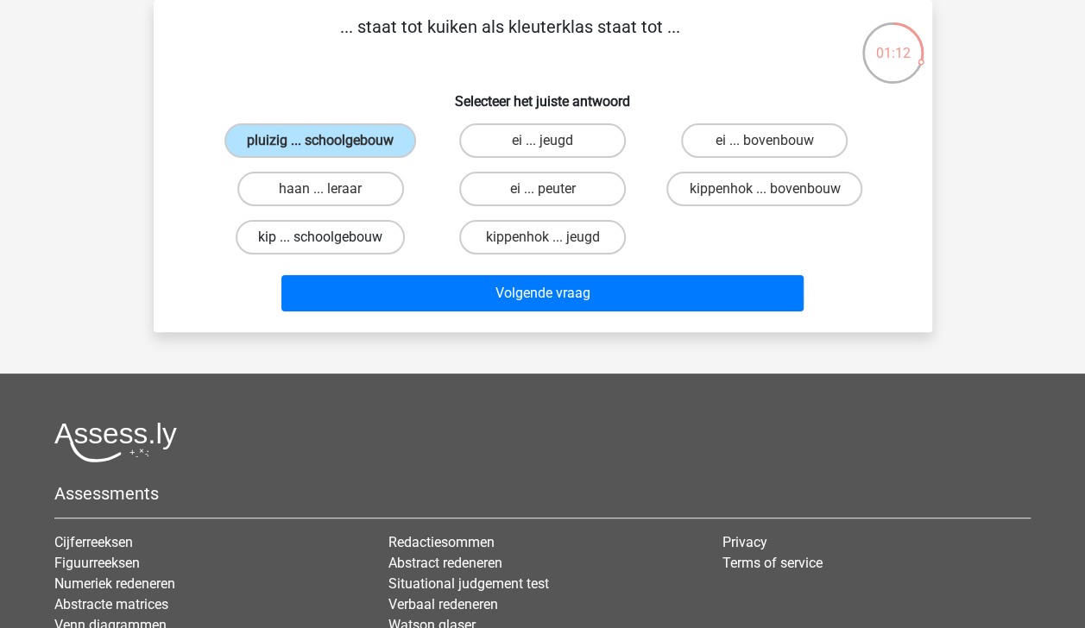
radio input "true"
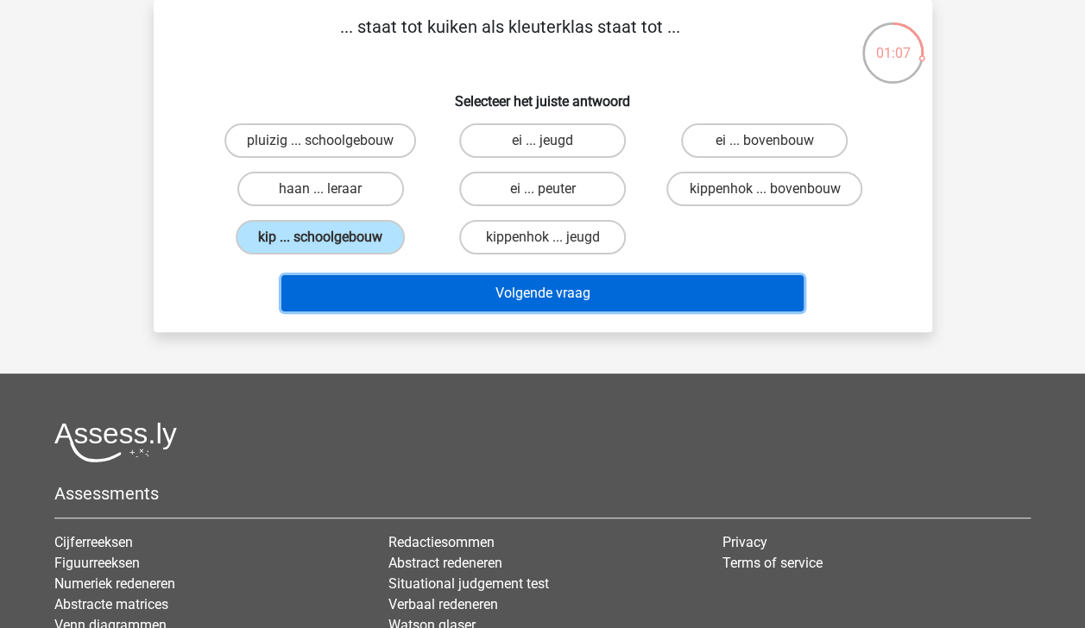
click at [499, 288] on button "Volgende vraag" at bounding box center [542, 293] width 522 height 36
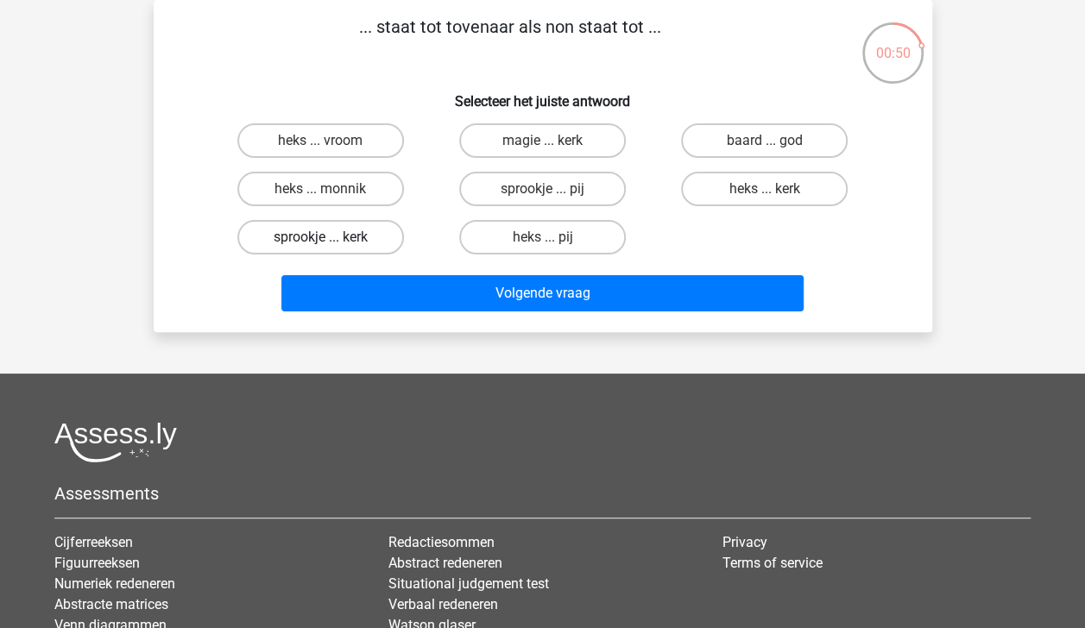
click at [366, 231] on label "sprookje ... kerk" at bounding box center [320, 237] width 167 height 35
click at [331, 237] on input "sprookje ... kerk" at bounding box center [325, 242] width 11 height 11
radio input "true"
click at [356, 190] on label "heks ... monnik" at bounding box center [320, 189] width 167 height 35
click at [331, 190] on input "heks ... monnik" at bounding box center [325, 194] width 11 height 11
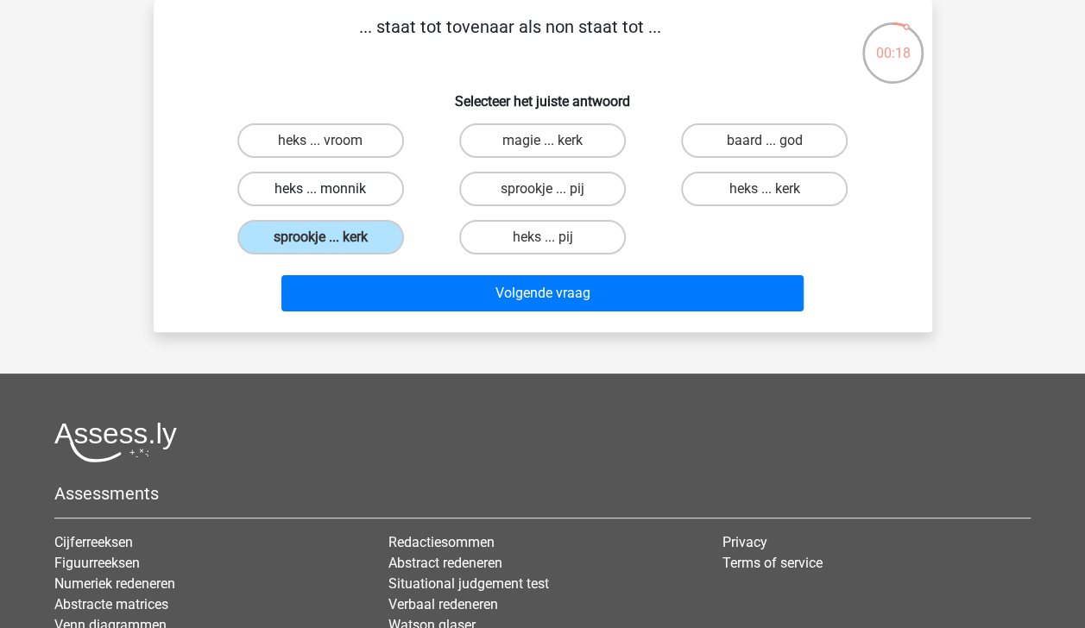
radio input "true"
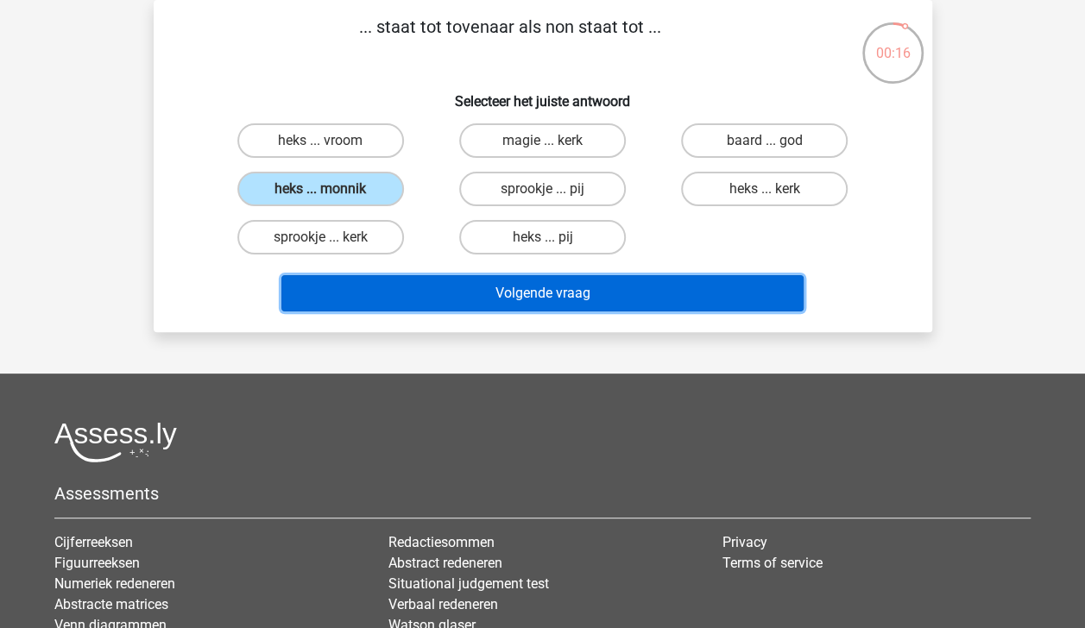
click at [554, 288] on button "Volgende vraag" at bounding box center [542, 293] width 522 height 36
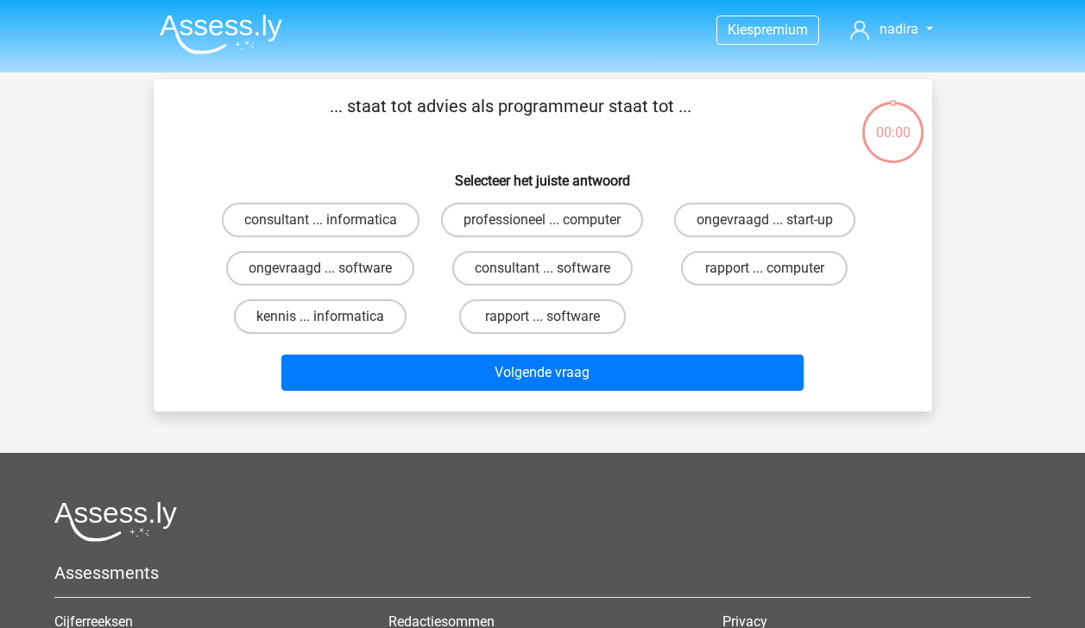
scroll to position [79, 0]
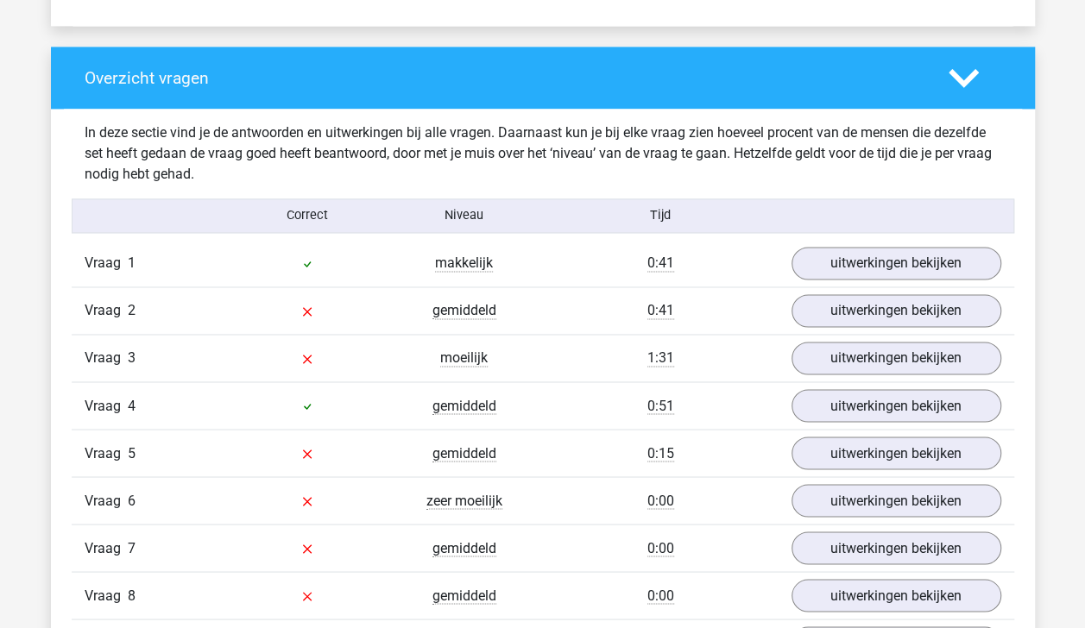
scroll to position [1253, 0]
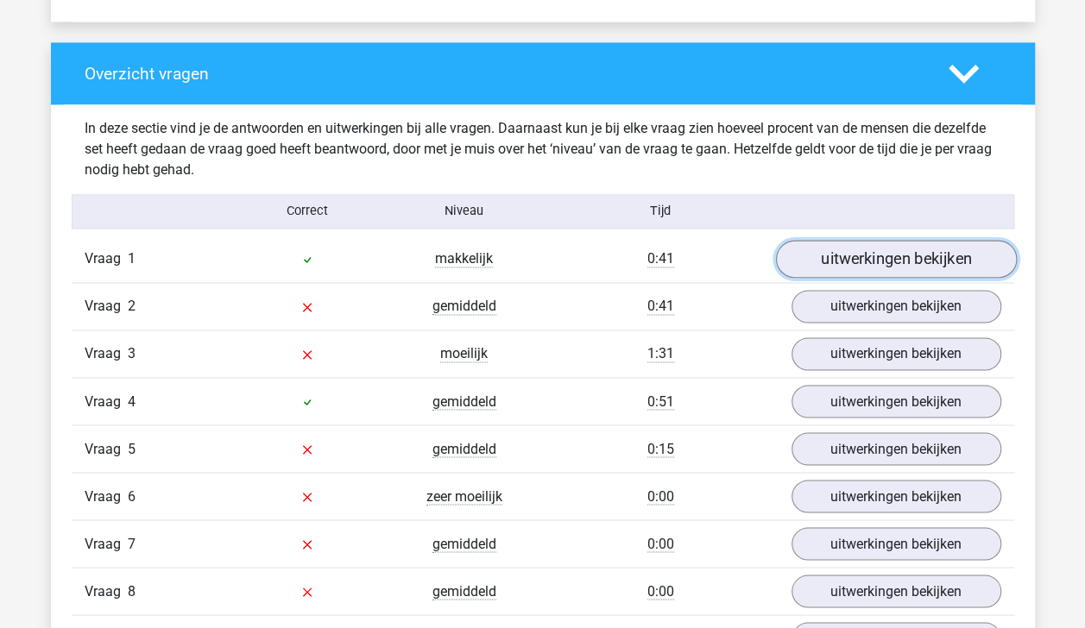
click at [873, 260] on link "uitwerkingen bekijken" at bounding box center [895, 259] width 241 height 38
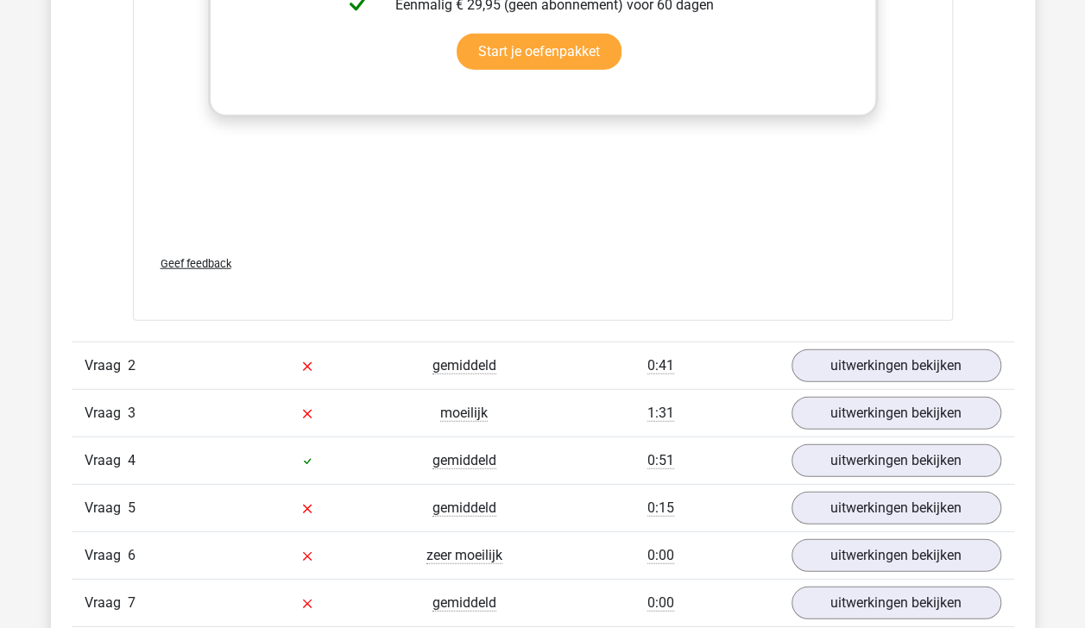
scroll to position [2118, 0]
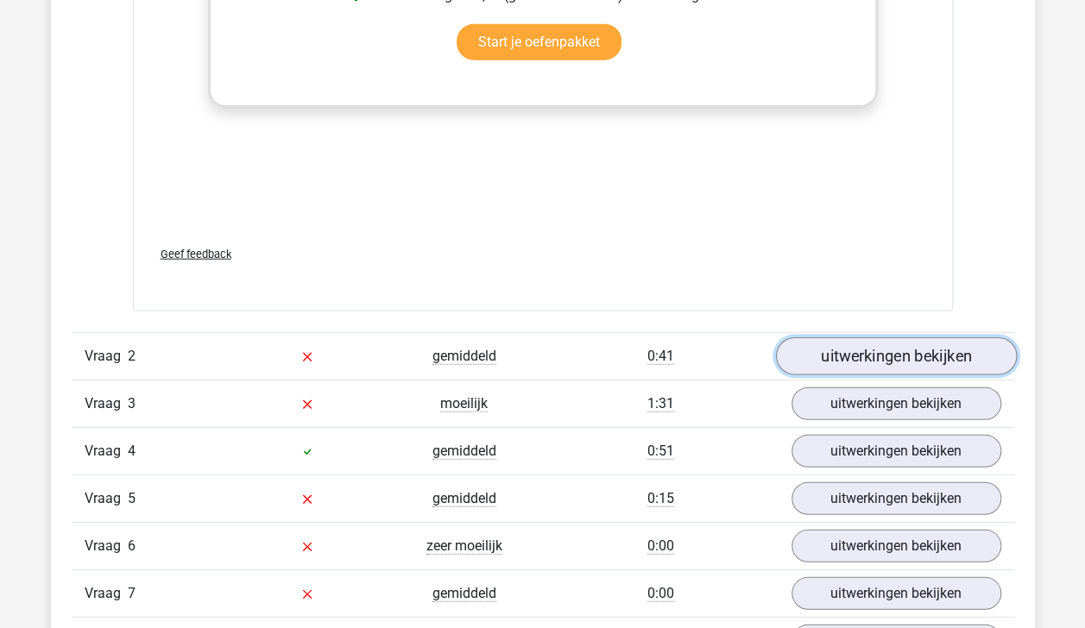
click at [889, 352] on link "uitwerkingen bekijken" at bounding box center [895, 356] width 241 height 38
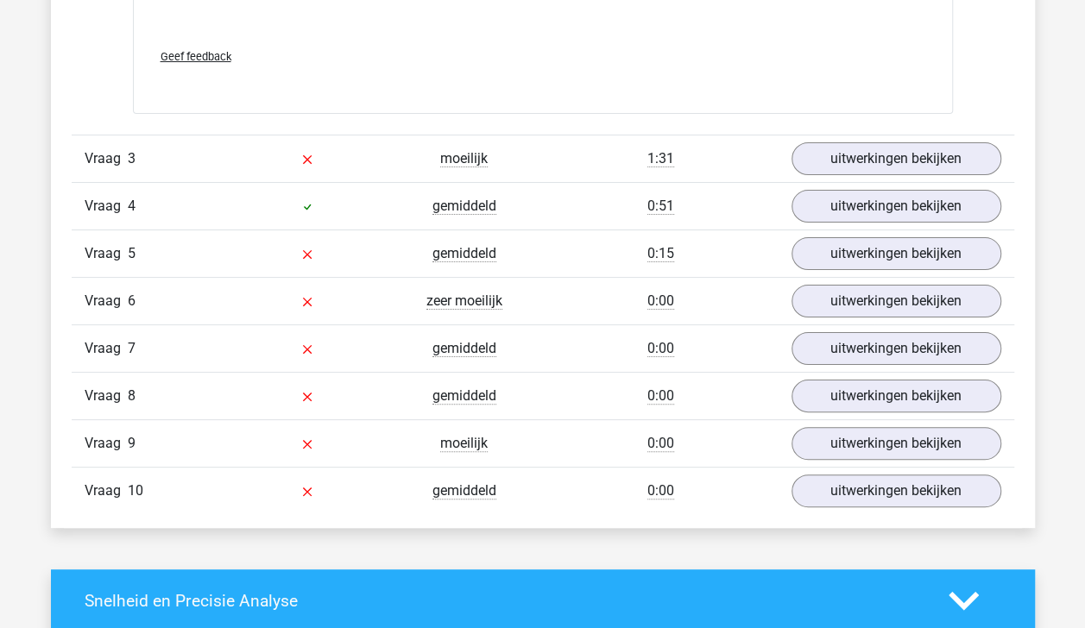
scroll to position [3289, 0]
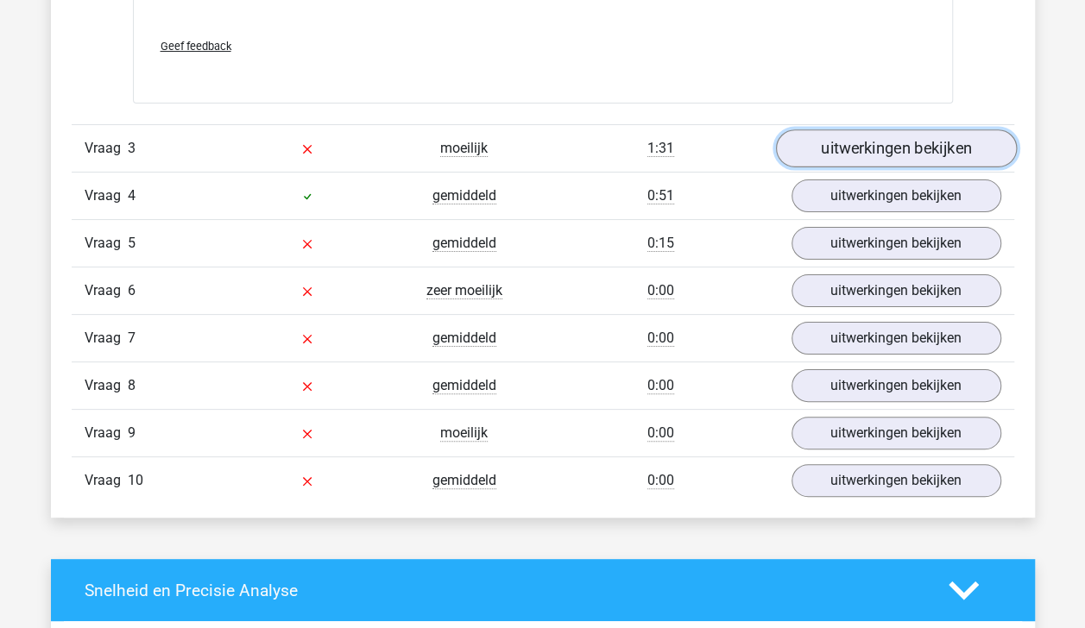
click at [917, 148] on link "uitwerkingen bekijken" at bounding box center [895, 149] width 241 height 38
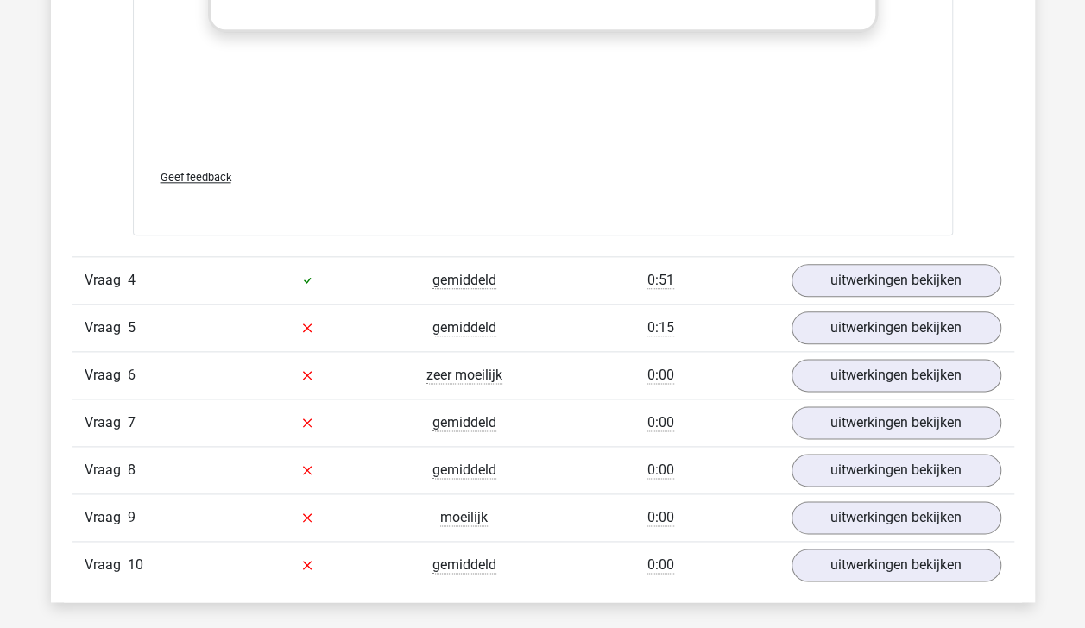
scroll to position [4127, 0]
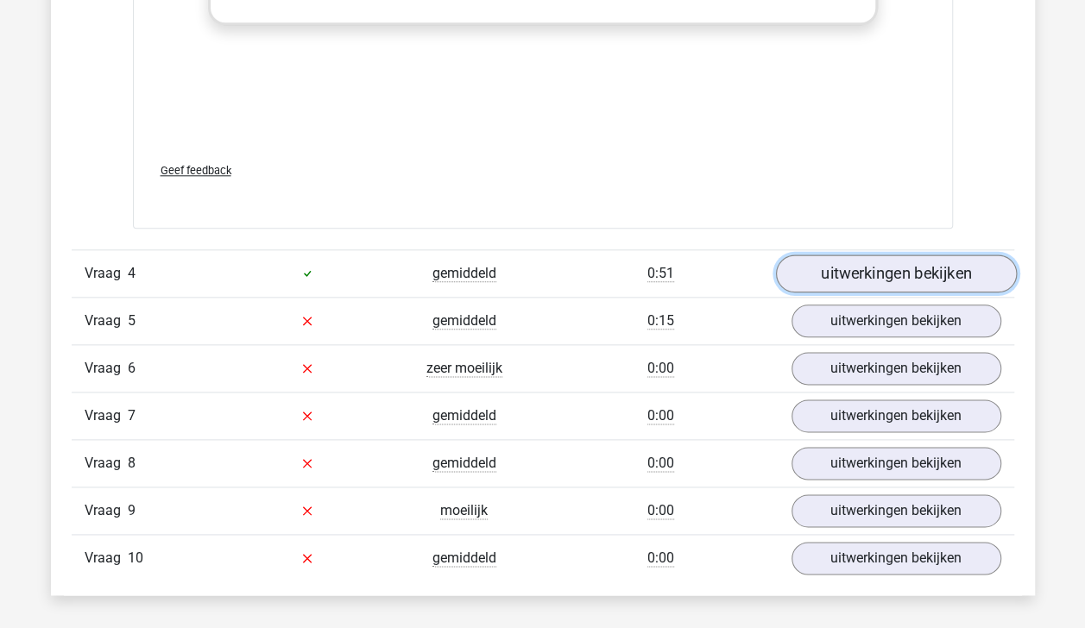
click at [925, 259] on link "uitwerkingen bekijken" at bounding box center [895, 274] width 241 height 38
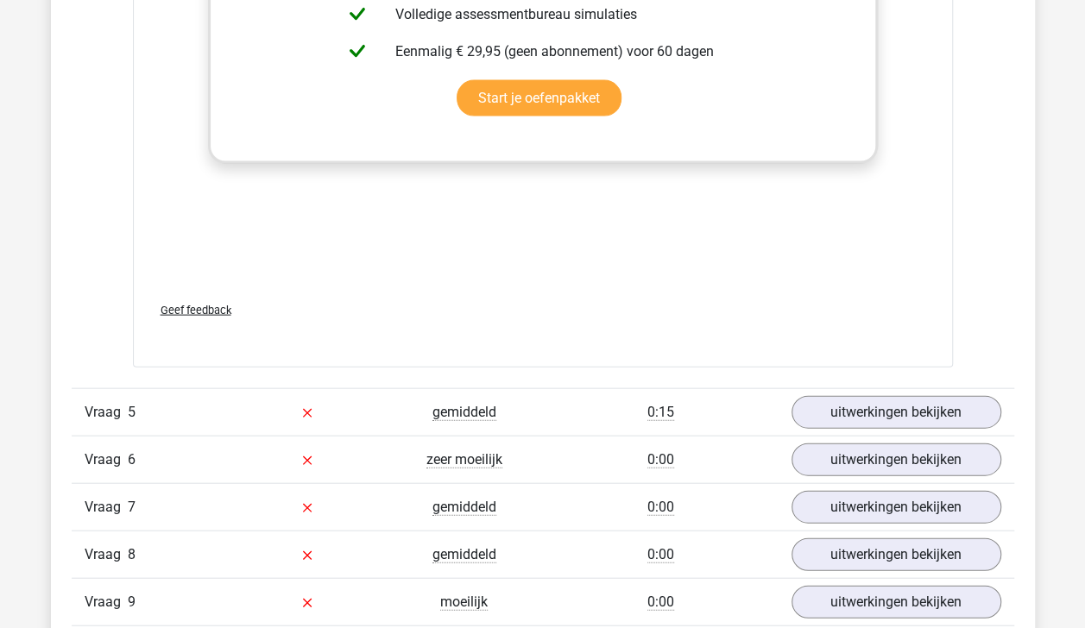
scroll to position [4957, 0]
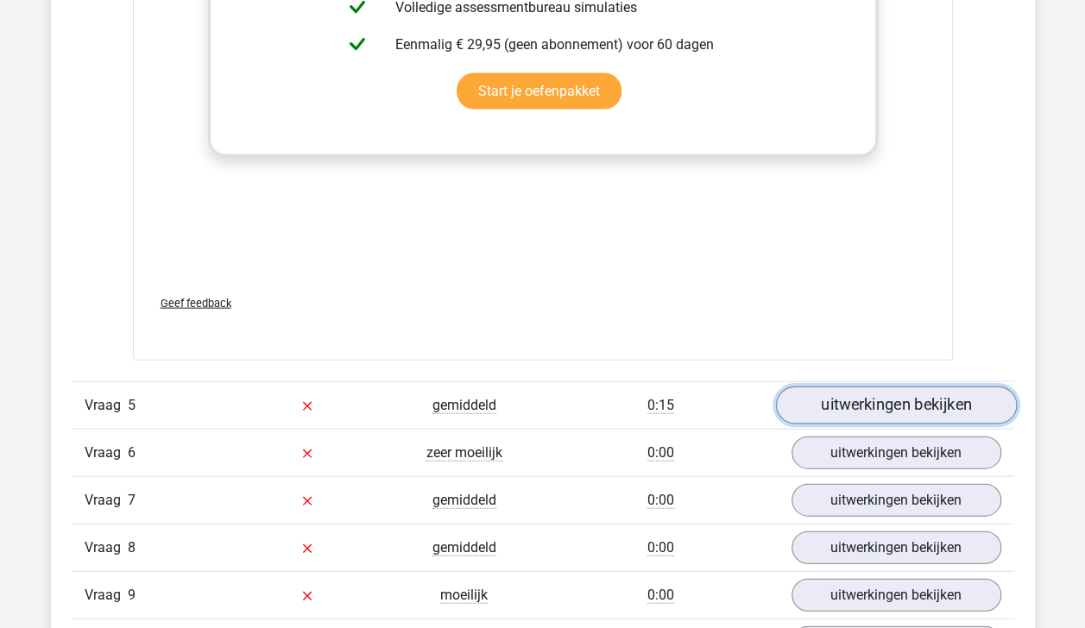
click at [934, 394] on link "uitwerkingen bekijken" at bounding box center [895, 406] width 241 height 38
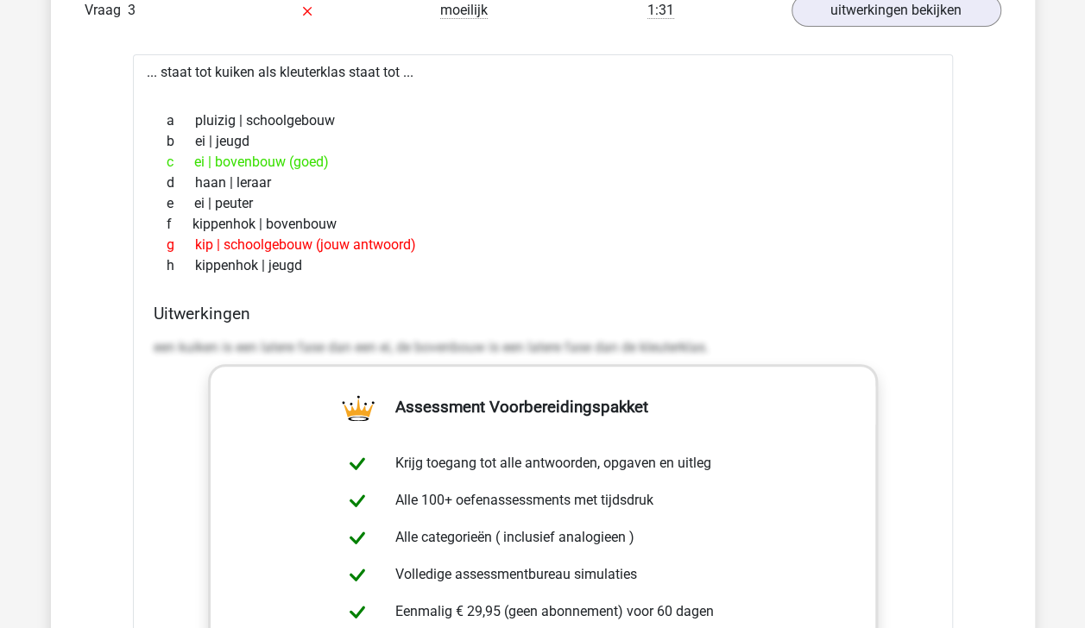
scroll to position [3345, 0]
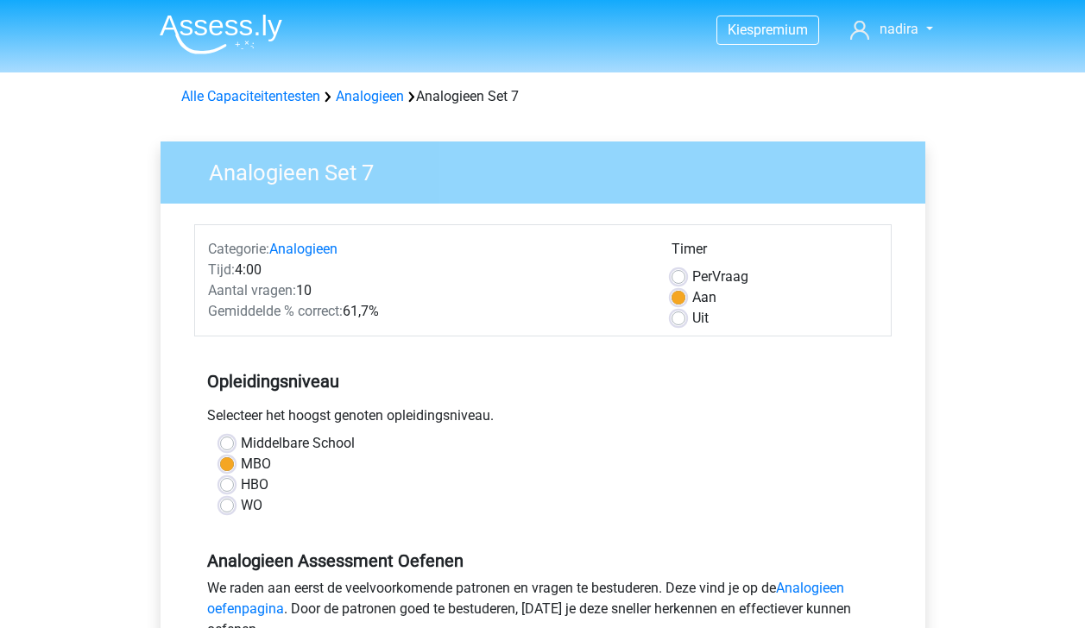
scroll to position [369, 0]
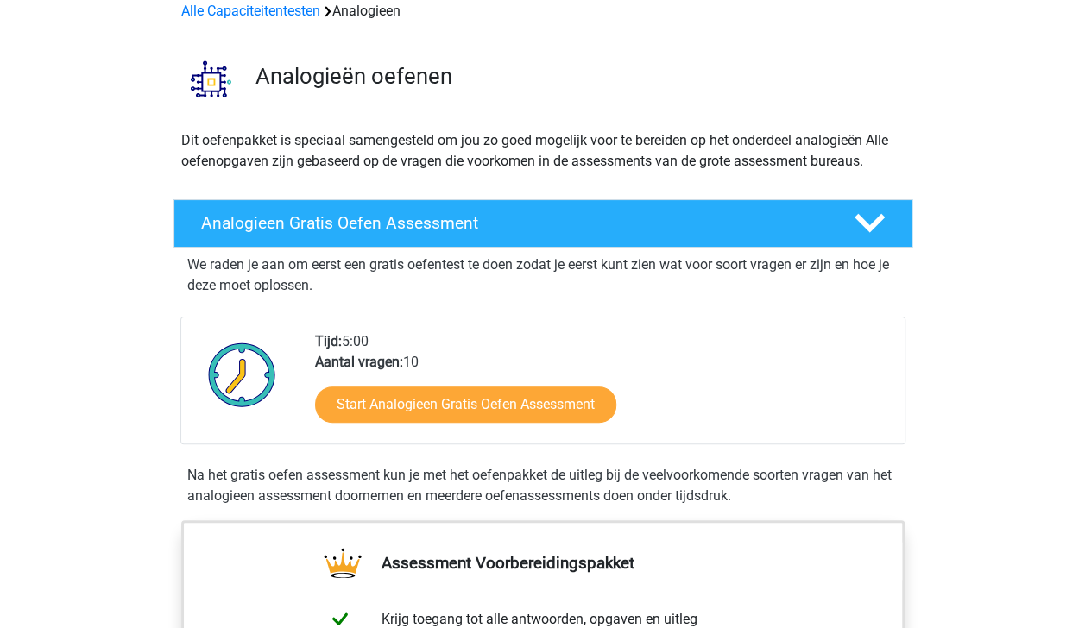
scroll to position [71, 0]
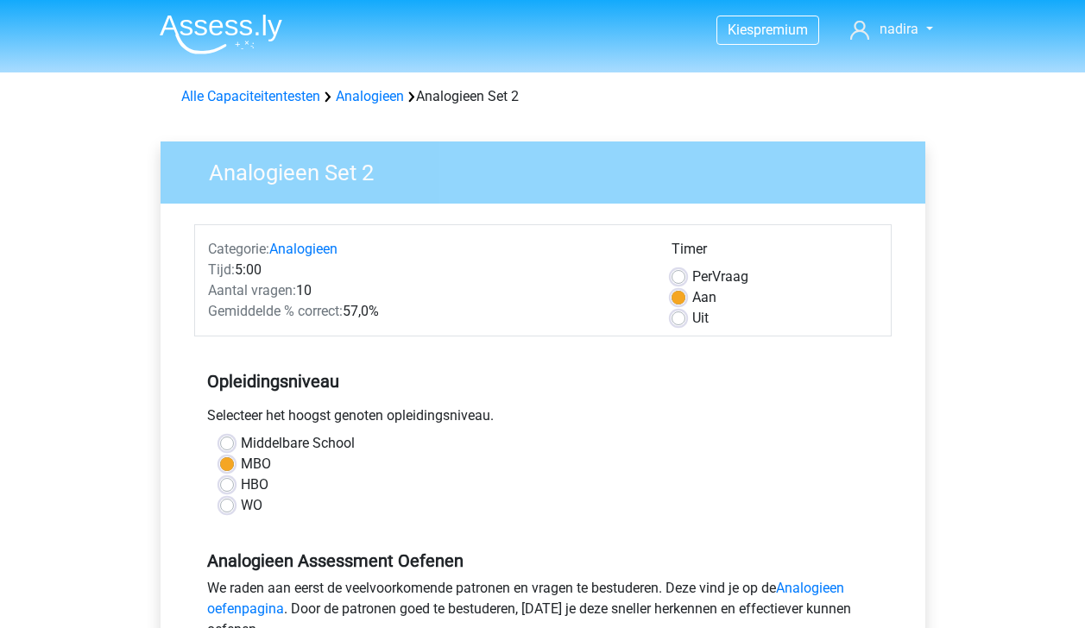
scroll to position [407, 0]
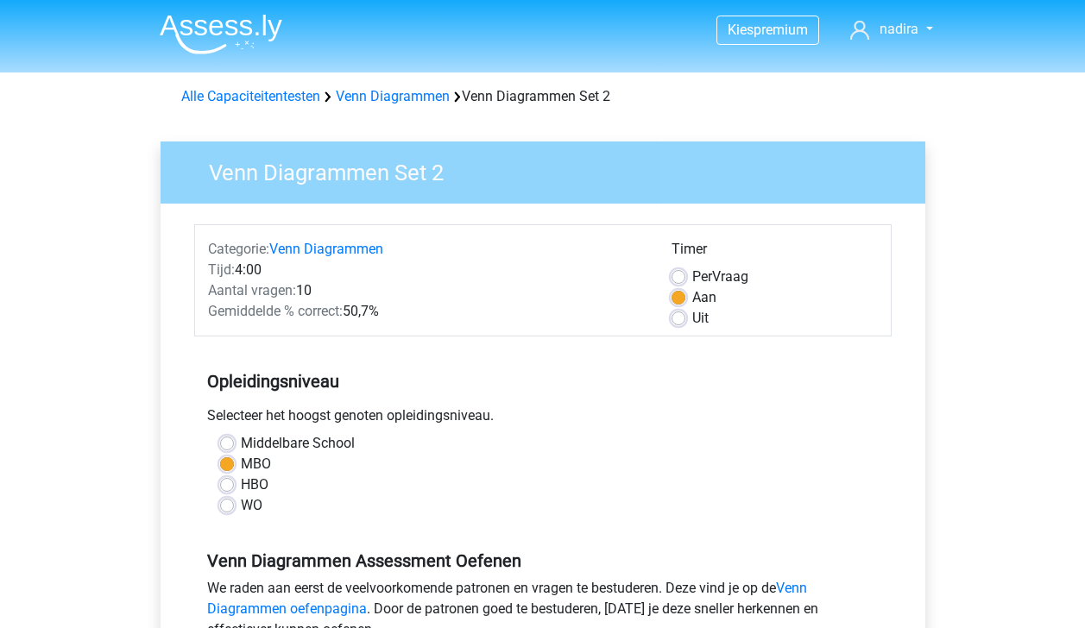
scroll to position [328, 0]
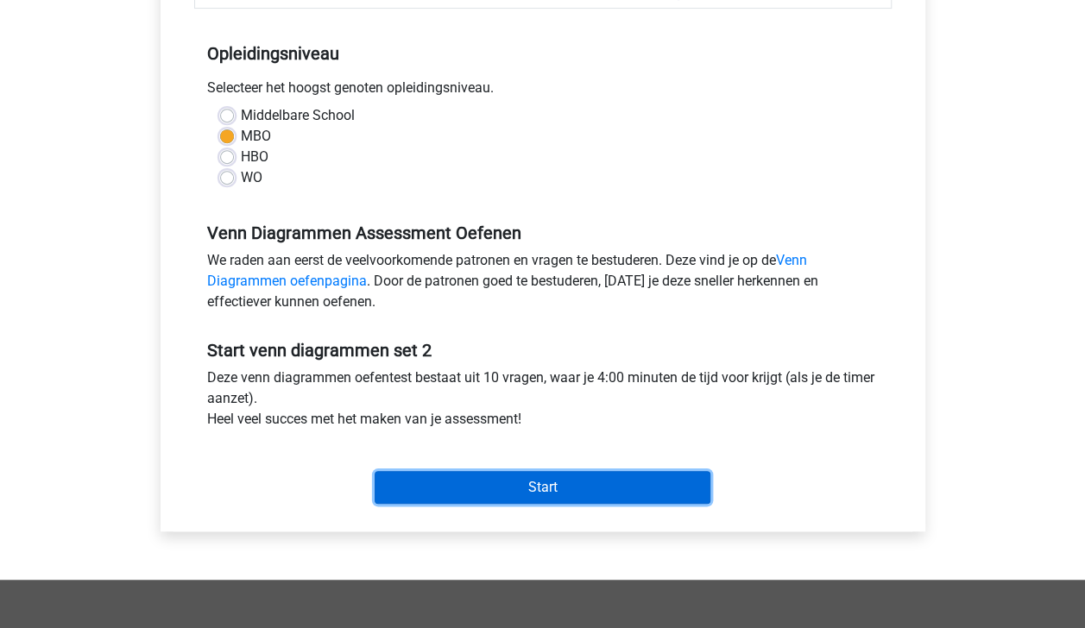
click at [634, 486] on input "Start" at bounding box center [543, 487] width 336 height 33
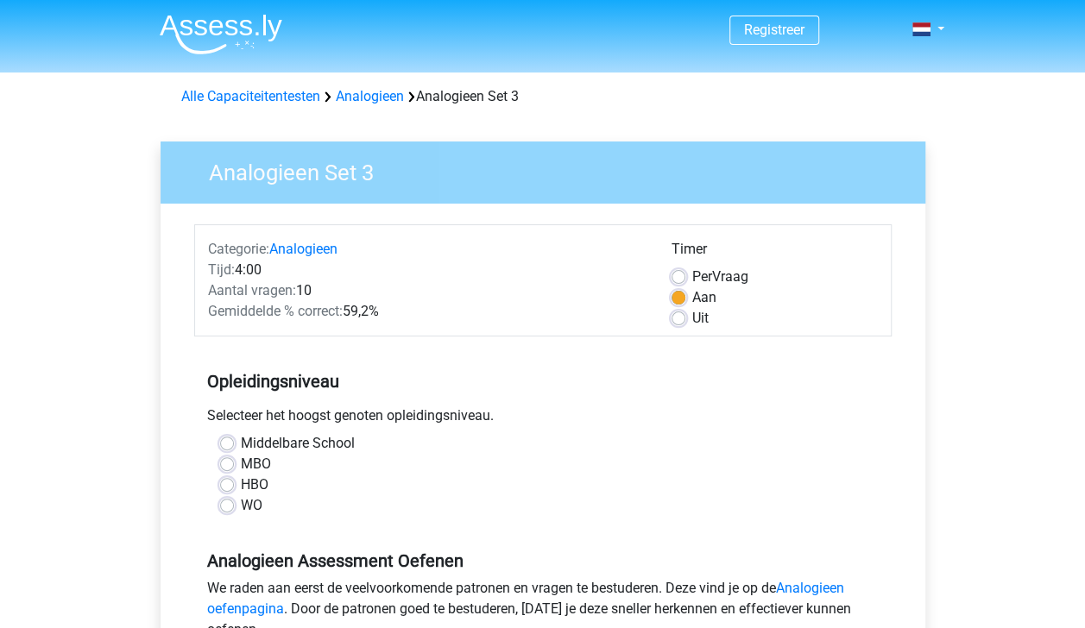
click at [241, 458] on label "MBO" at bounding box center [256, 464] width 30 height 21
click at [229, 458] on input "MBO" at bounding box center [227, 462] width 14 height 17
radio input "true"
